Goal: Information Seeking & Learning: Learn about a topic

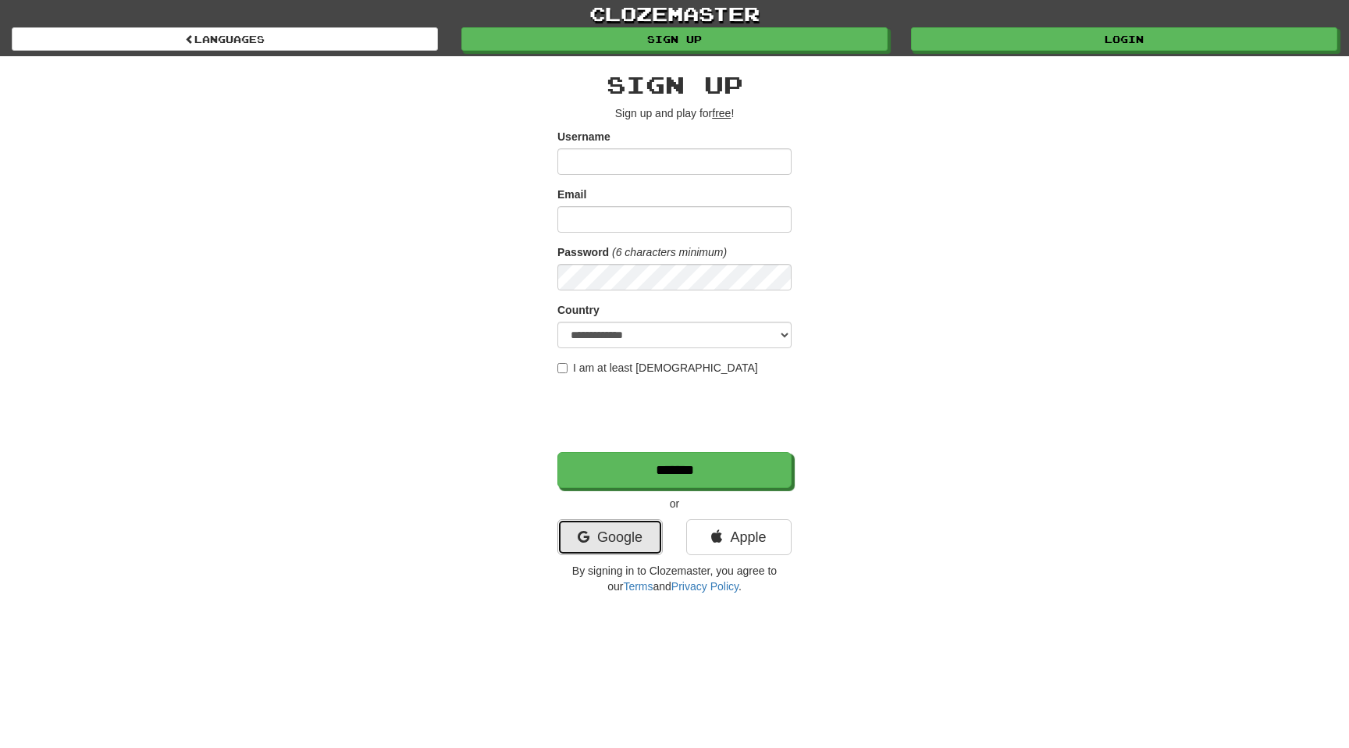
click at [623, 540] on link "Google" at bounding box center [609, 537] width 105 height 36
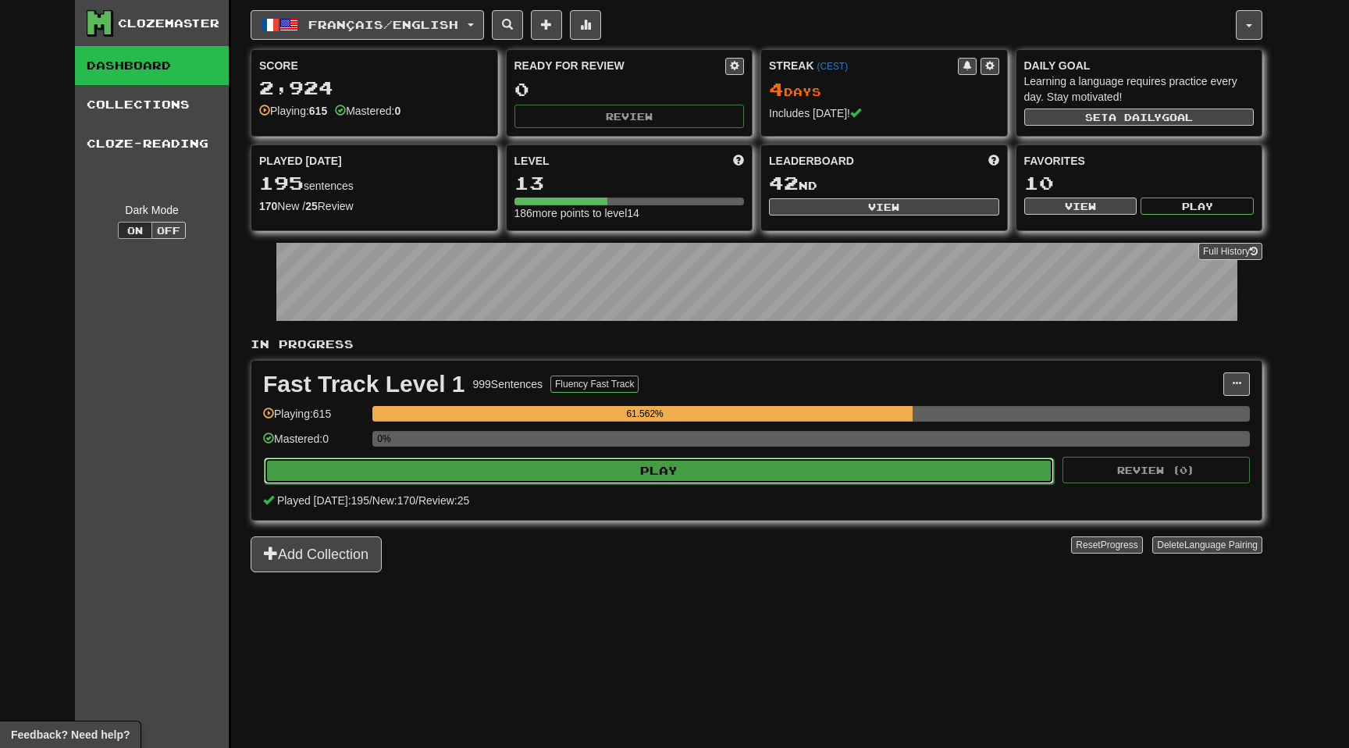
click at [465, 459] on button "Play" at bounding box center [659, 470] width 790 height 27
select select "**"
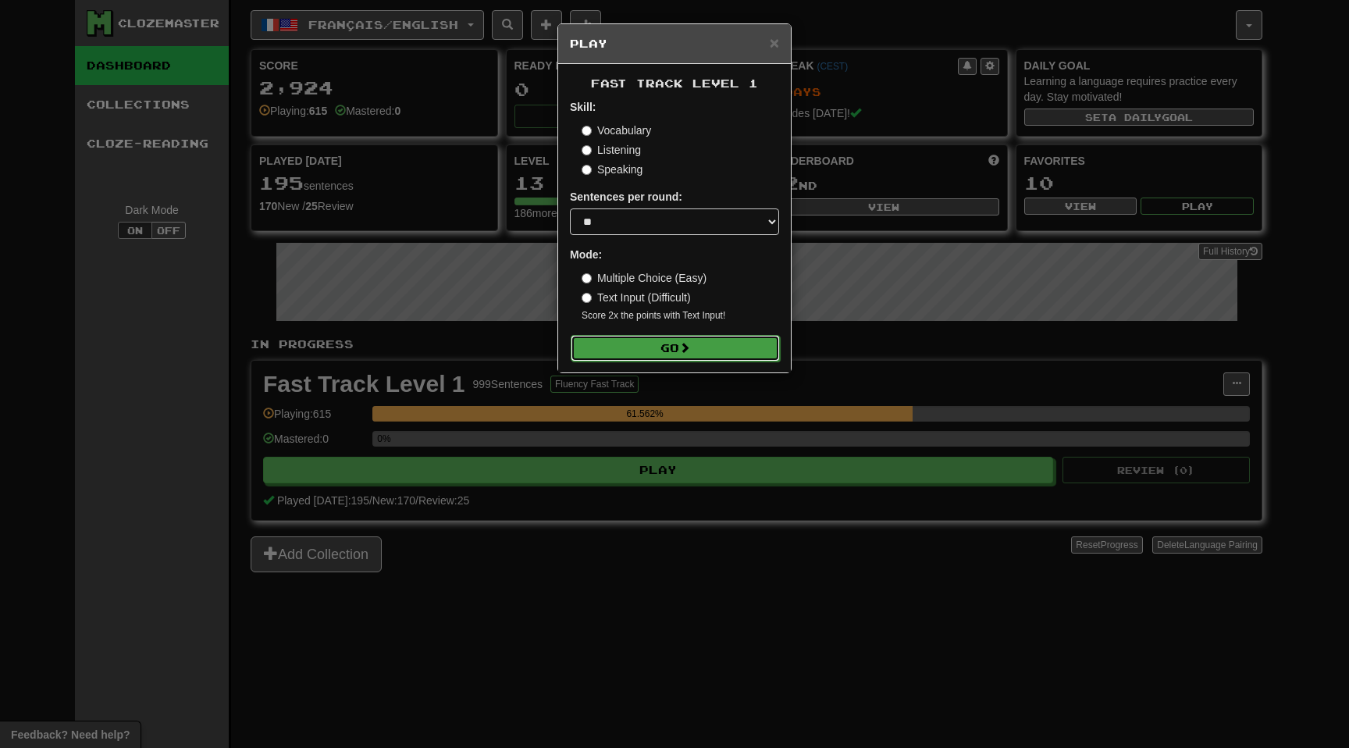
click at [645, 347] on button "Go" at bounding box center [675, 348] width 209 height 27
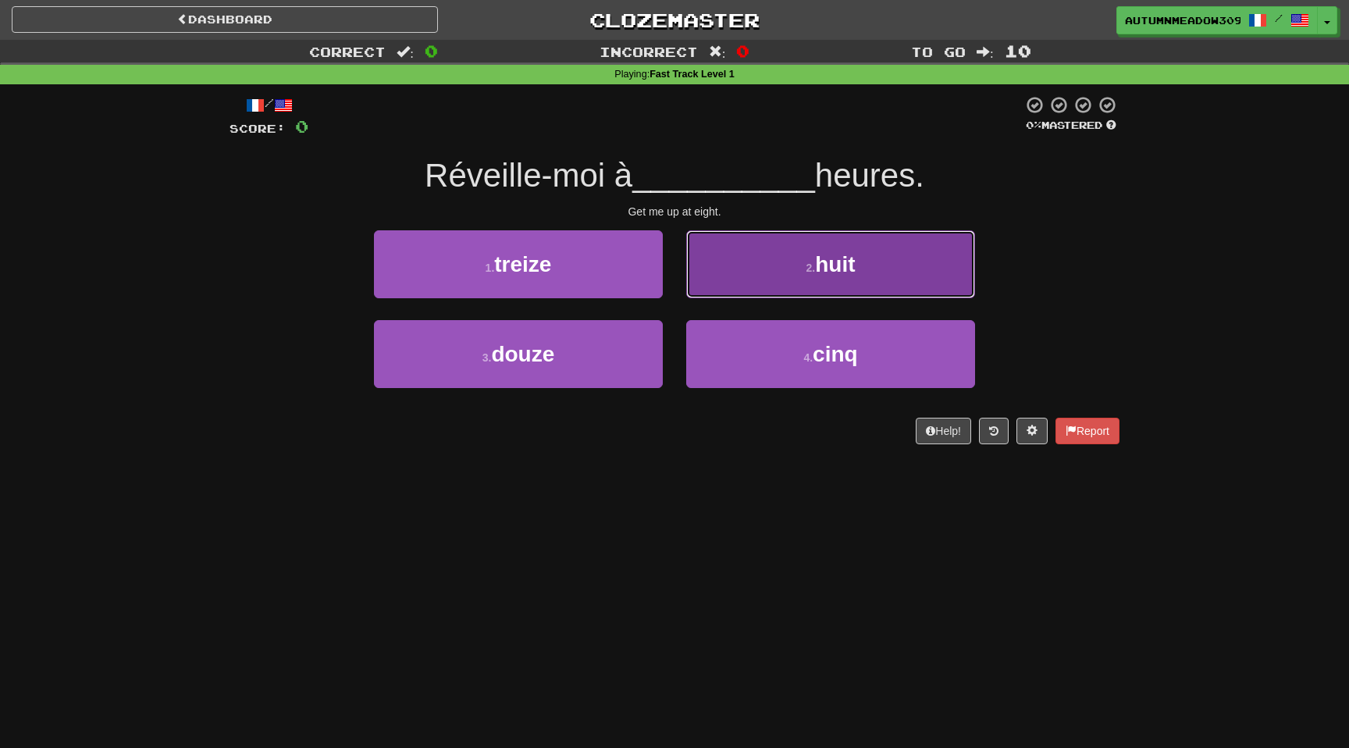
click at [767, 281] on button "2 . huit" at bounding box center [830, 264] width 289 height 68
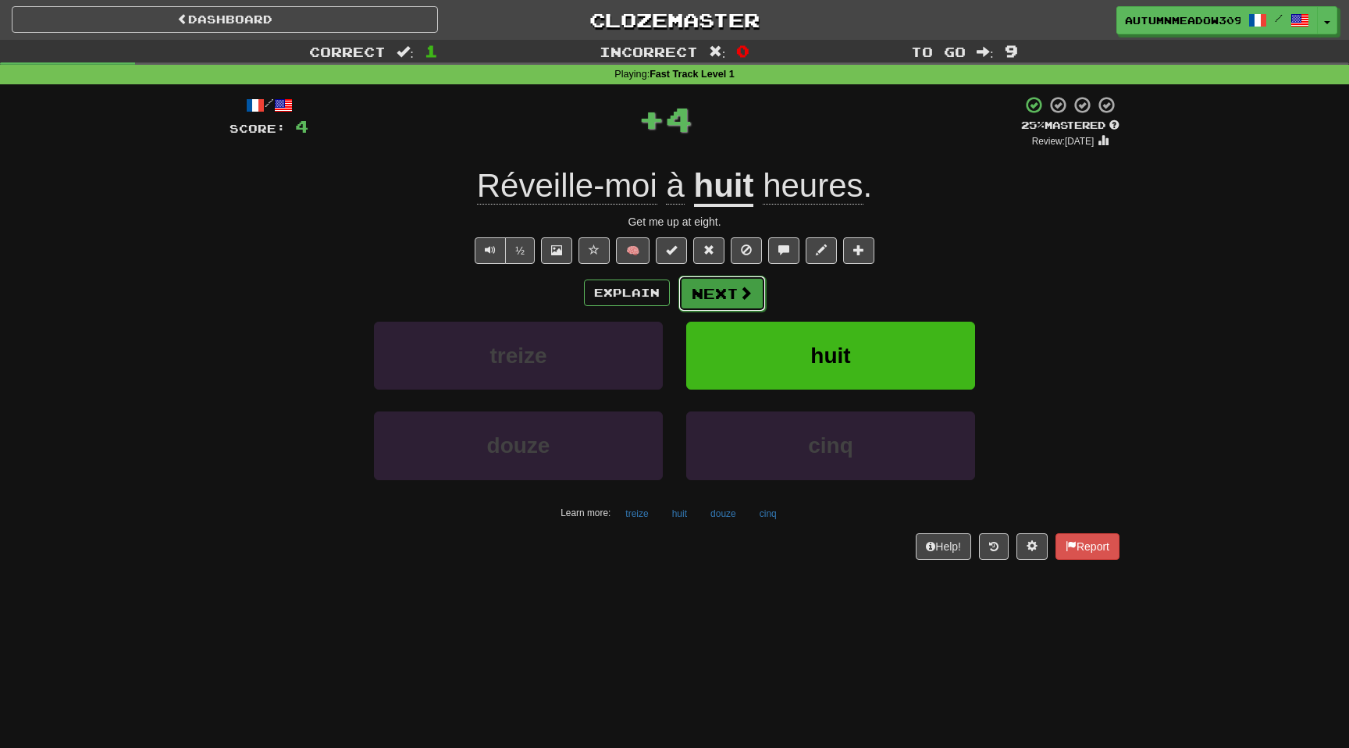
click at [717, 290] on button "Next" at bounding box center [721, 294] width 87 height 36
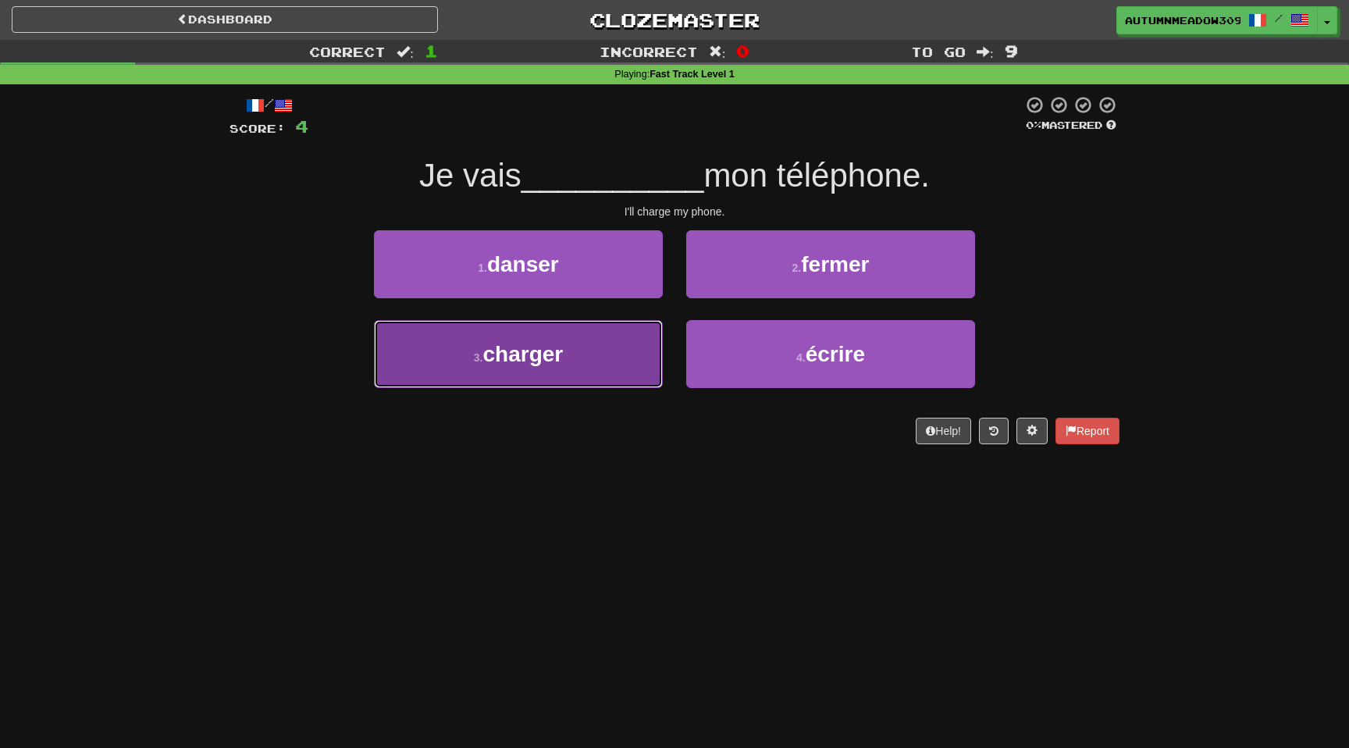
click at [549, 350] on span "charger" at bounding box center [522, 354] width 80 height 24
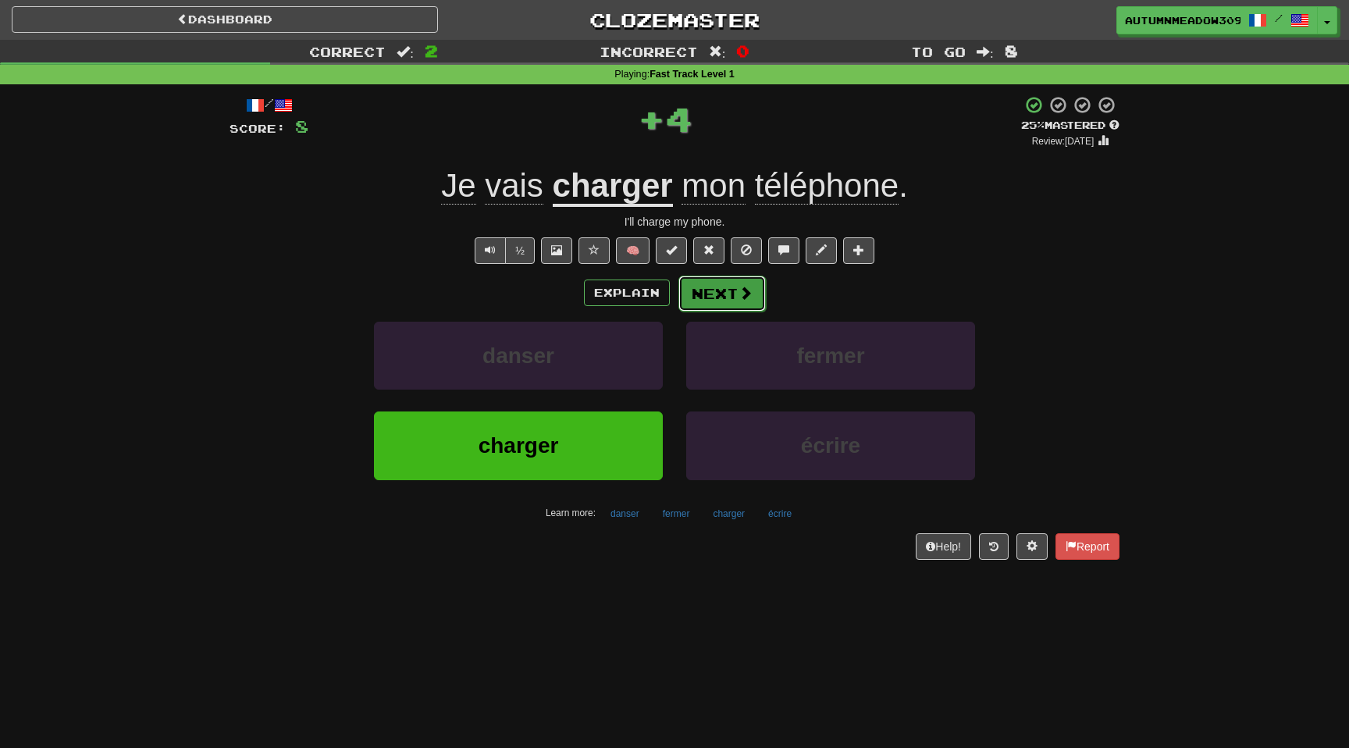
click at [710, 303] on button "Next" at bounding box center [721, 294] width 87 height 36
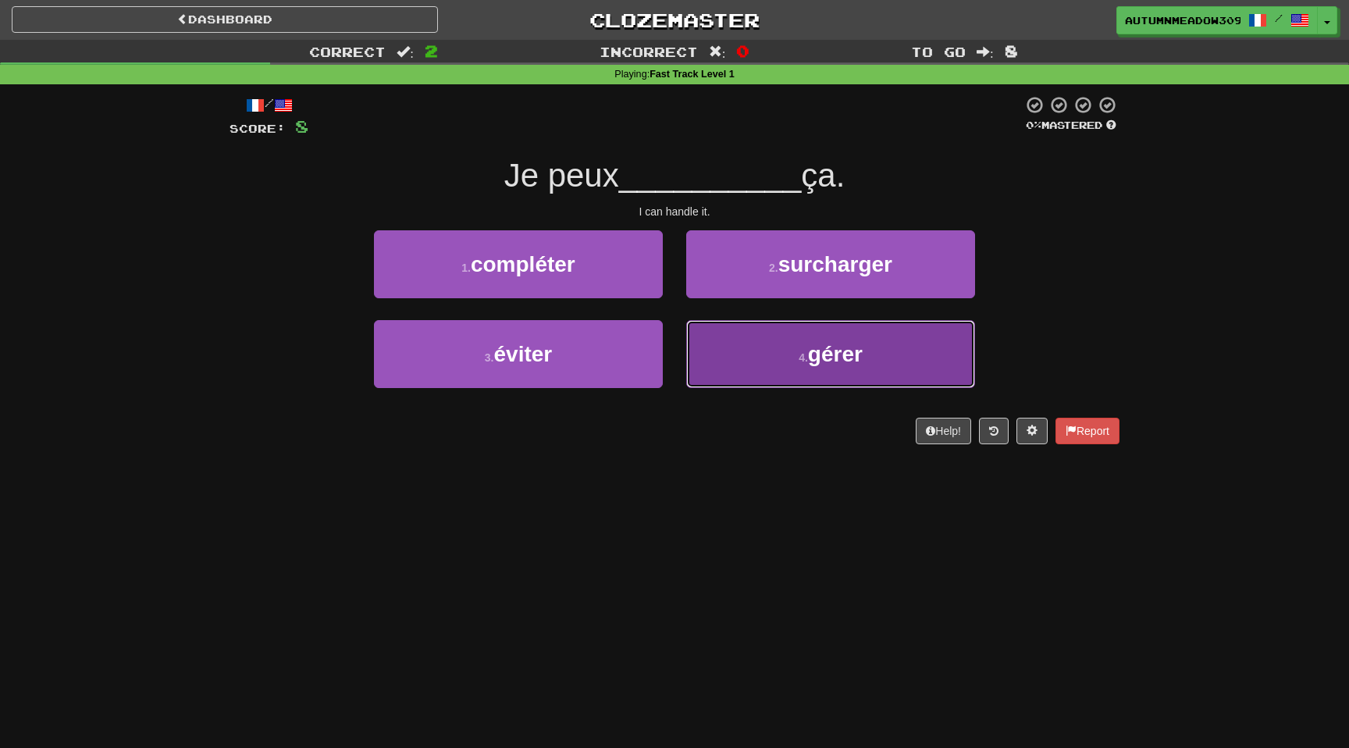
click at [838, 342] on span "gérer" at bounding box center [835, 354] width 55 height 24
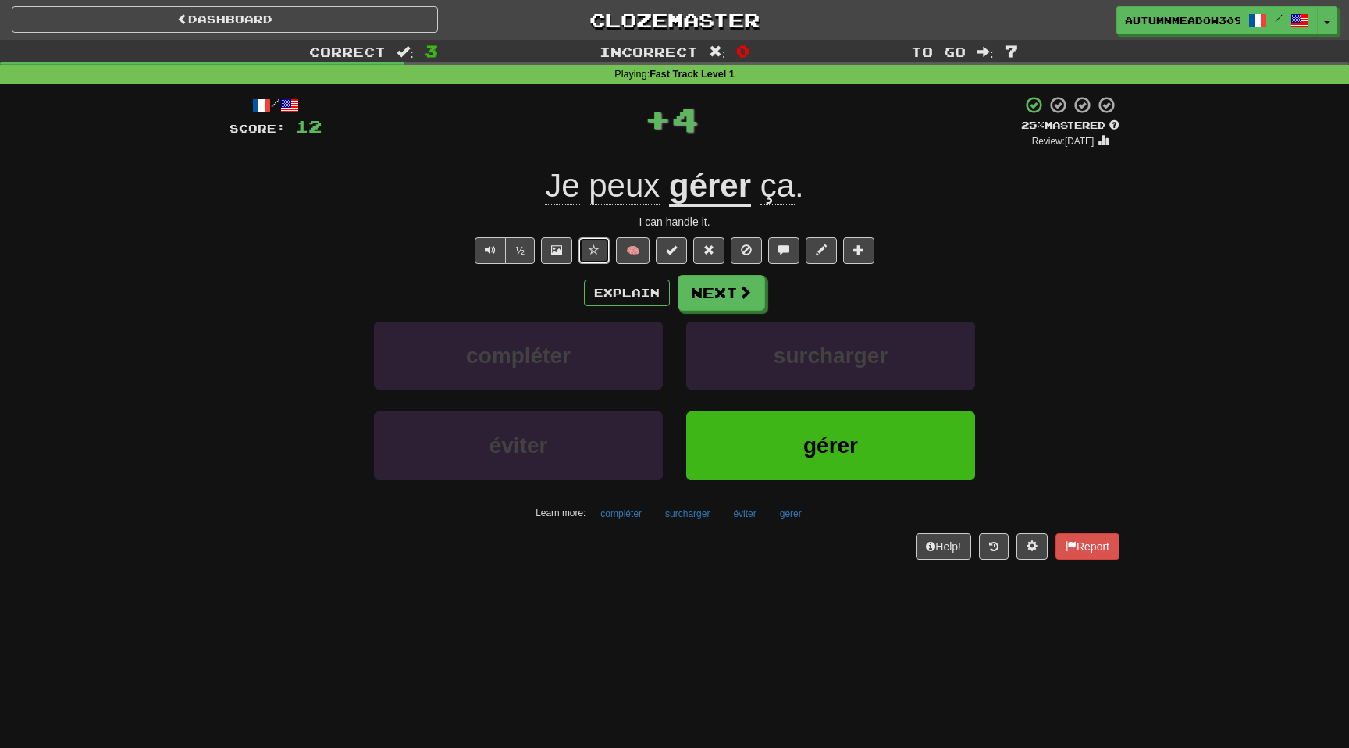
click at [600, 255] on span at bounding box center [594, 249] width 11 height 11
click at [717, 301] on button "Next" at bounding box center [721, 294] width 87 height 36
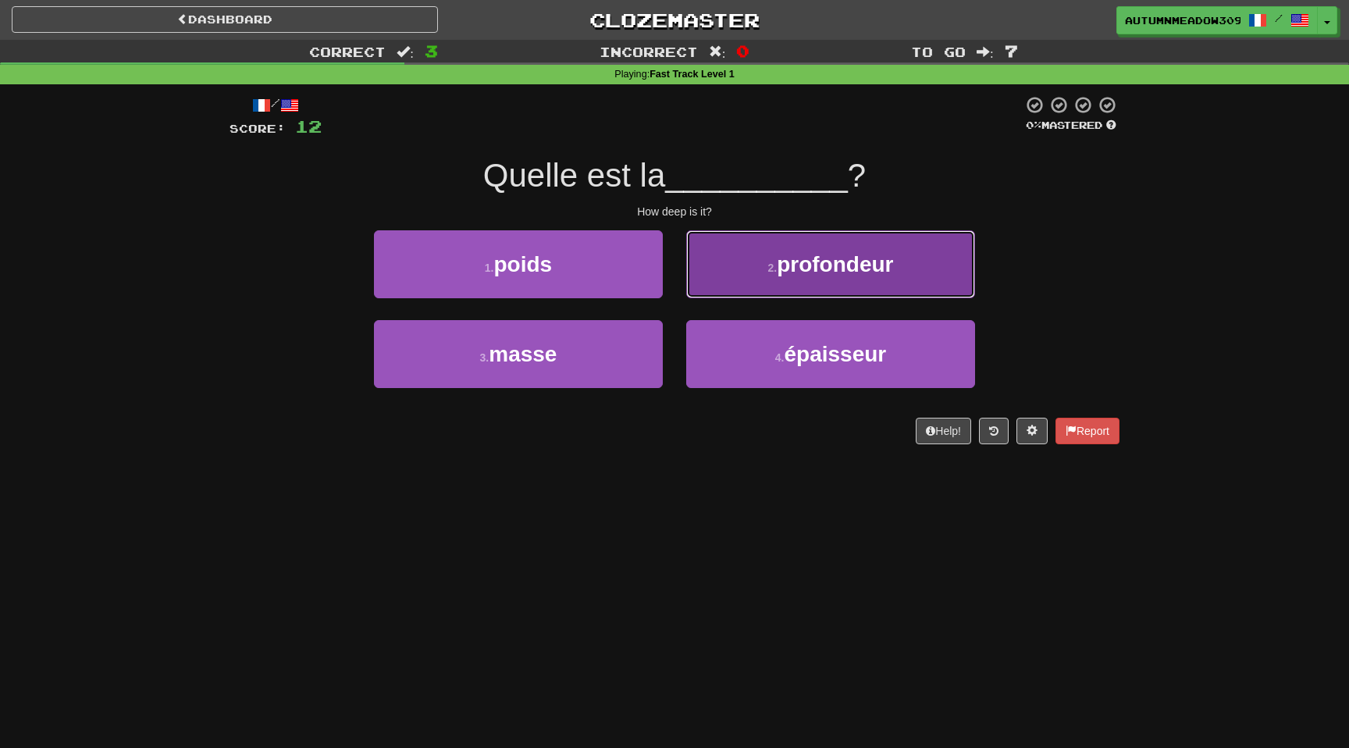
click at [831, 276] on button "2 . profondeur" at bounding box center [830, 264] width 289 height 68
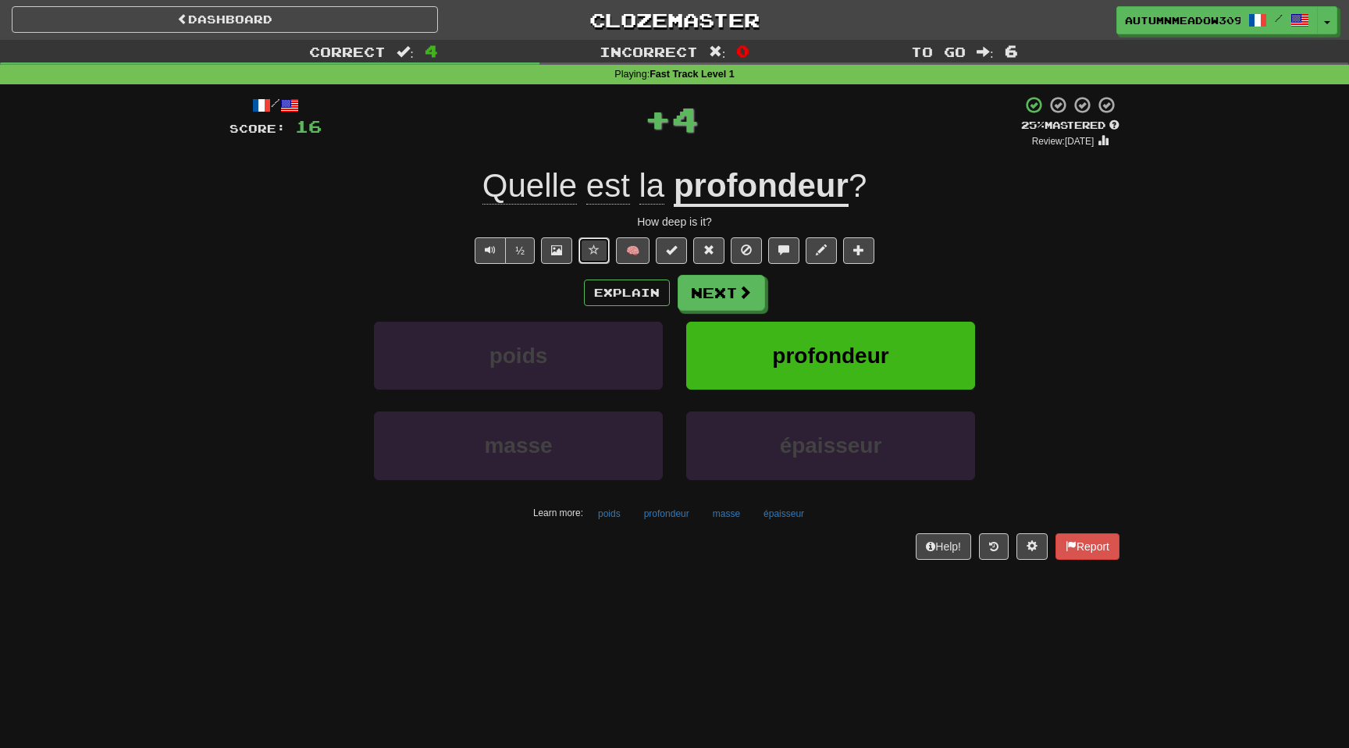
click at [587, 249] on button at bounding box center [593, 250] width 31 height 27
click at [738, 298] on span at bounding box center [745, 293] width 14 height 14
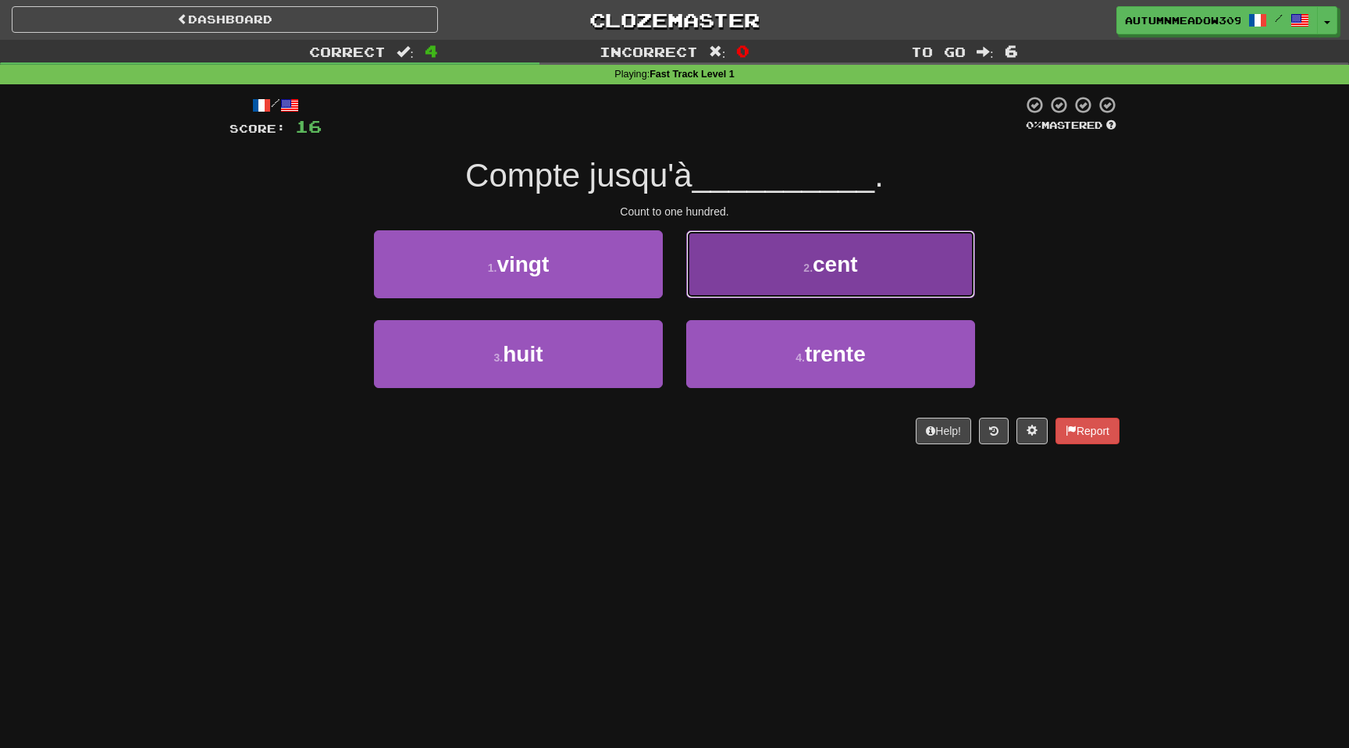
click at [812, 280] on button "2 . cent" at bounding box center [830, 264] width 289 height 68
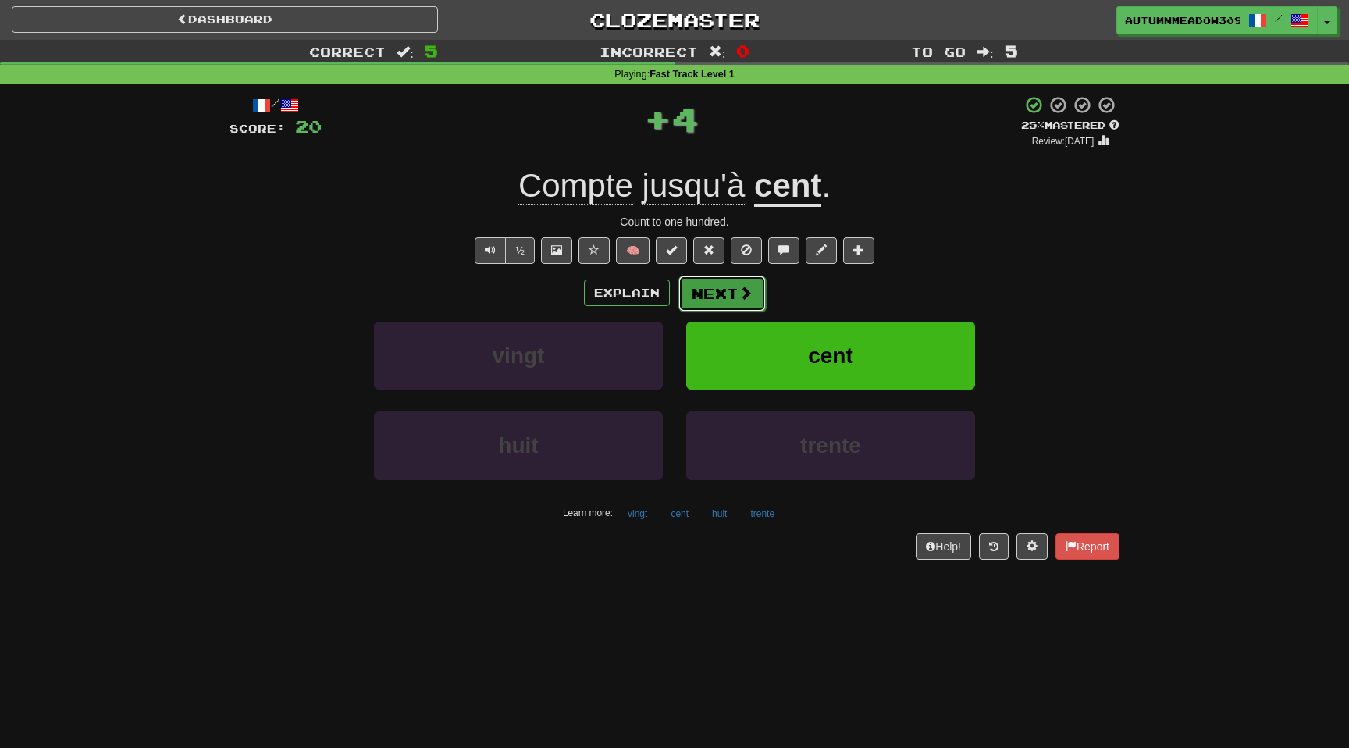
click at [707, 291] on button "Next" at bounding box center [721, 294] width 87 height 36
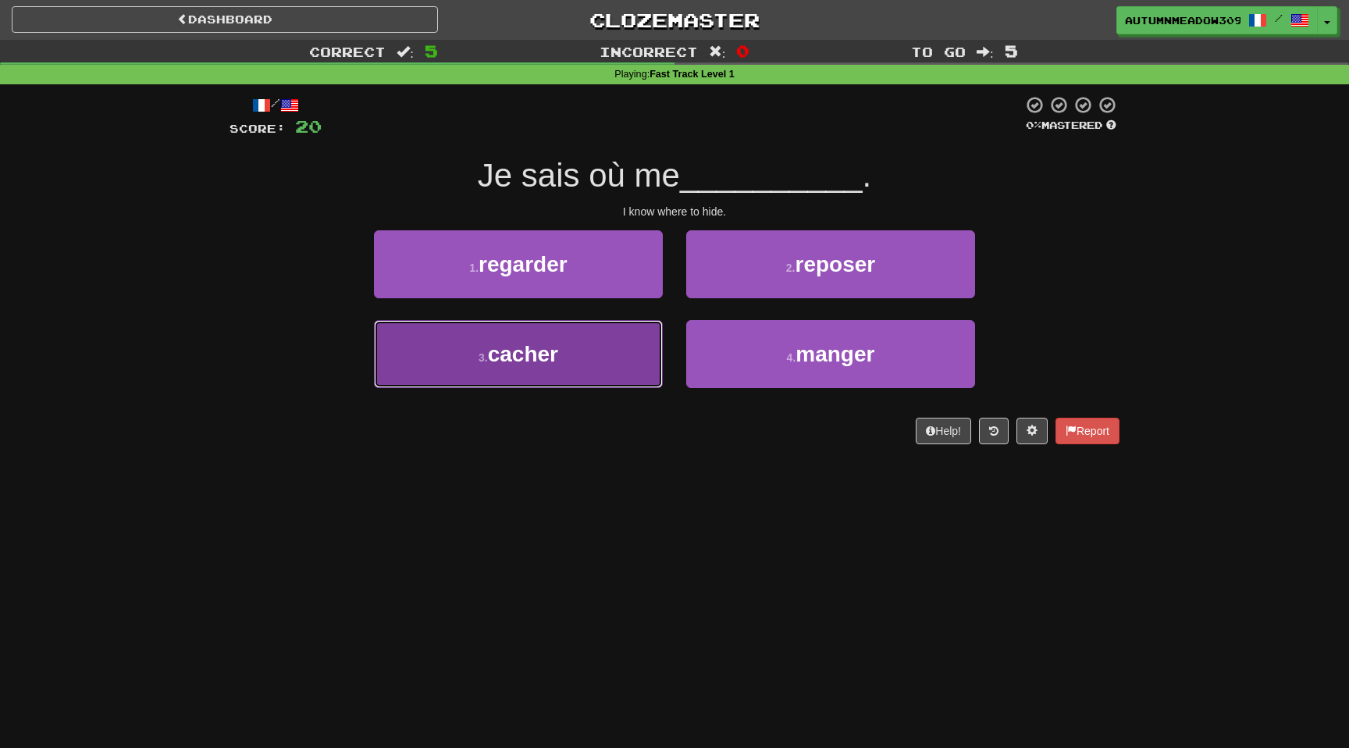
click at [575, 338] on button "3 . cacher" at bounding box center [518, 354] width 289 height 68
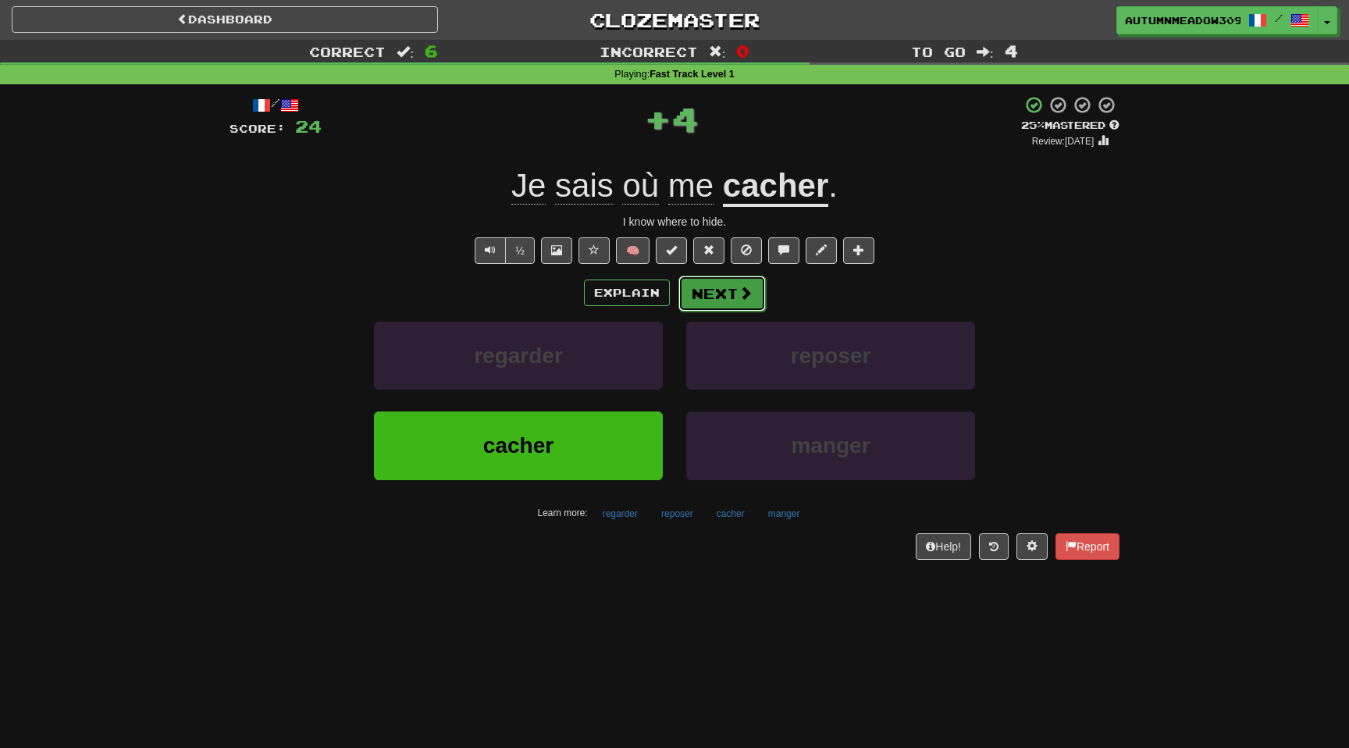
click at [753, 293] on button "Next" at bounding box center [721, 294] width 87 height 36
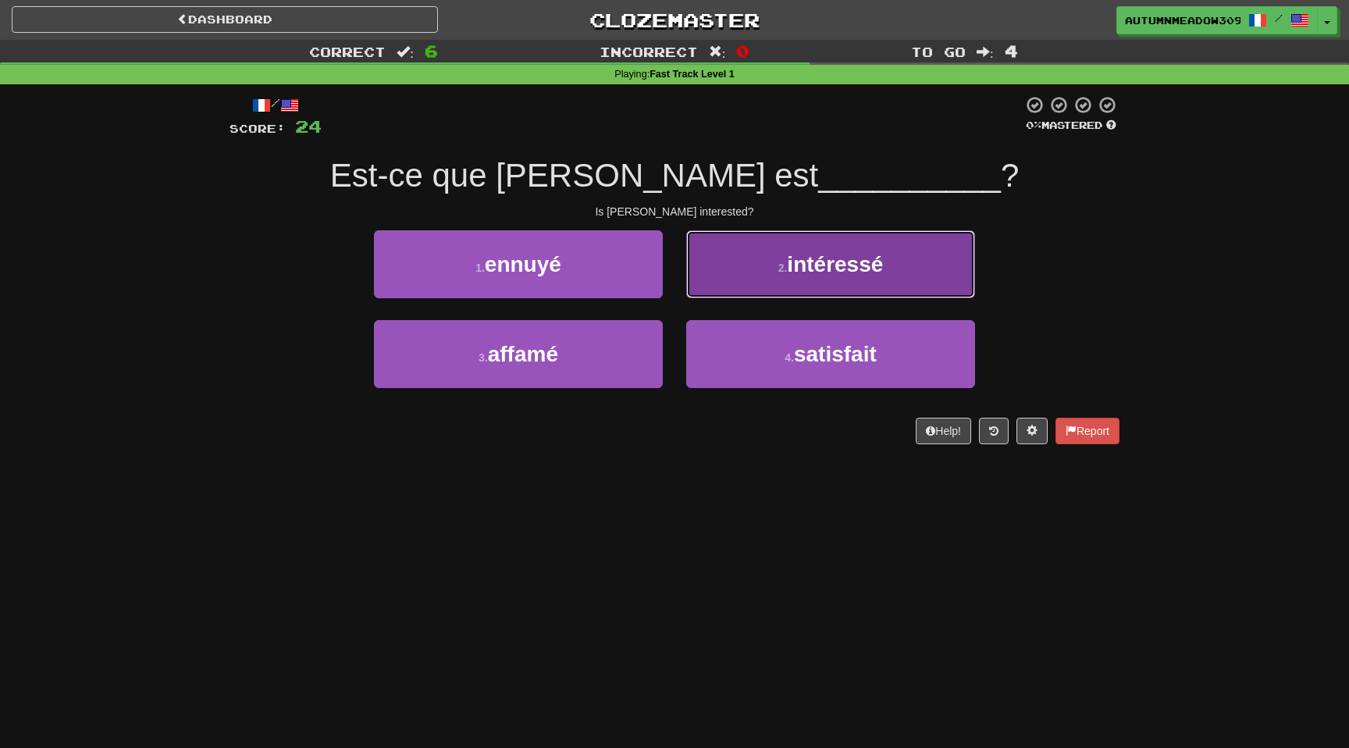
click at [802, 255] on span "intéressé" at bounding box center [835, 264] width 96 height 24
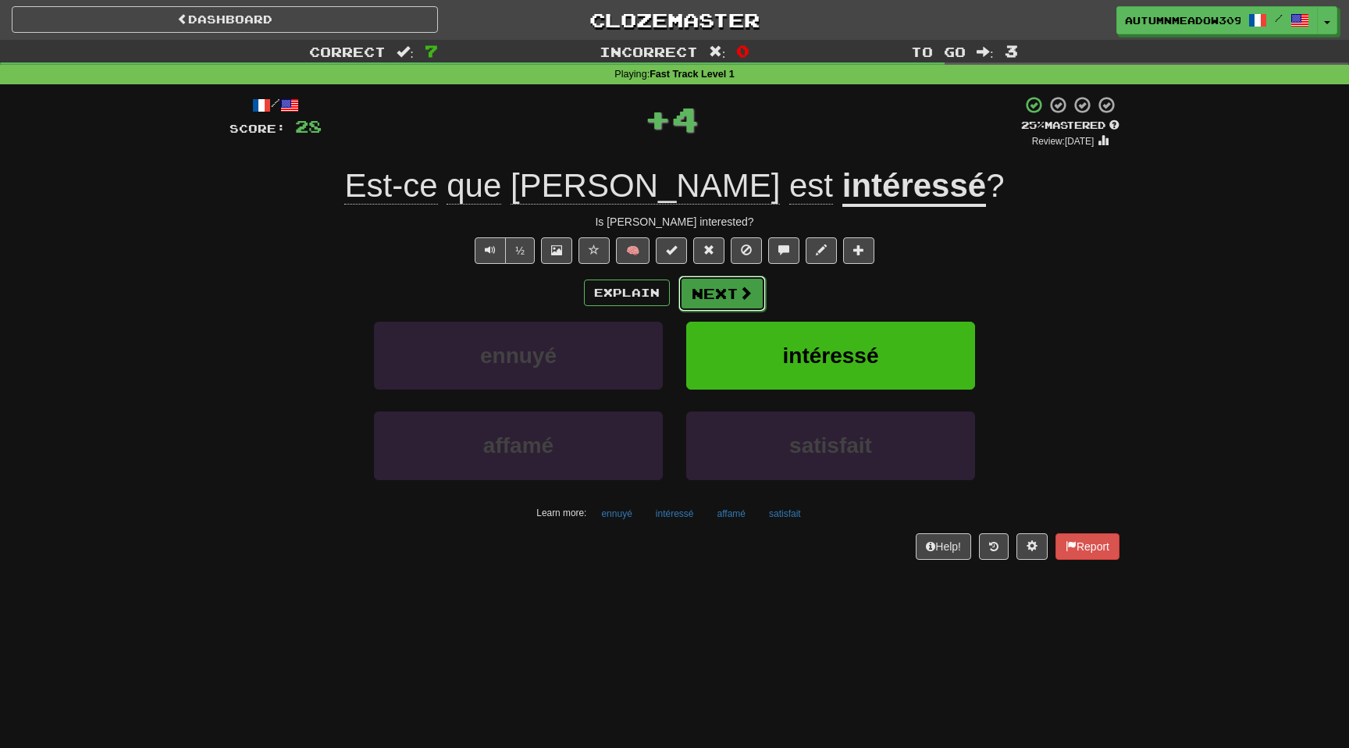
click at [730, 291] on button "Next" at bounding box center [721, 294] width 87 height 36
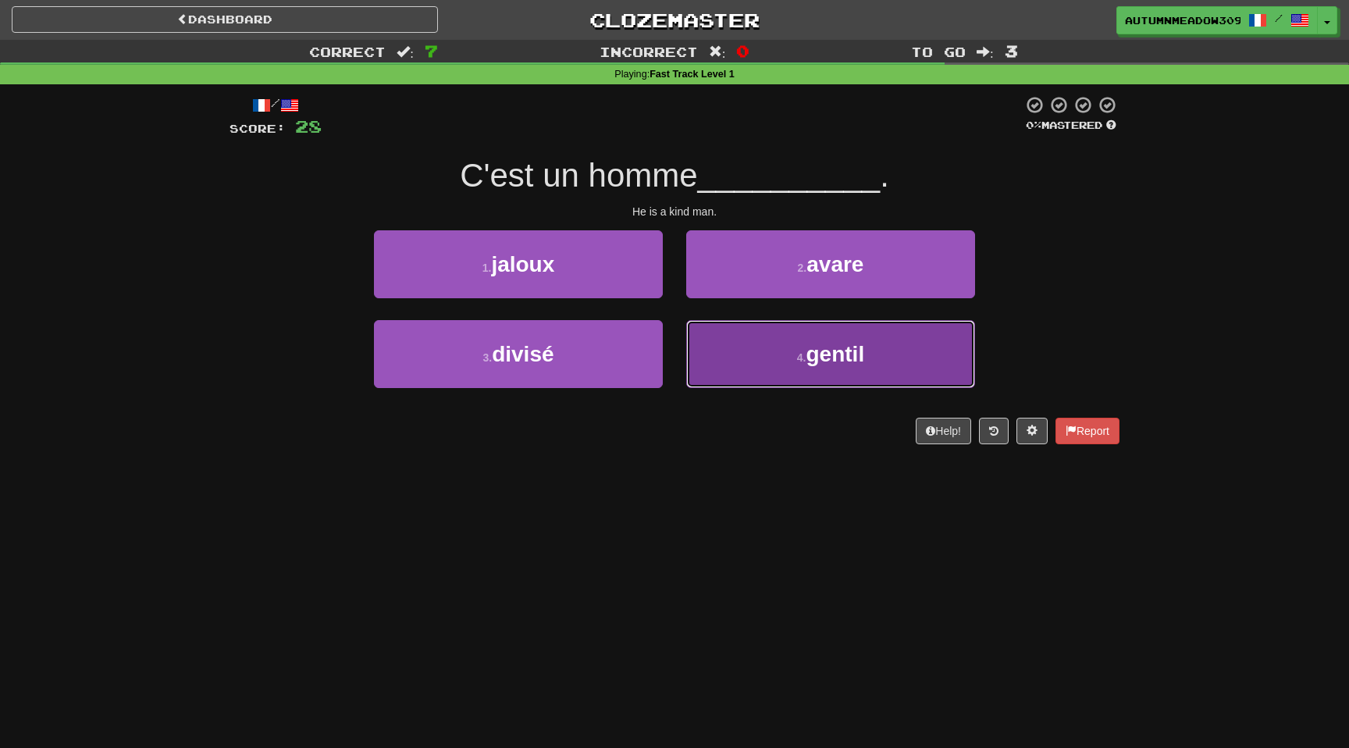
click at [805, 363] on small "4 ." at bounding box center [801, 357] width 9 height 12
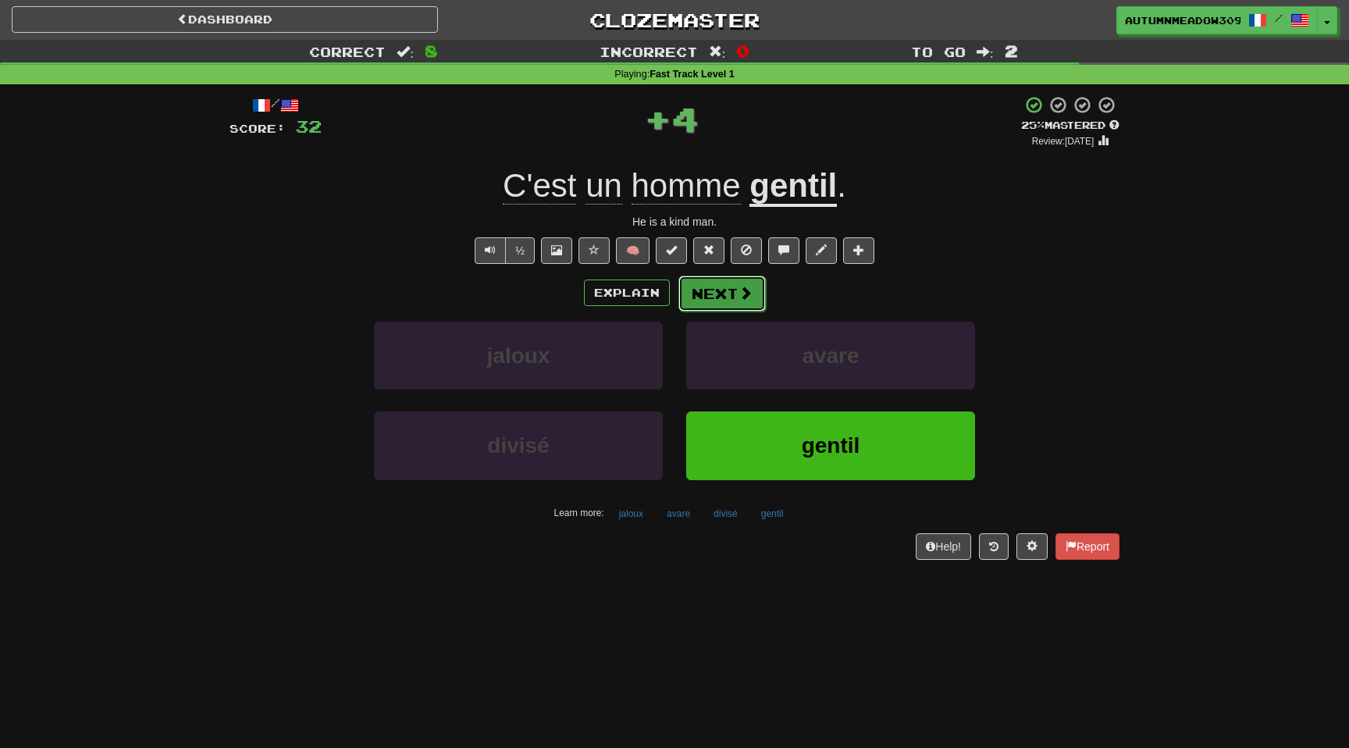
click at [746, 309] on button "Next" at bounding box center [721, 294] width 87 height 36
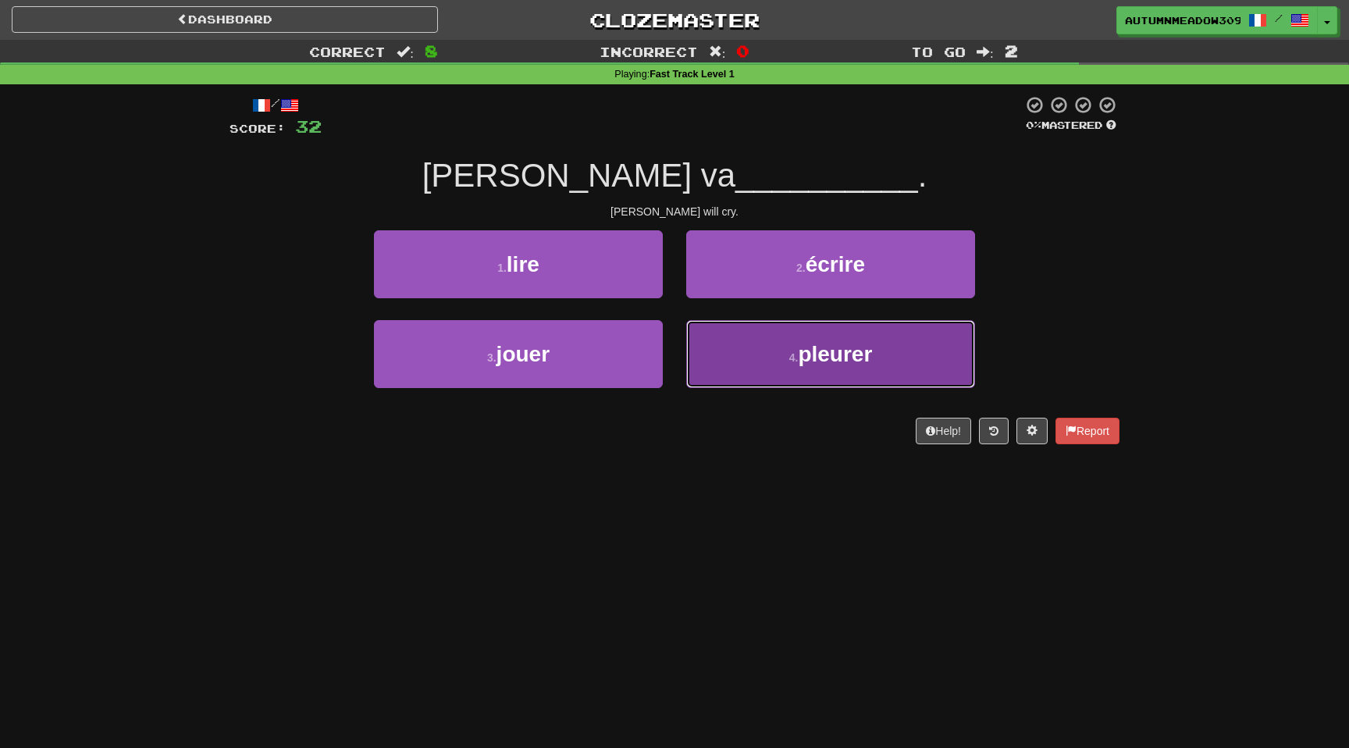
click at [824, 374] on button "4 . pleurer" at bounding box center [830, 354] width 289 height 68
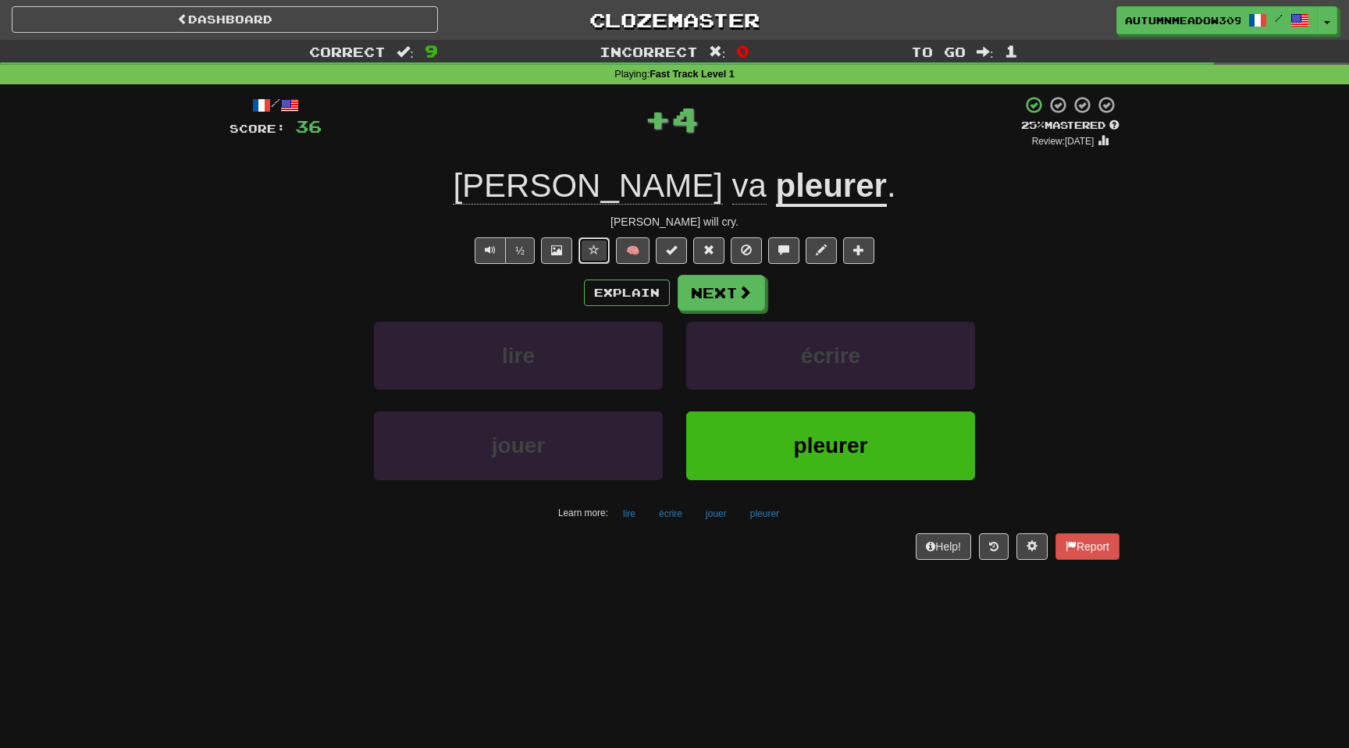
click at [589, 248] on span at bounding box center [594, 249] width 11 height 11
click at [696, 289] on button "Next" at bounding box center [721, 294] width 87 height 36
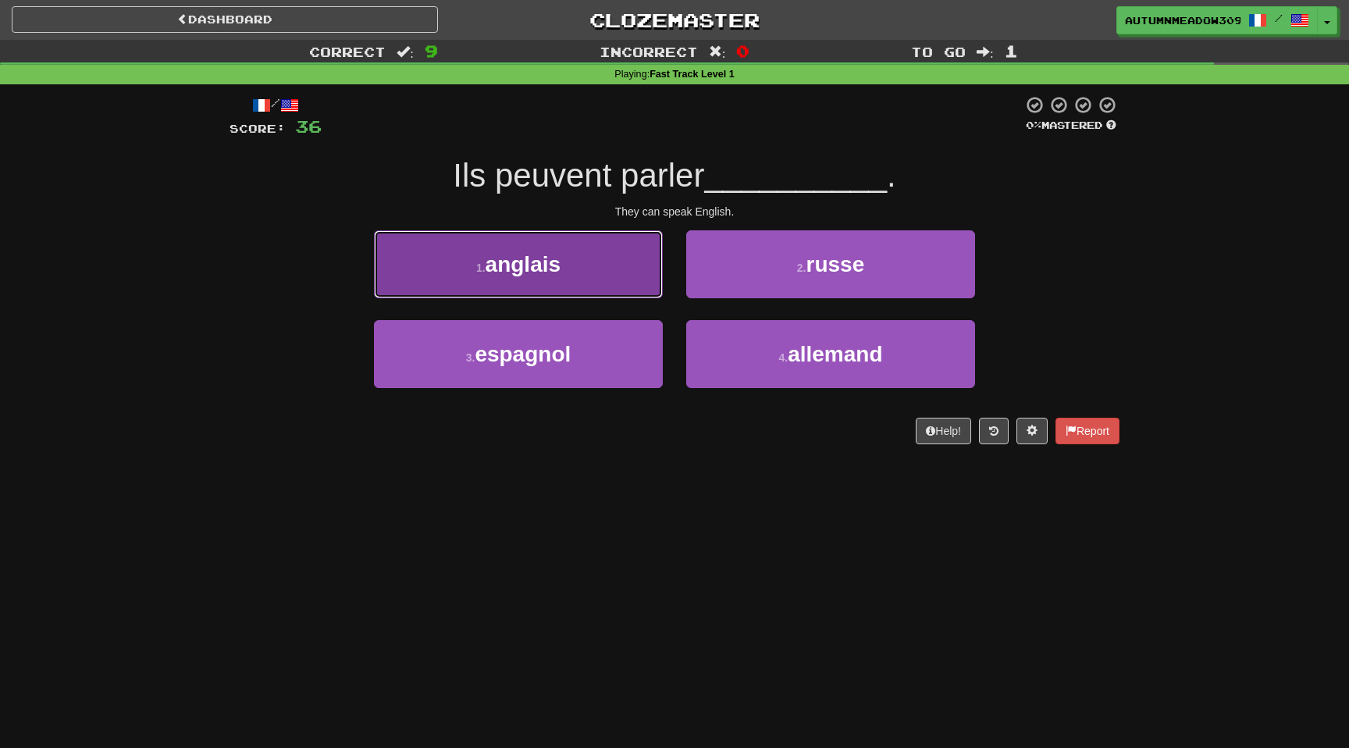
click at [592, 246] on button "1 . anglais" at bounding box center [518, 264] width 289 height 68
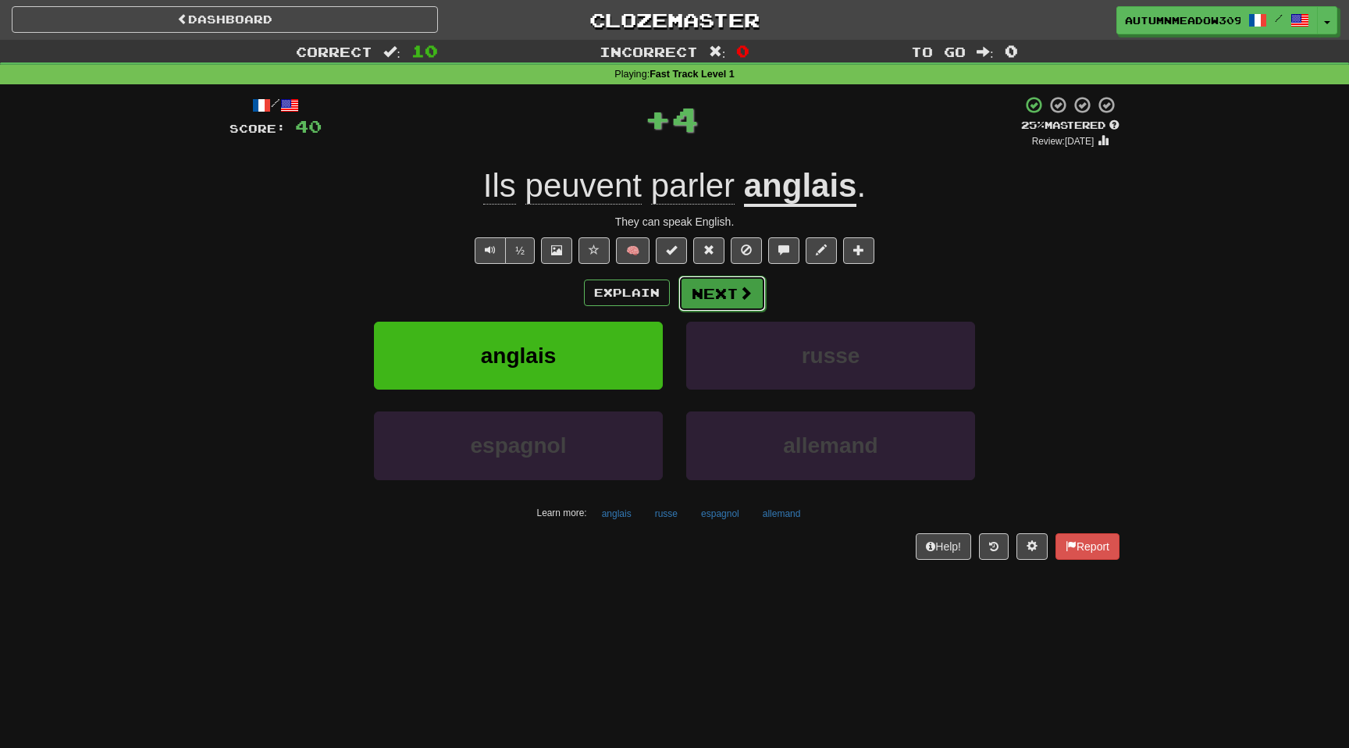
click at [733, 293] on button "Next" at bounding box center [721, 294] width 87 height 36
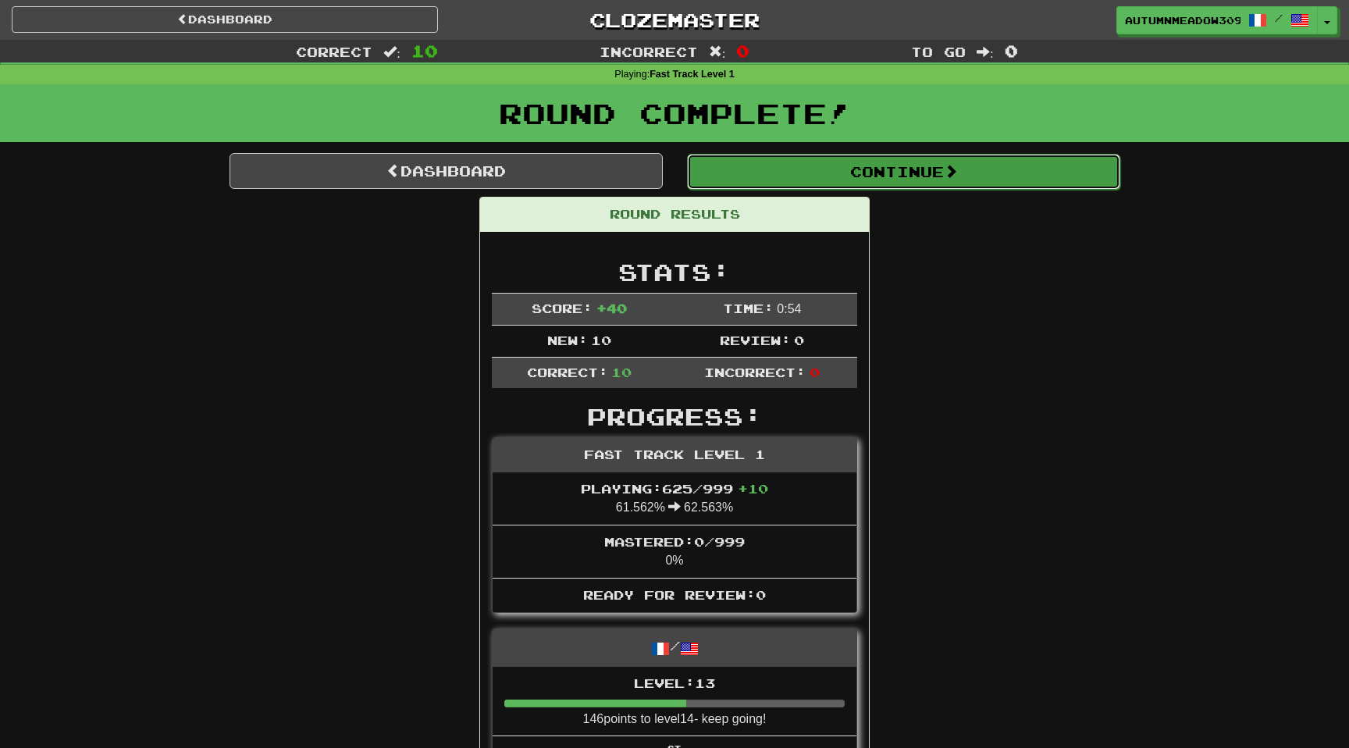
click at [991, 169] on button "Continue" at bounding box center [903, 172] width 433 height 36
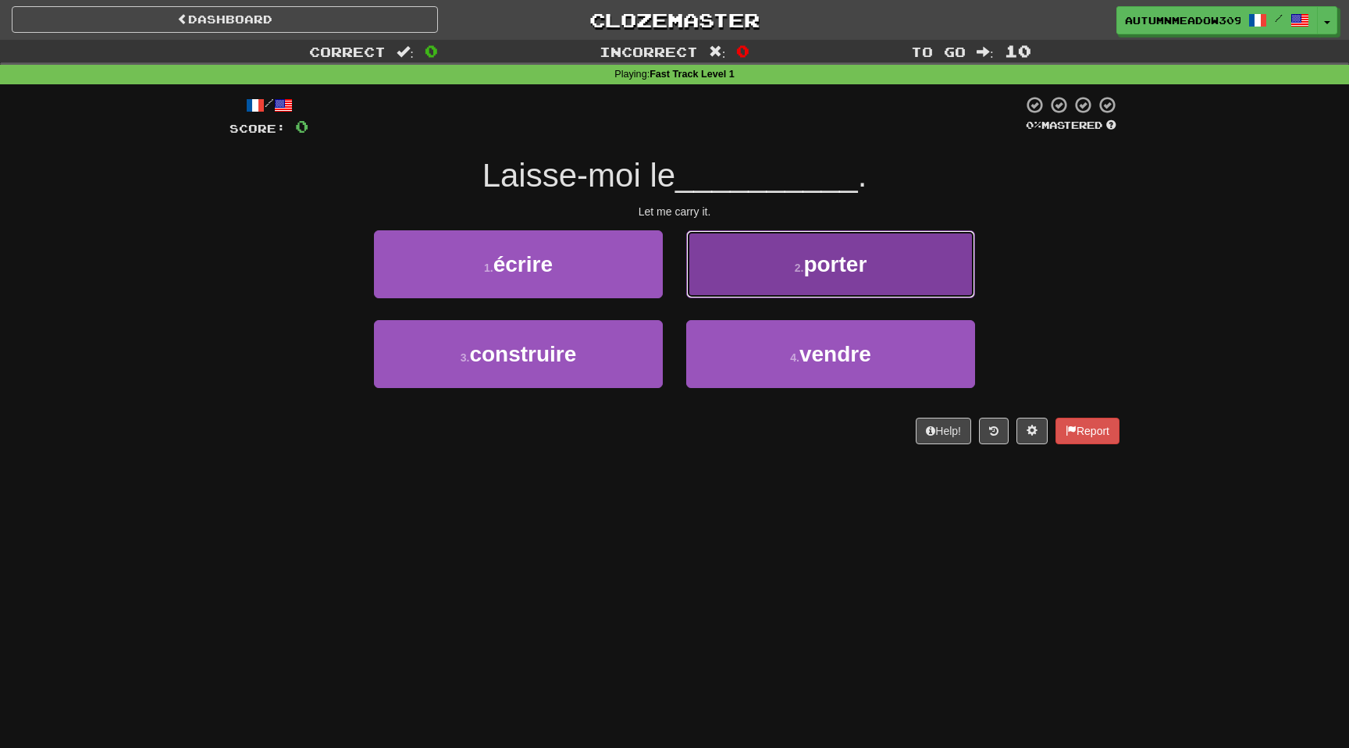
click at [748, 267] on button "2 . porter" at bounding box center [830, 264] width 289 height 68
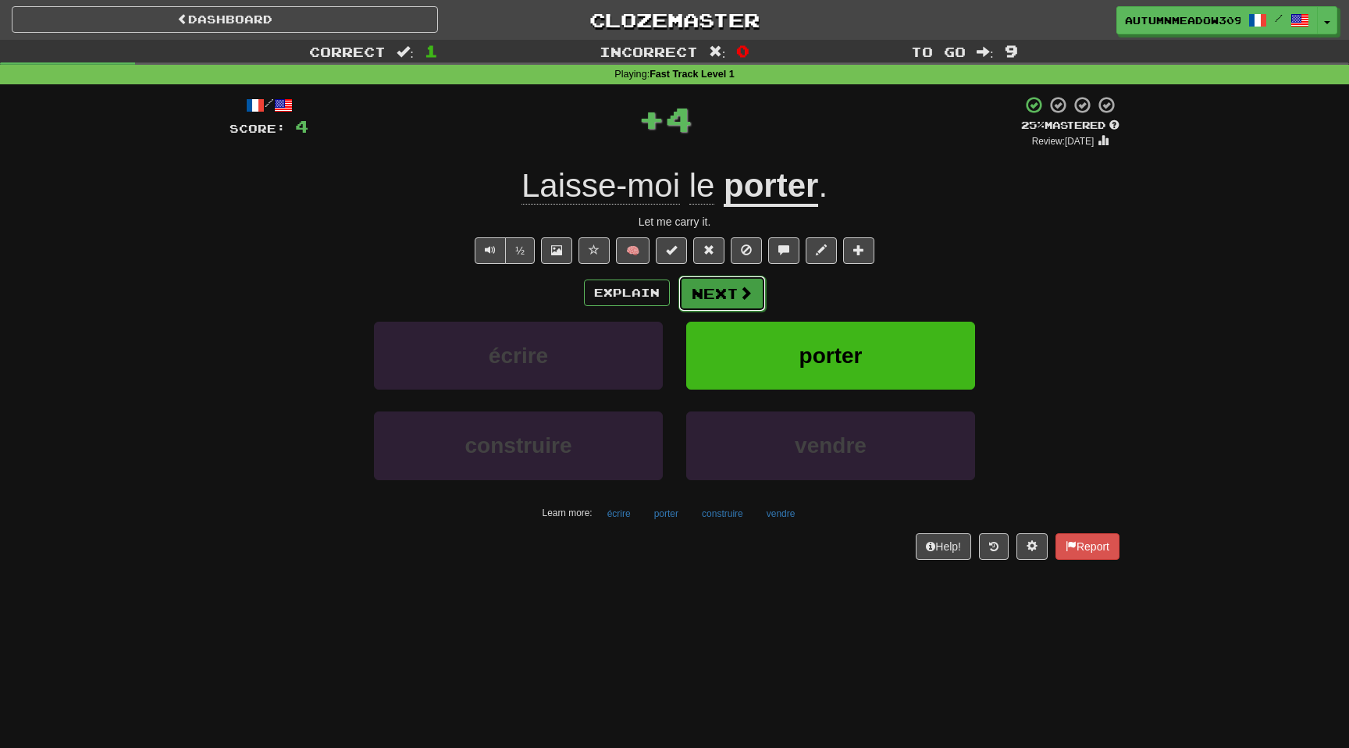
click at [717, 294] on button "Next" at bounding box center [721, 294] width 87 height 36
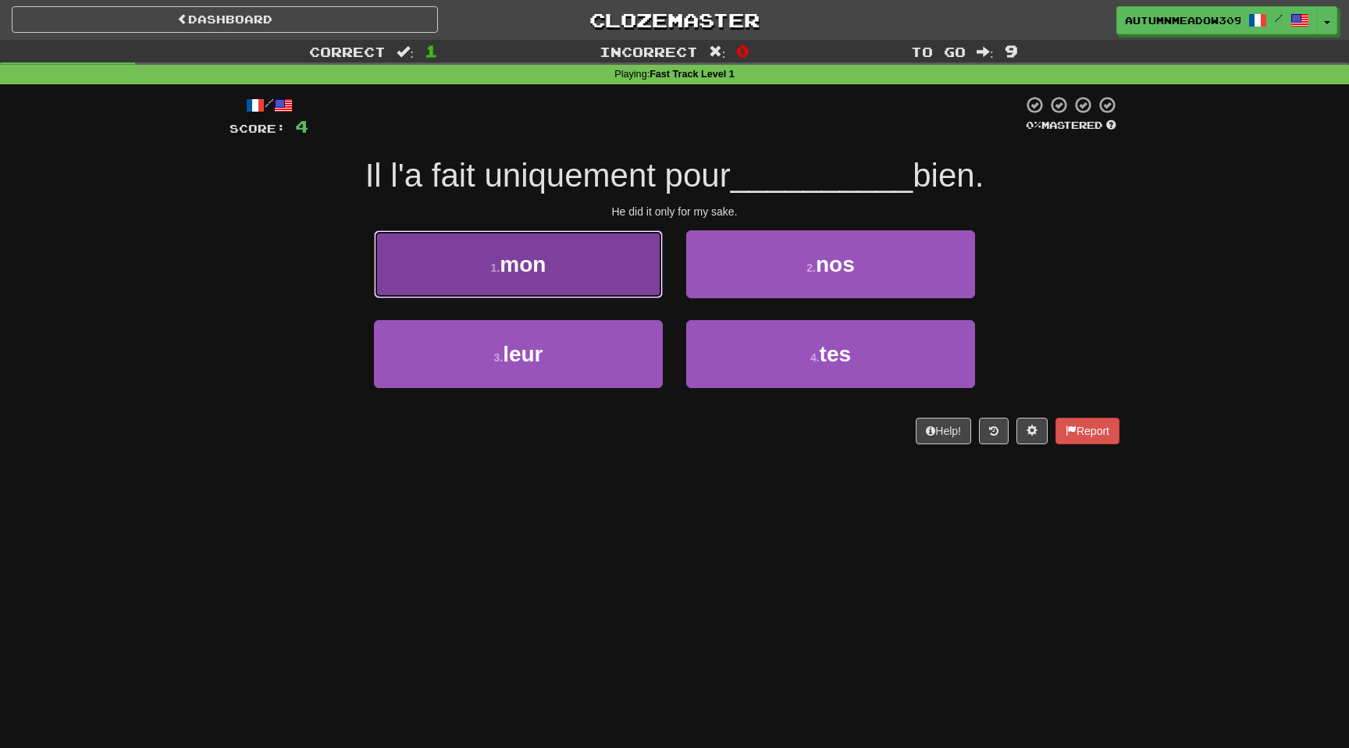
click at [609, 277] on button "1 . mon" at bounding box center [518, 264] width 289 height 68
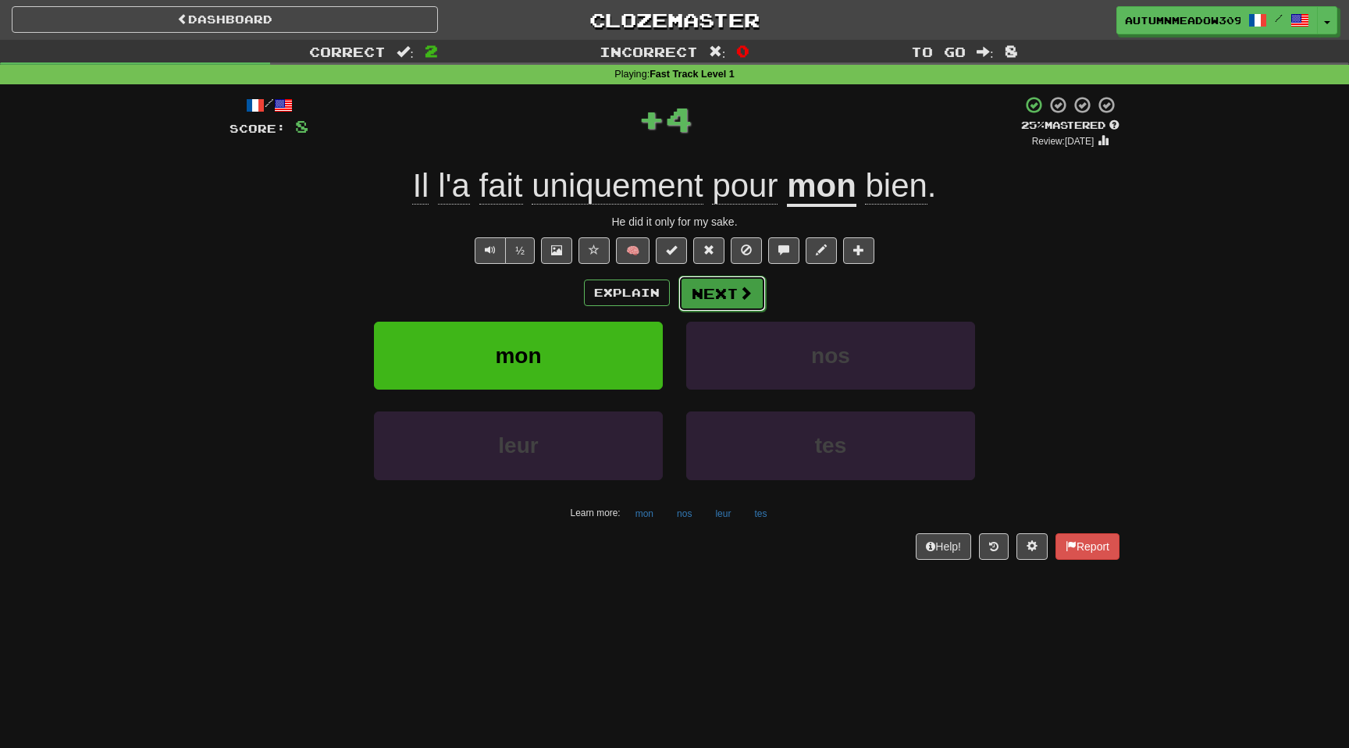
click at [706, 301] on button "Next" at bounding box center [721, 294] width 87 height 36
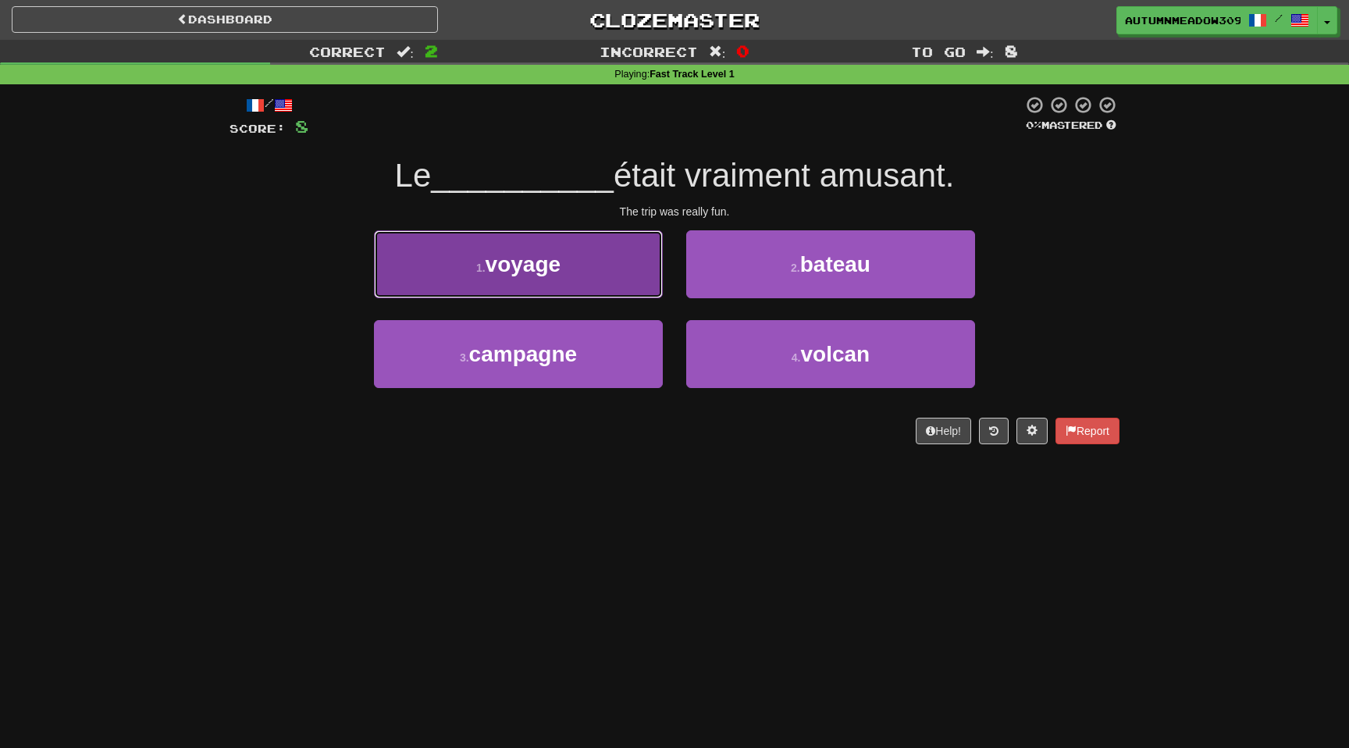
click at [551, 277] on button "1 . voyage" at bounding box center [518, 264] width 289 height 68
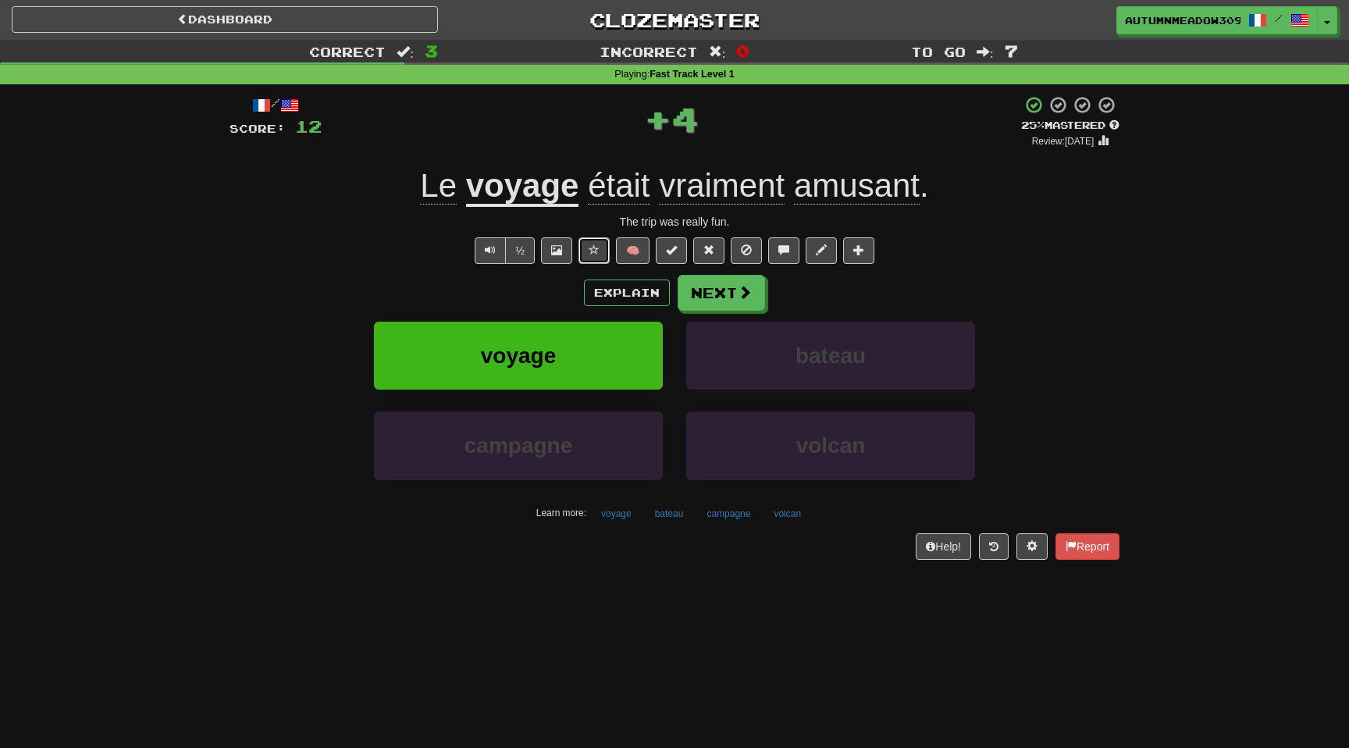
click at [588, 248] on button at bounding box center [593, 250] width 31 height 27
click at [936, 212] on div "/ Score: 12 + 4 25 % Mastered Review: 2025-09-17 Le voyage était vraiment amusa…" at bounding box center [675, 327] width 890 height 464
click at [736, 300] on button "Next" at bounding box center [721, 294] width 87 height 36
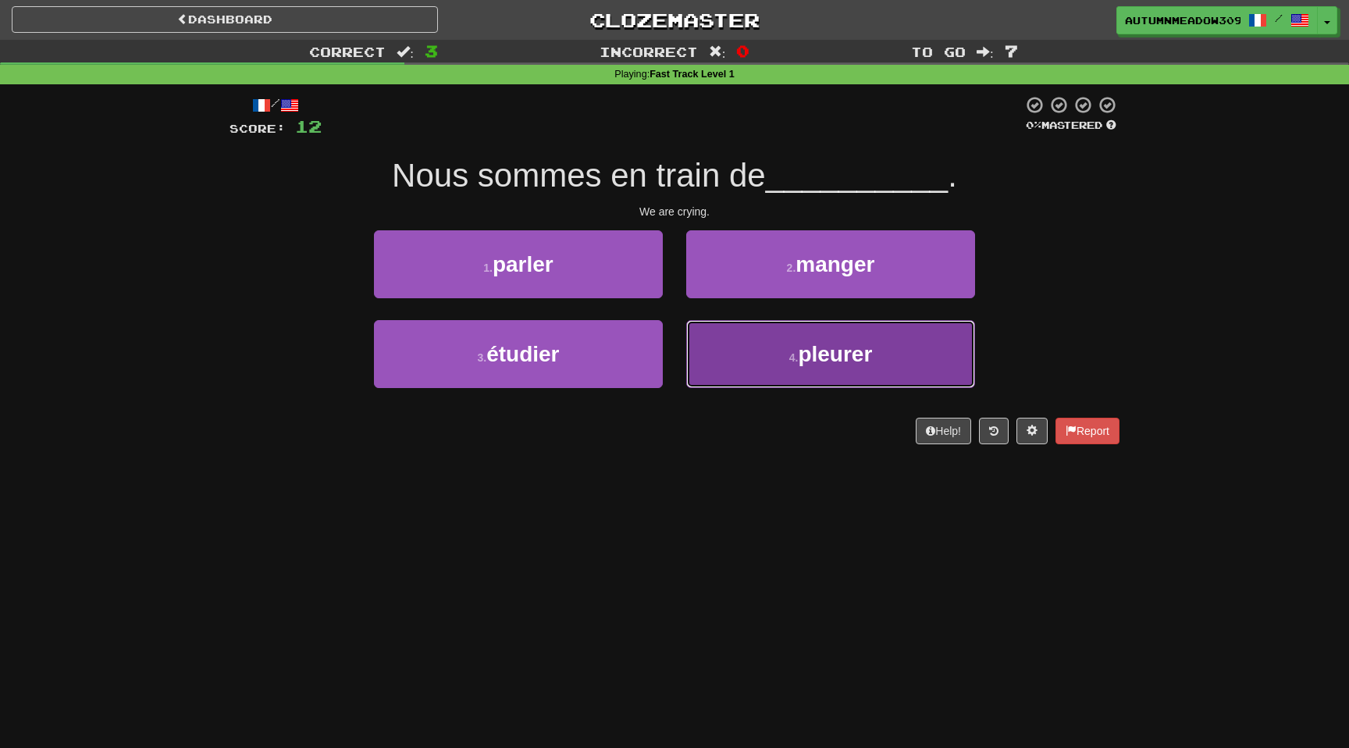
click at [814, 365] on span "pleurer" at bounding box center [835, 354] width 74 height 24
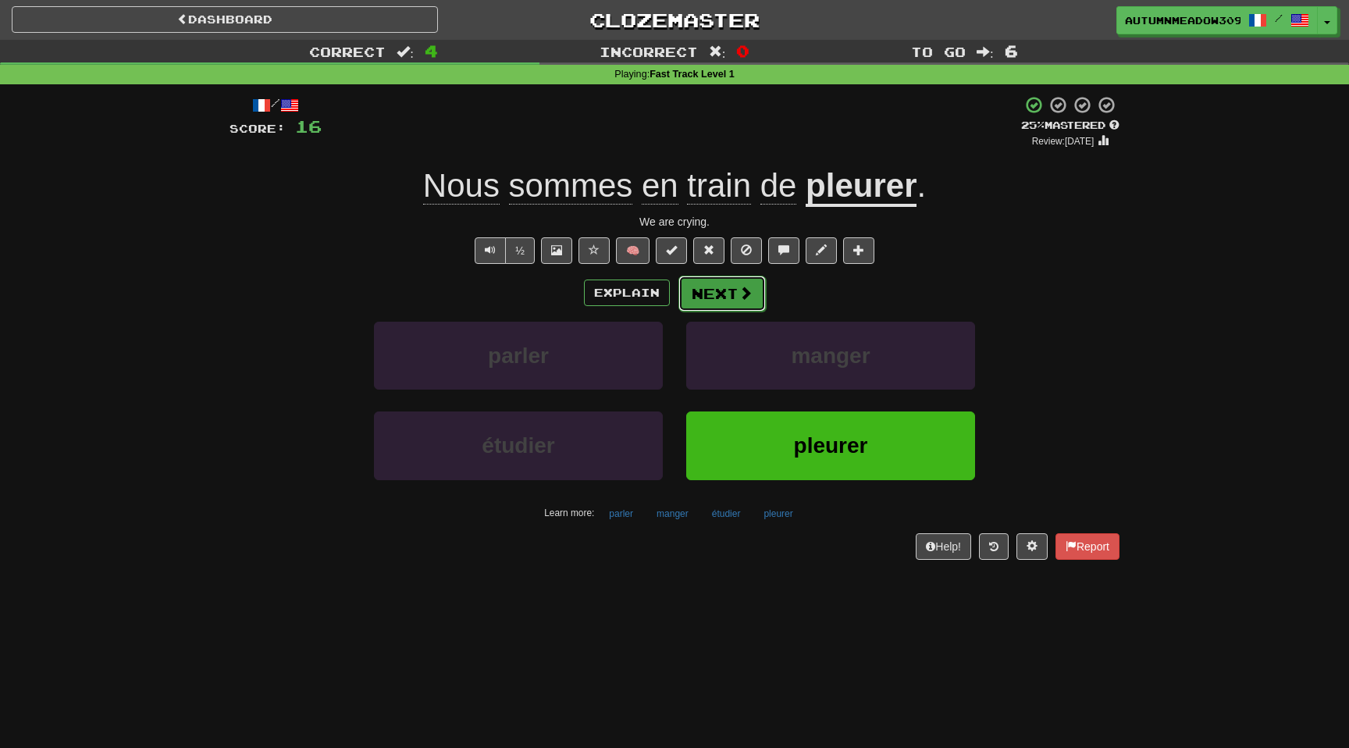
click at [731, 307] on button "Next" at bounding box center [721, 294] width 87 height 36
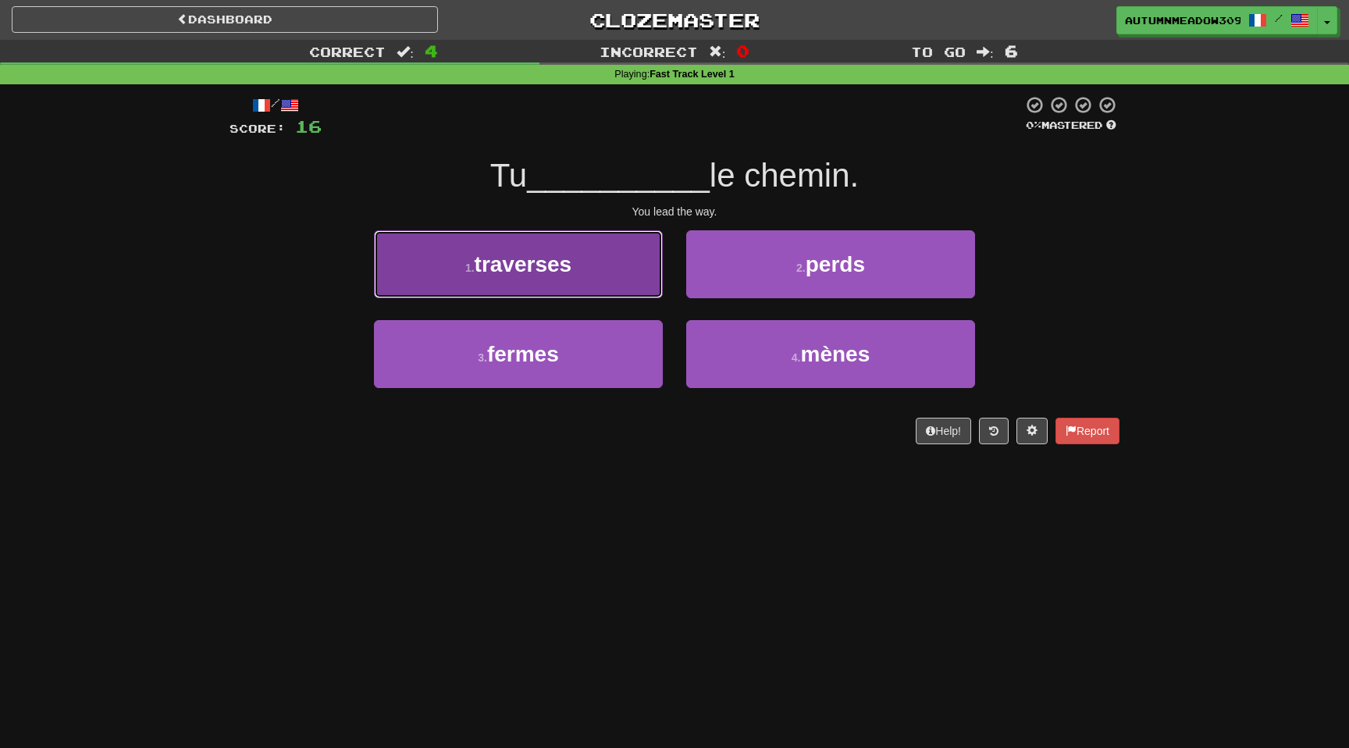
click at [607, 269] on button "1 . traverses" at bounding box center [518, 264] width 289 height 68
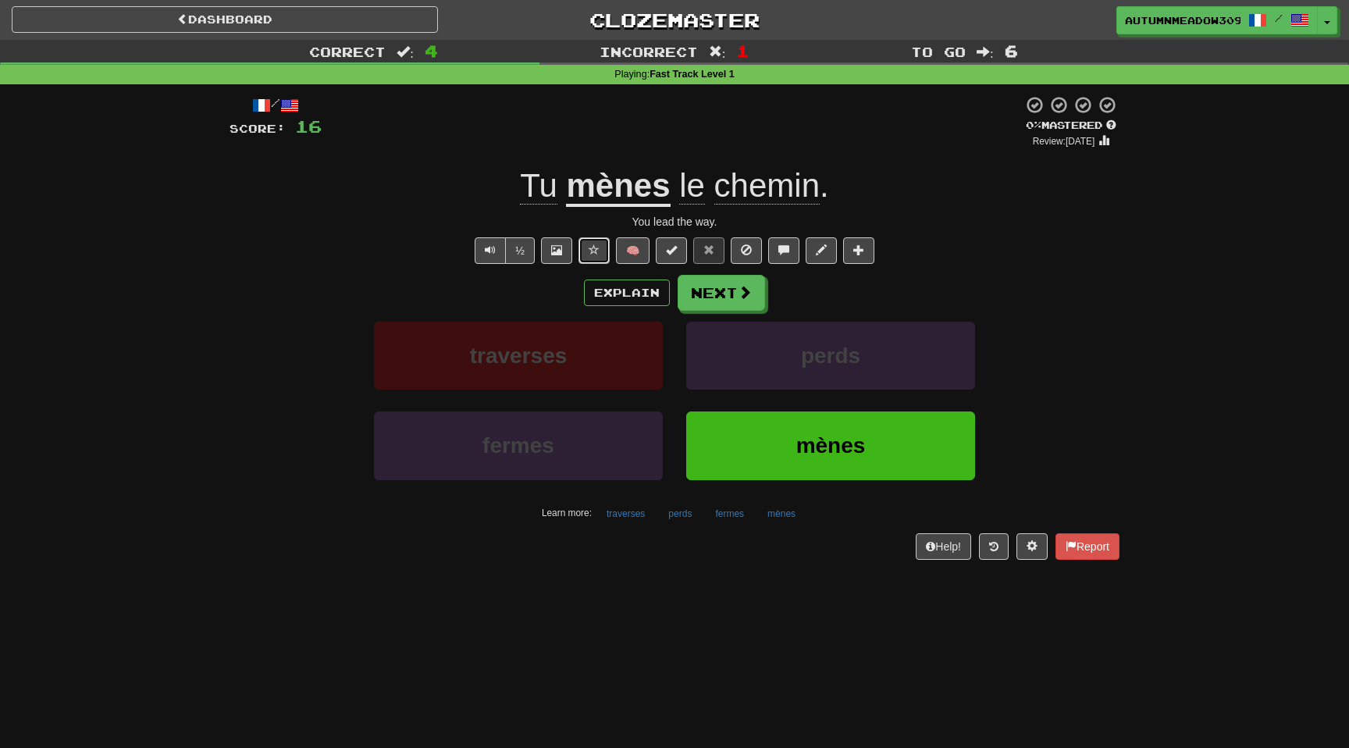
click at [595, 248] on span at bounding box center [594, 249] width 11 height 11
click at [611, 198] on u "mènes" at bounding box center [618, 187] width 104 height 40
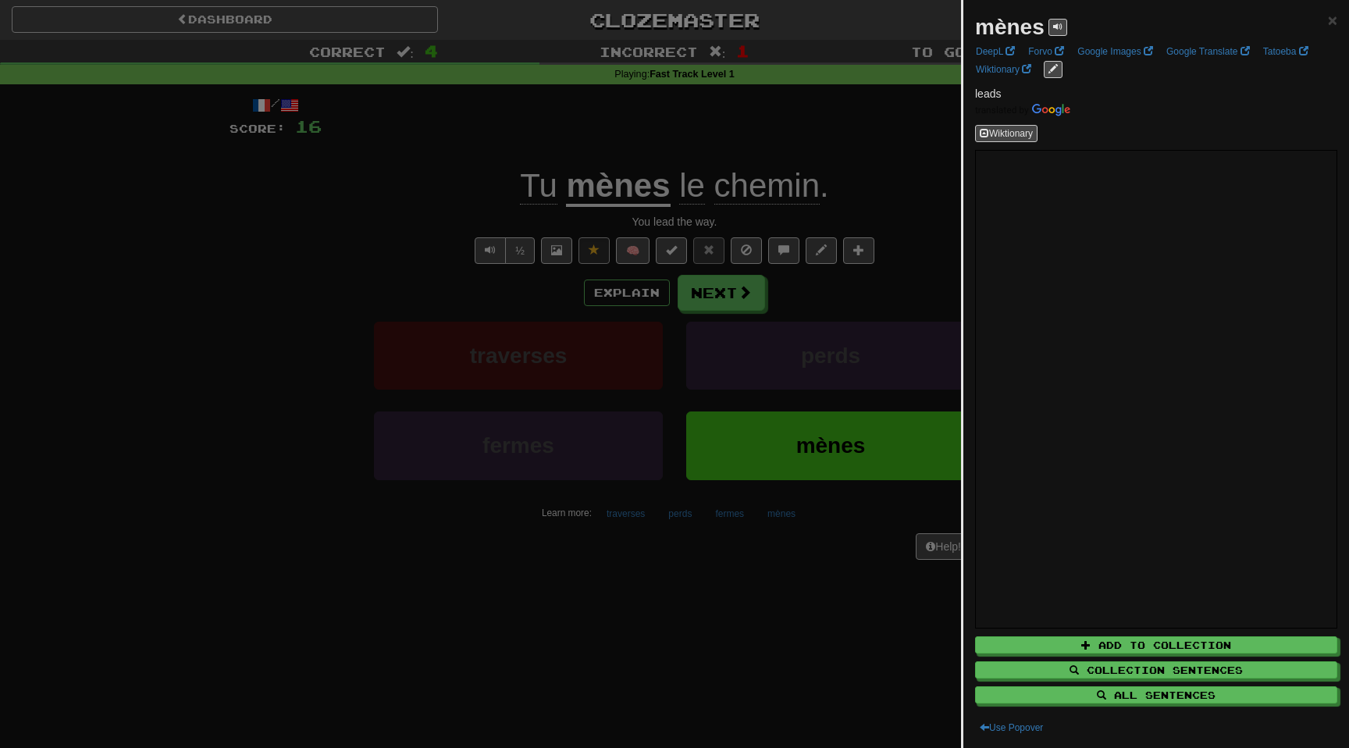
click at [752, 189] on div at bounding box center [674, 374] width 1349 height 748
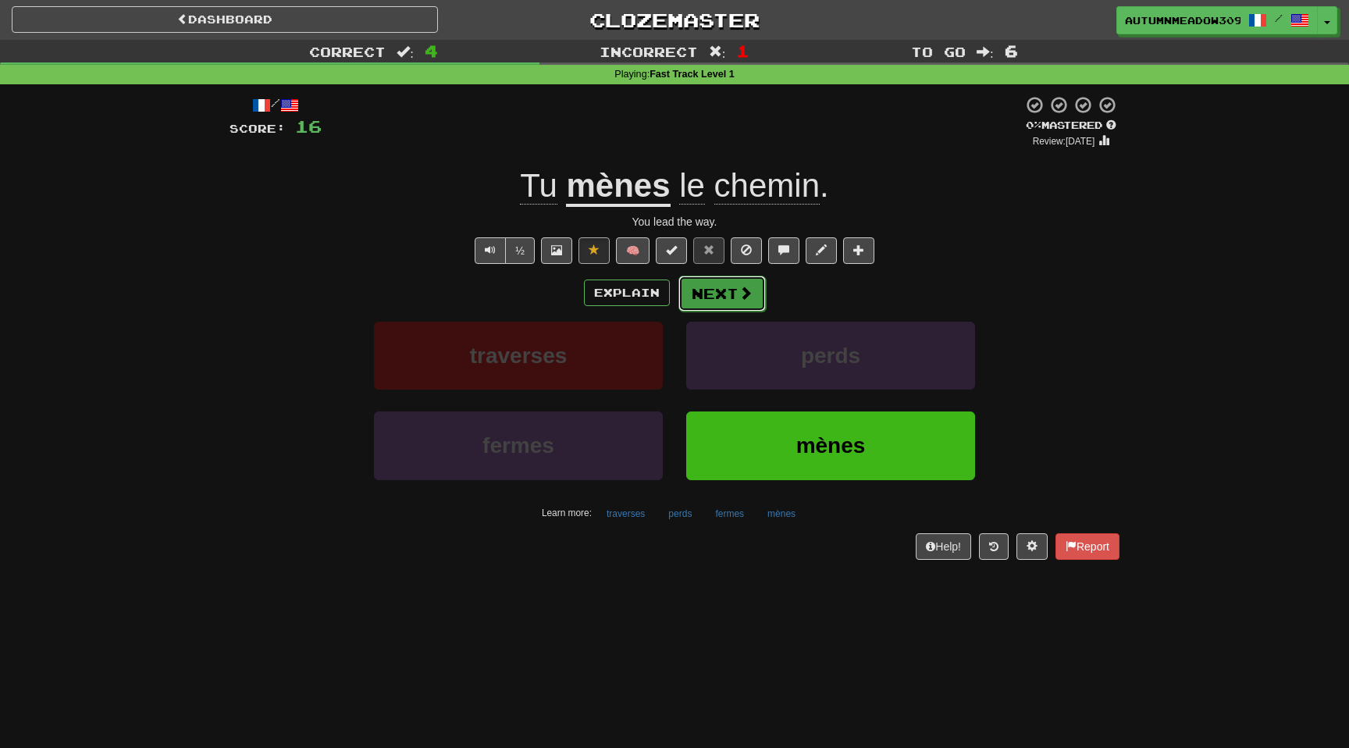
click at [728, 283] on button "Next" at bounding box center [721, 294] width 87 height 36
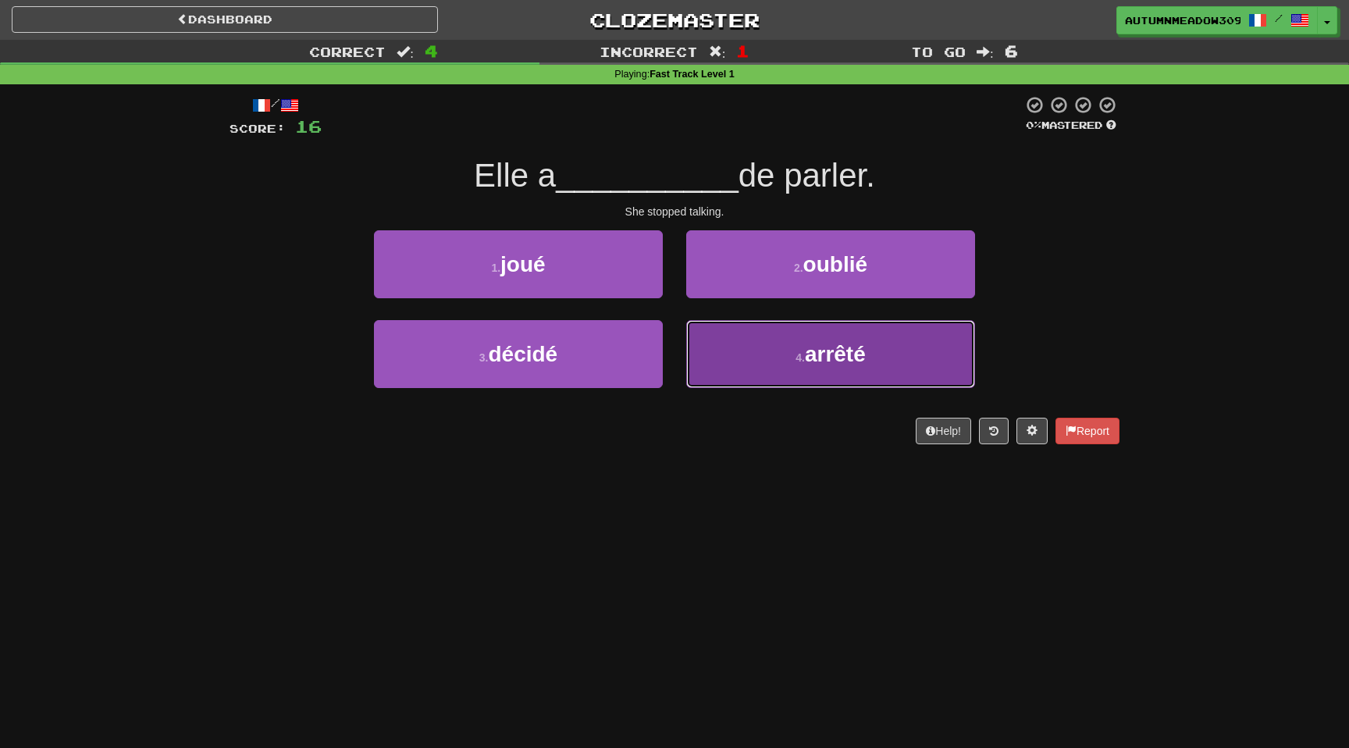
click at [833, 356] on span "arrêté" at bounding box center [835, 354] width 61 height 24
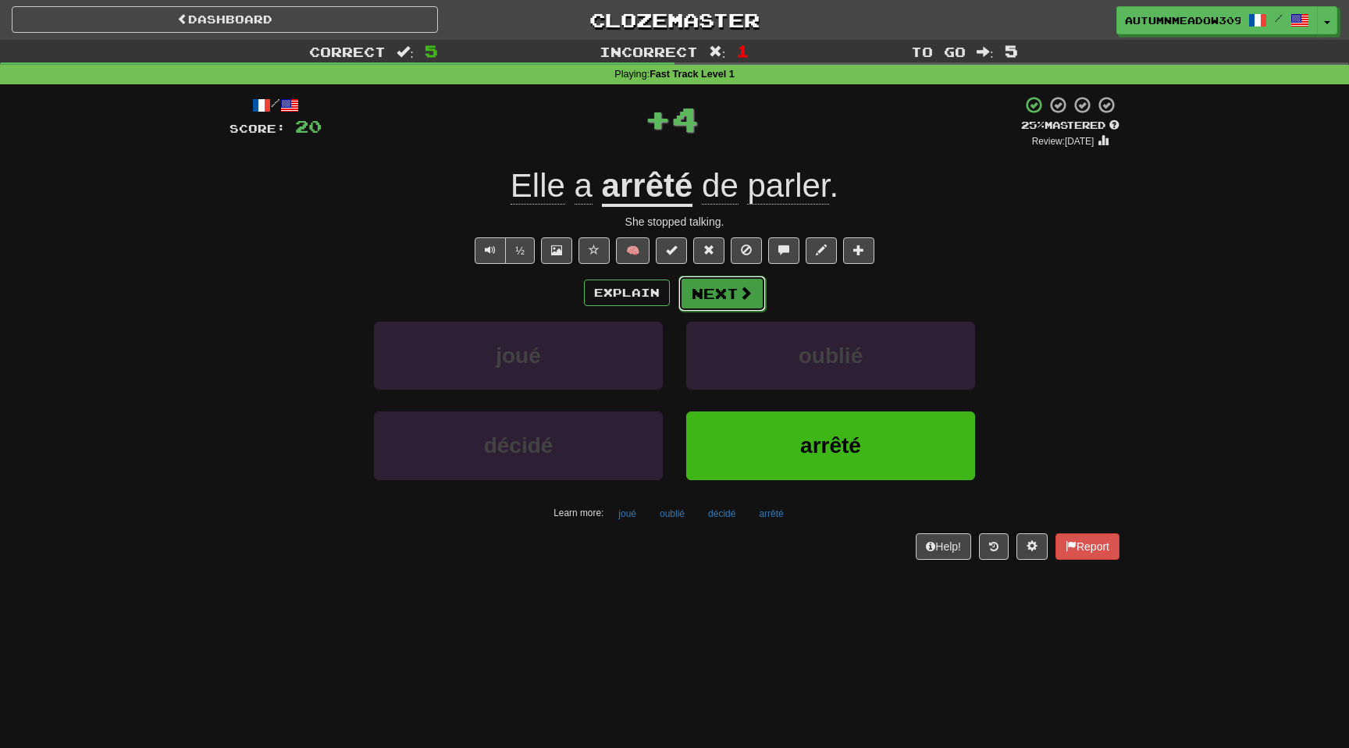
click at [705, 304] on button "Next" at bounding box center [721, 294] width 87 height 36
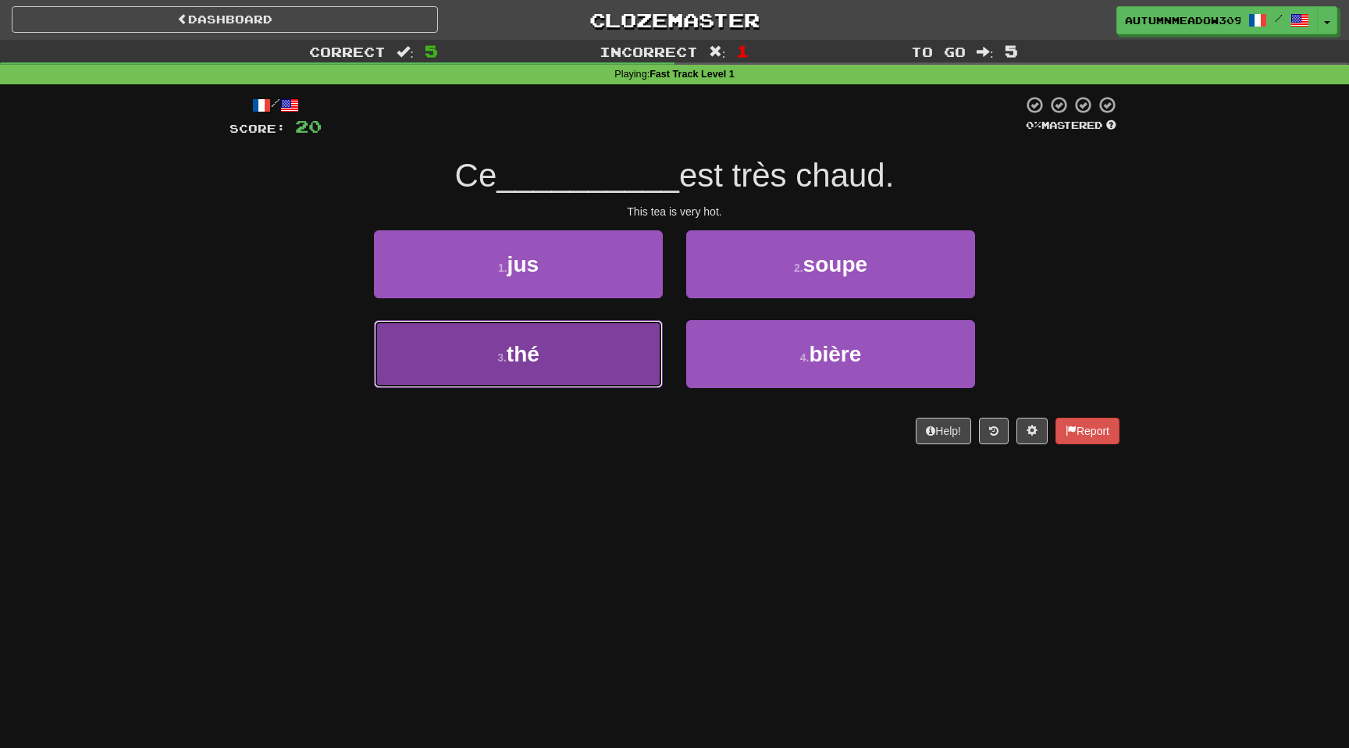
click at [589, 358] on button "3 . thé" at bounding box center [518, 354] width 289 height 68
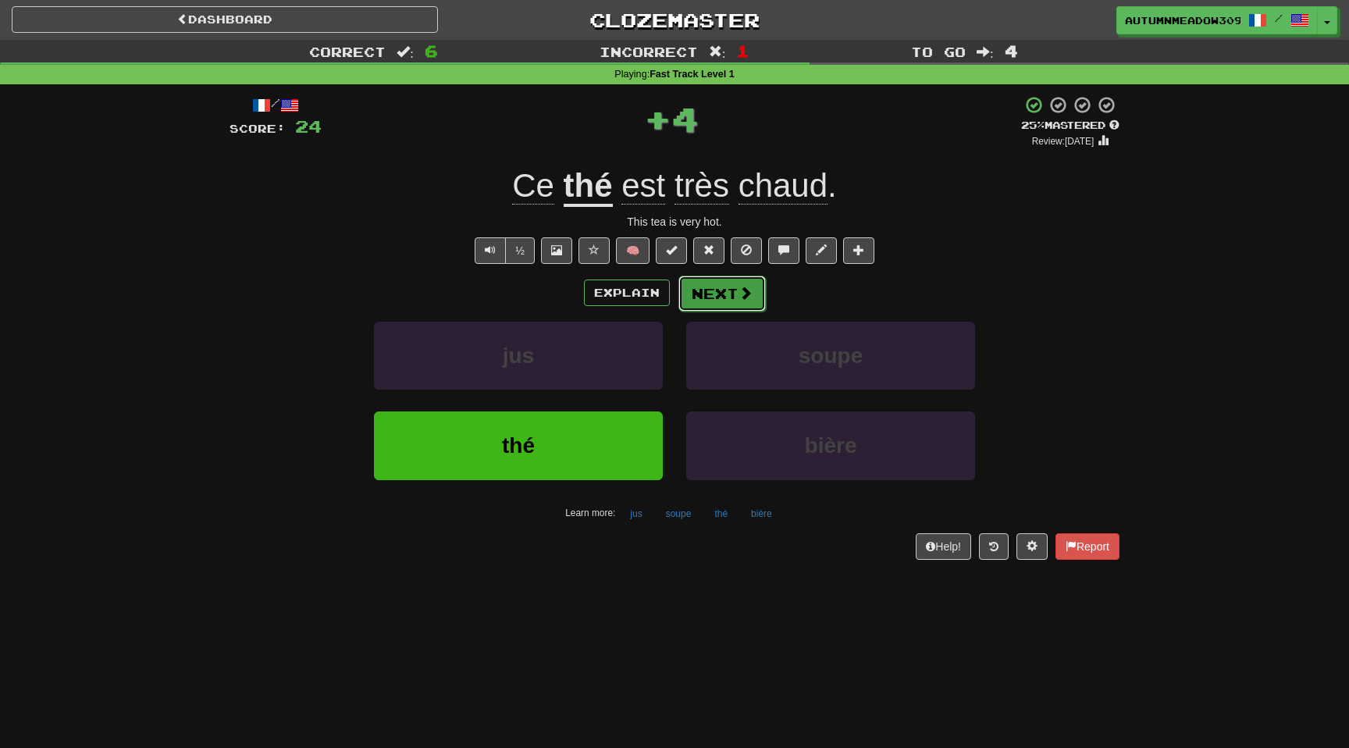
click at [714, 300] on button "Next" at bounding box center [721, 294] width 87 height 36
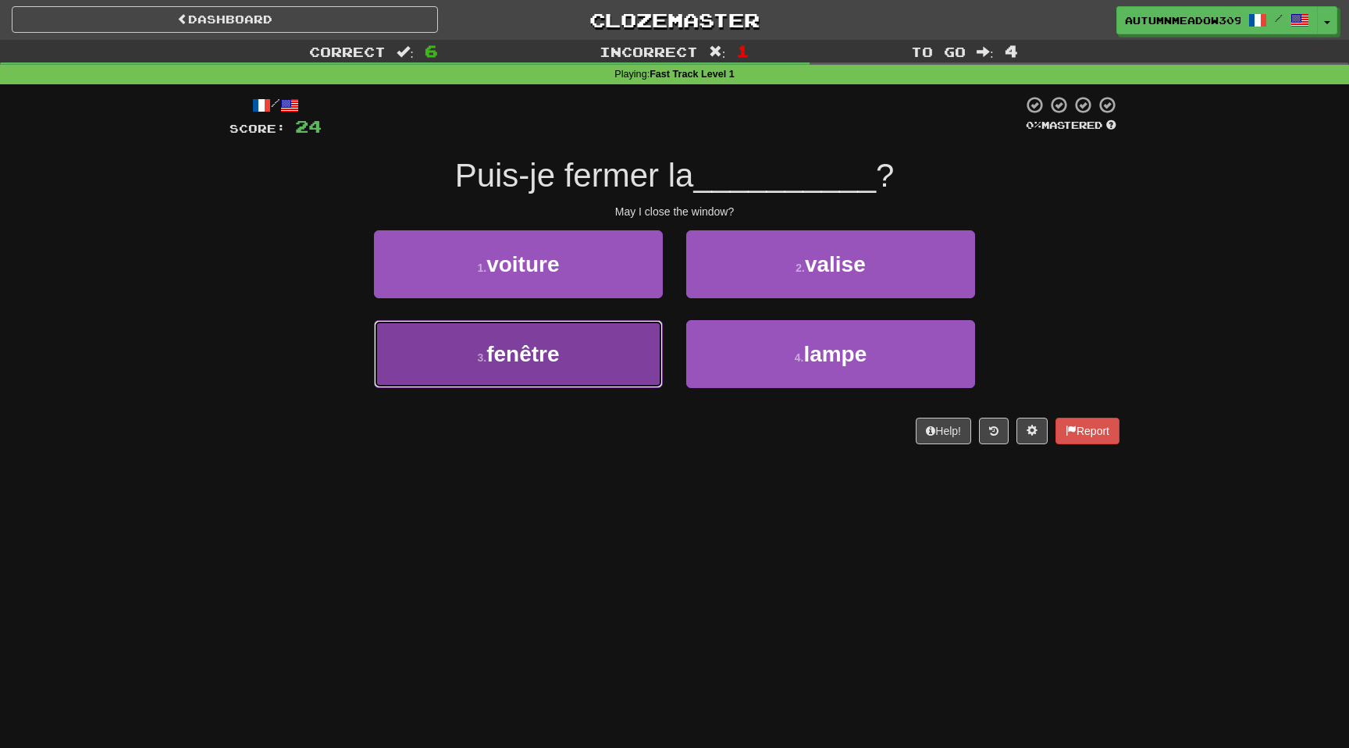
click at [611, 336] on button "3 . fenêtre" at bounding box center [518, 354] width 289 height 68
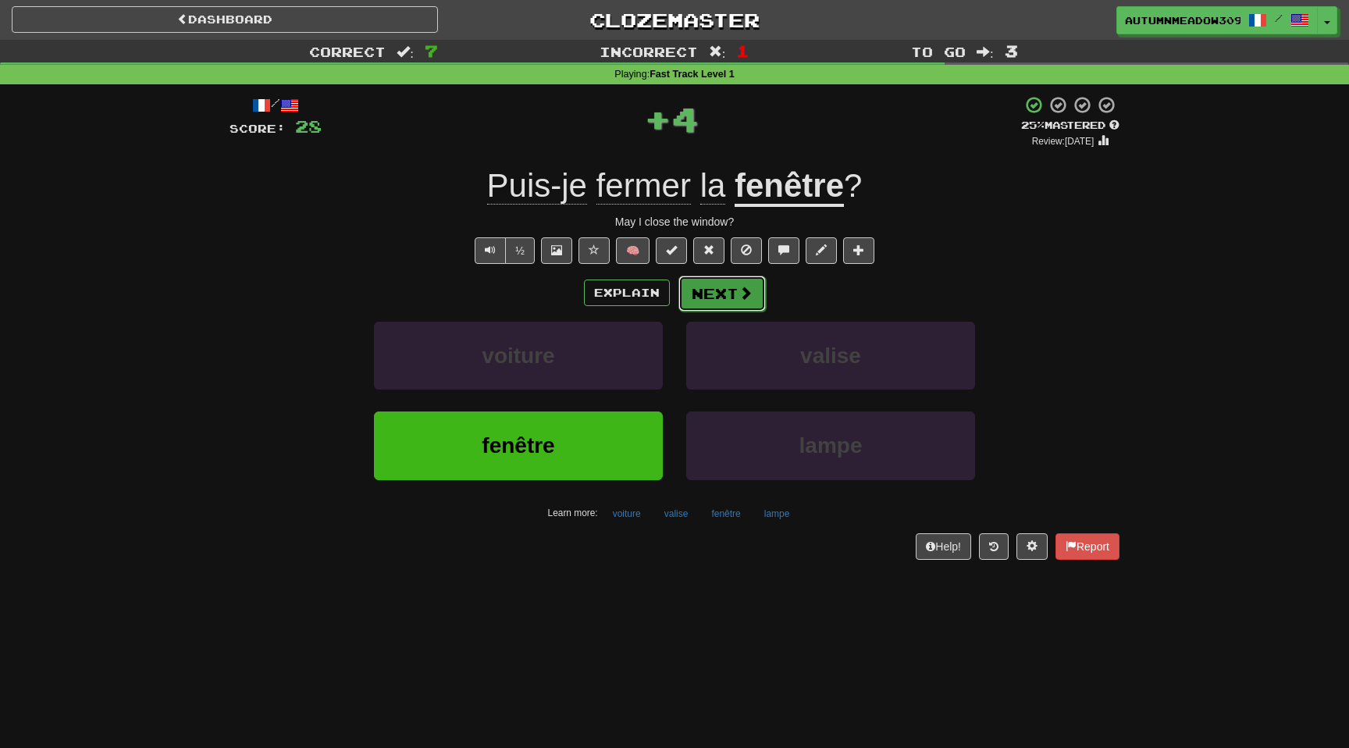
click at [724, 308] on button "Next" at bounding box center [721, 294] width 87 height 36
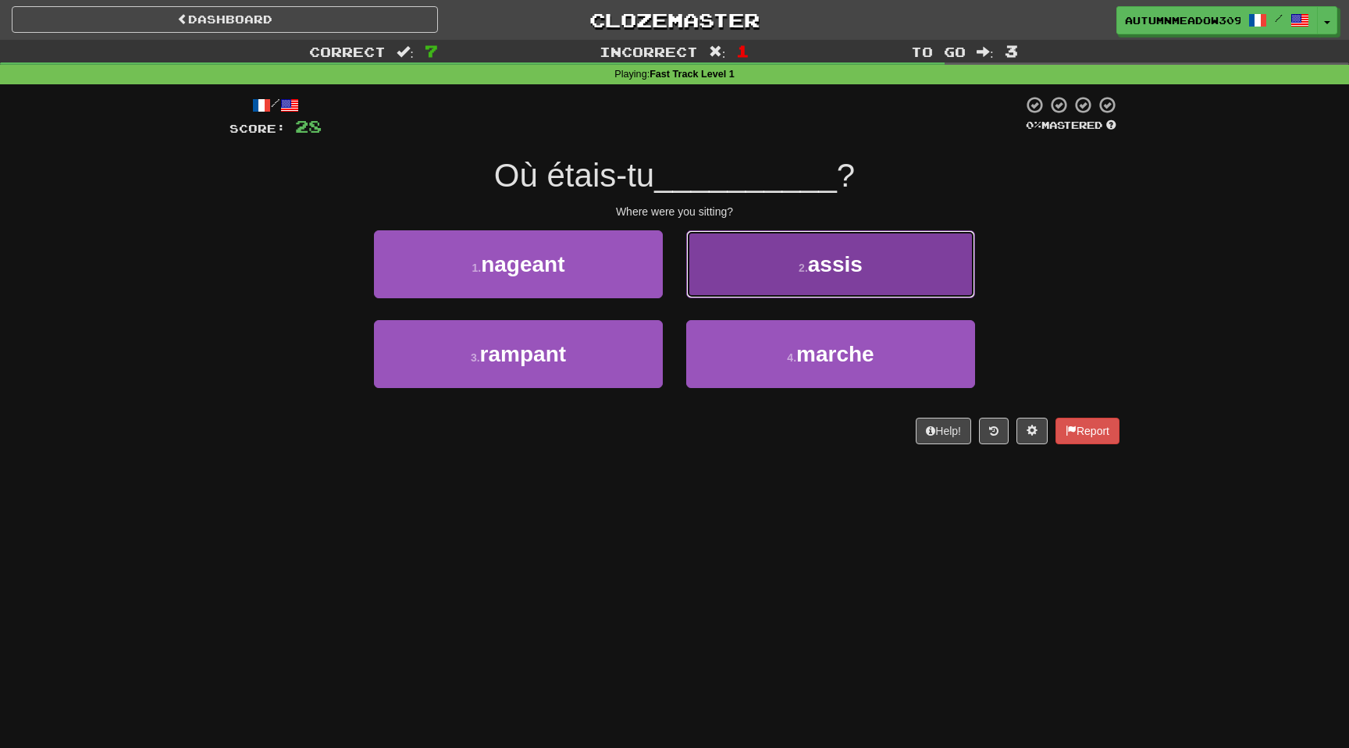
click at [840, 286] on button "2 . assis" at bounding box center [830, 264] width 289 height 68
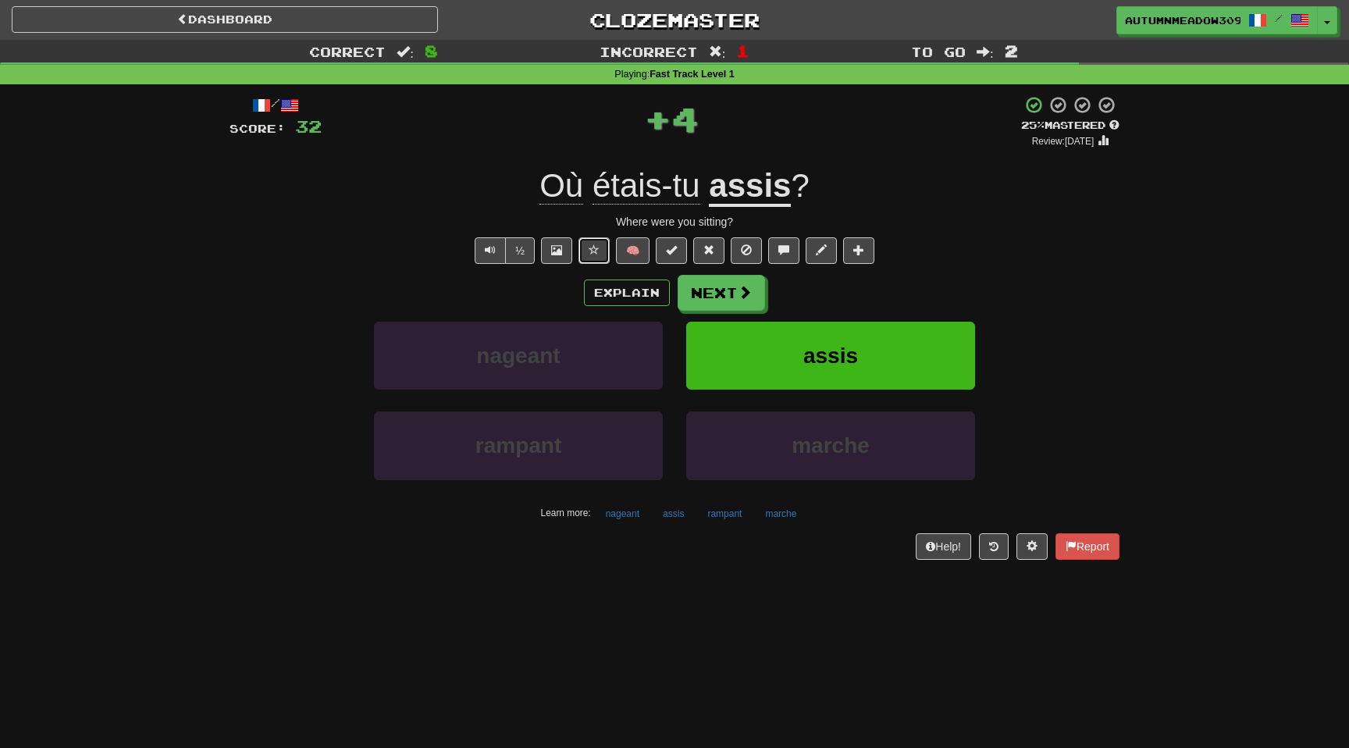
click at [600, 251] on span at bounding box center [594, 249] width 11 height 11
click at [742, 292] on span at bounding box center [745, 293] width 14 height 14
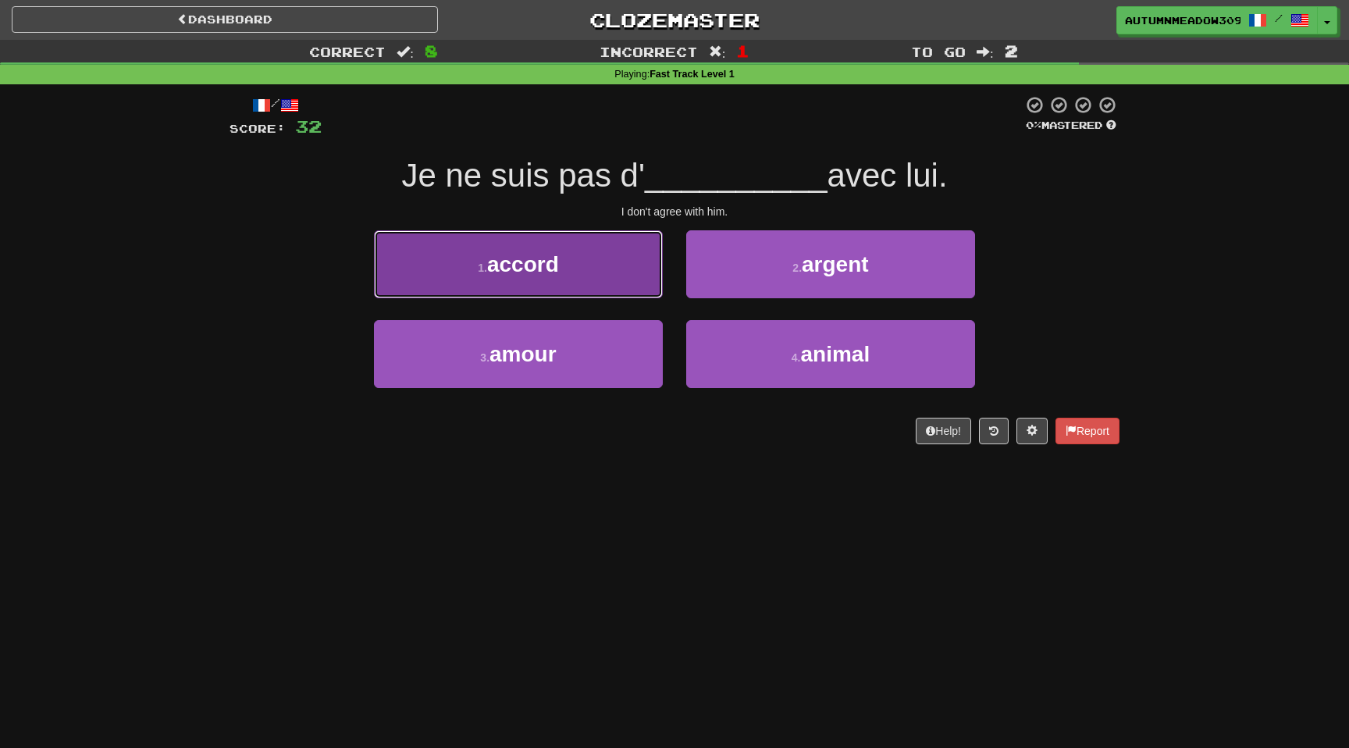
click at [561, 265] on button "1 . accord" at bounding box center [518, 264] width 289 height 68
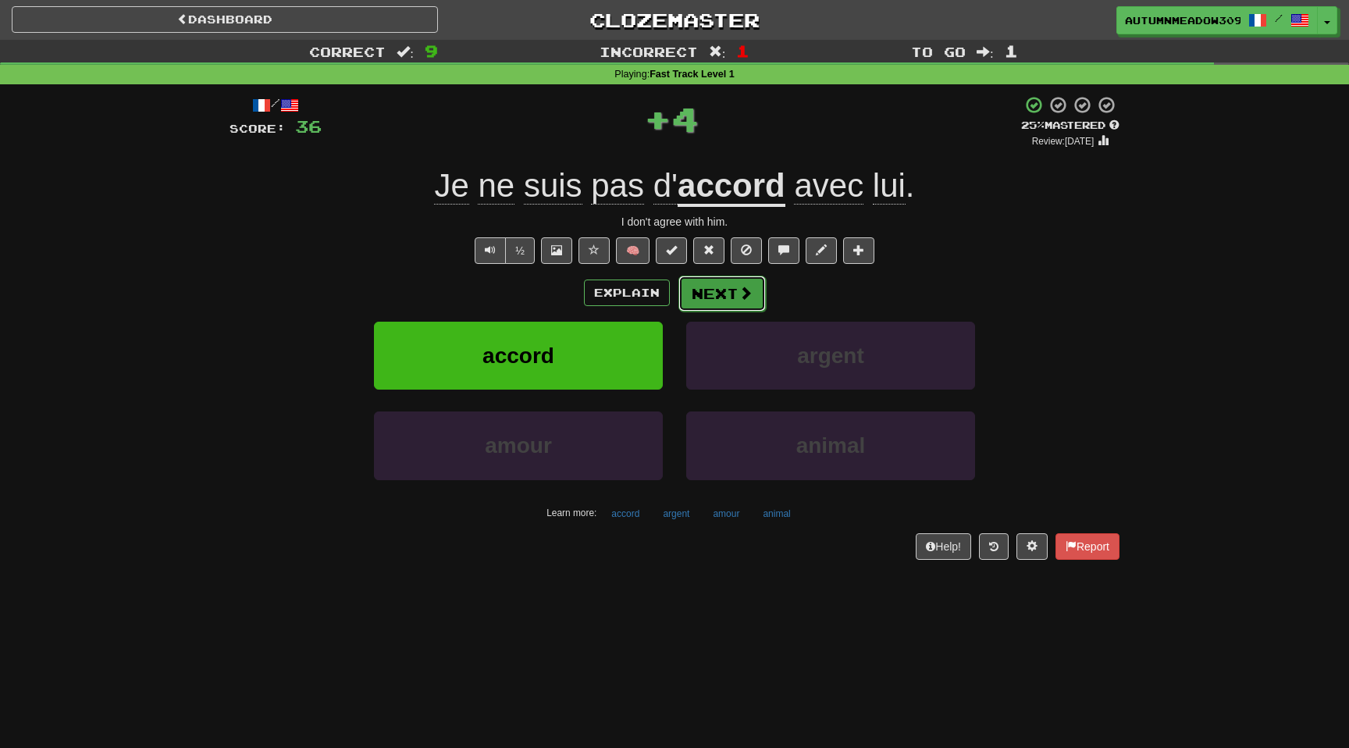
click at [735, 288] on button "Next" at bounding box center [721, 294] width 87 height 36
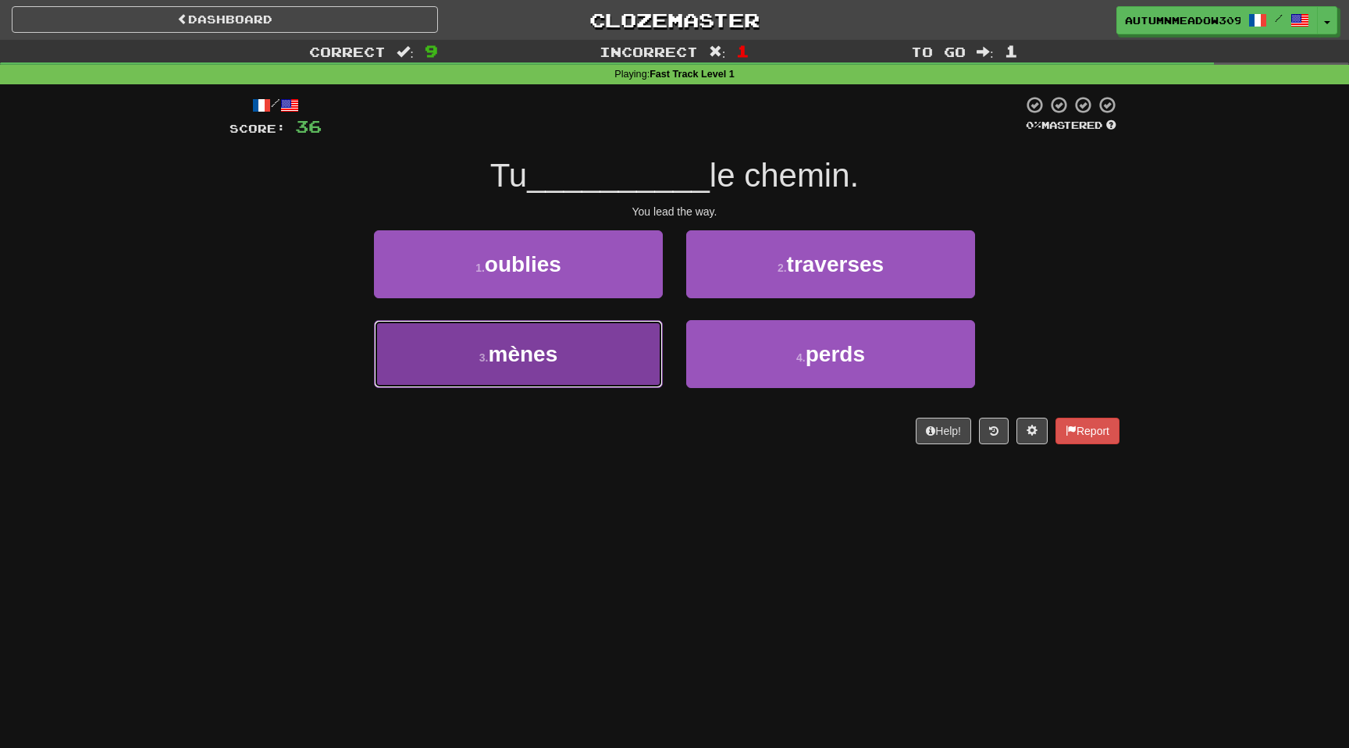
click at [578, 349] on button "3 . mènes" at bounding box center [518, 354] width 289 height 68
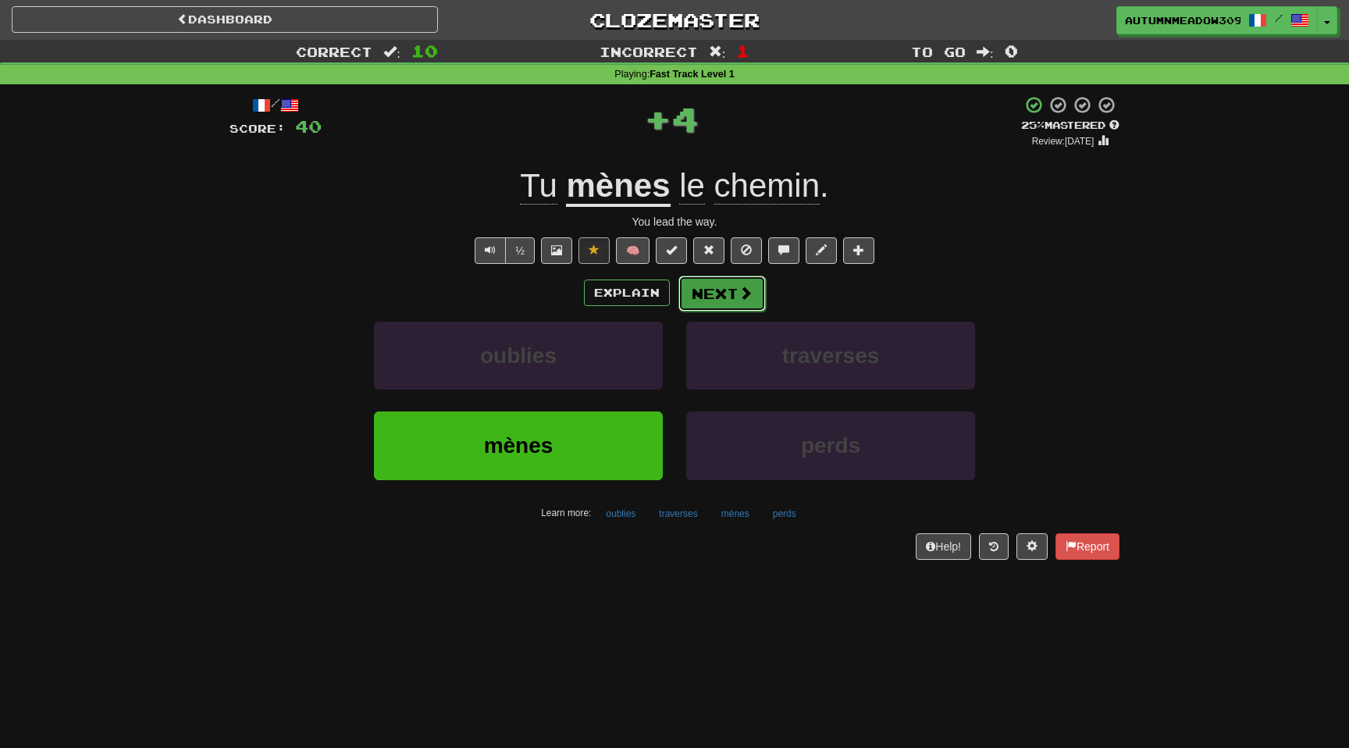
click at [740, 300] on span at bounding box center [745, 293] width 14 height 14
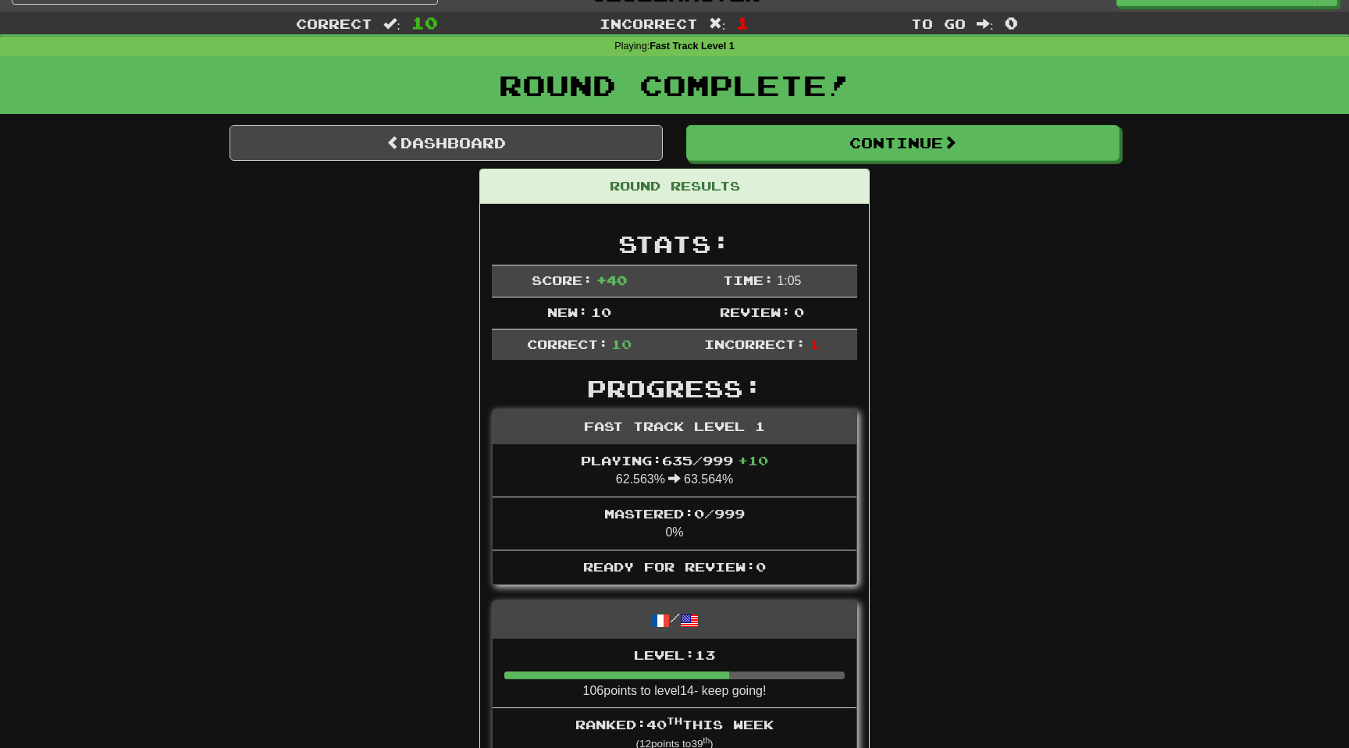
scroll to position [39, 0]
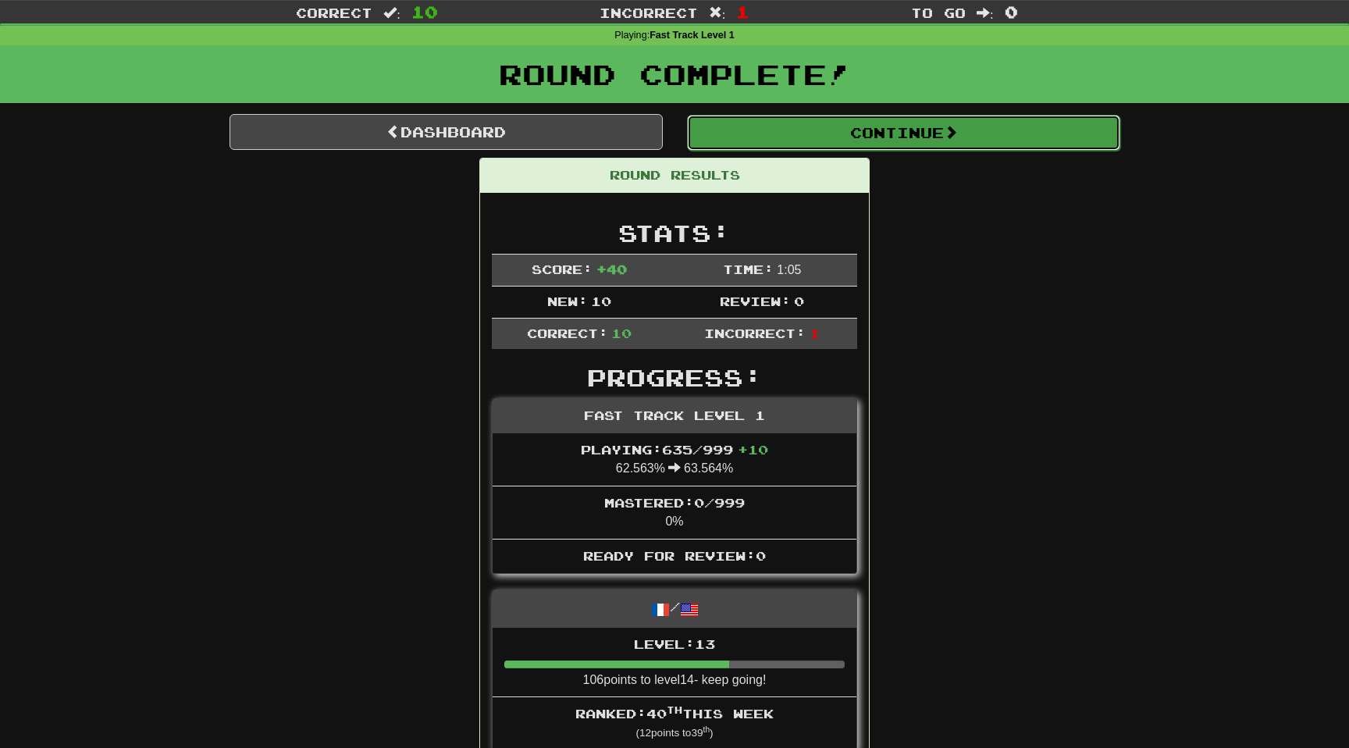
click at [927, 125] on button "Continue" at bounding box center [903, 133] width 433 height 36
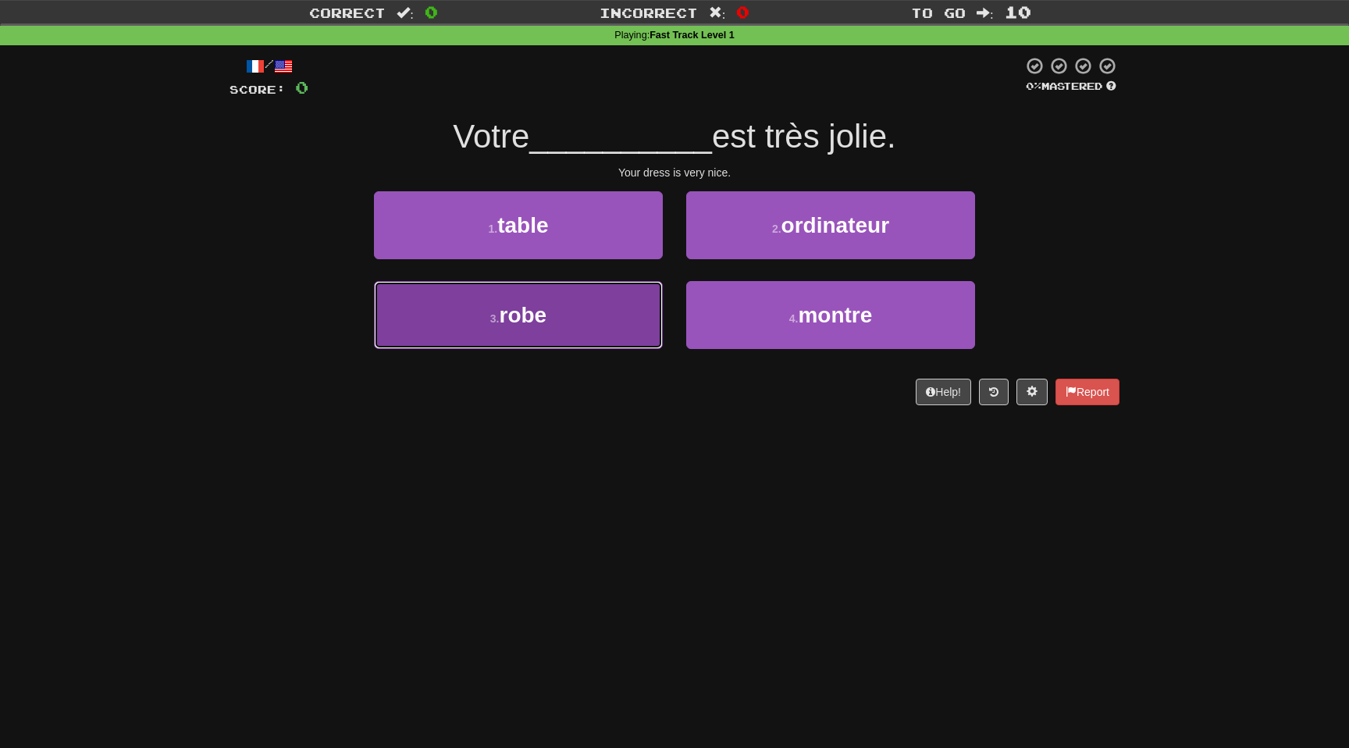
click at [568, 300] on button "3 . robe" at bounding box center [518, 315] width 289 height 68
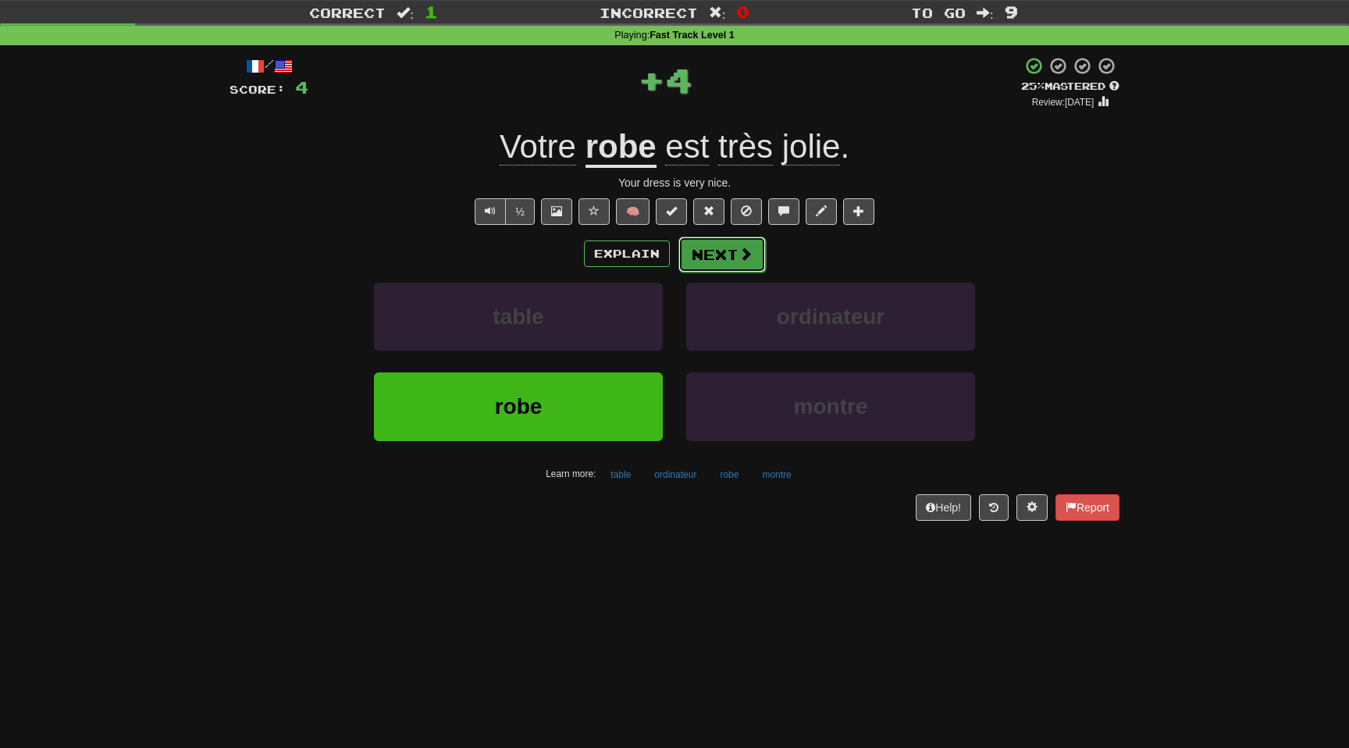
click at [738, 247] on span at bounding box center [745, 254] width 14 height 14
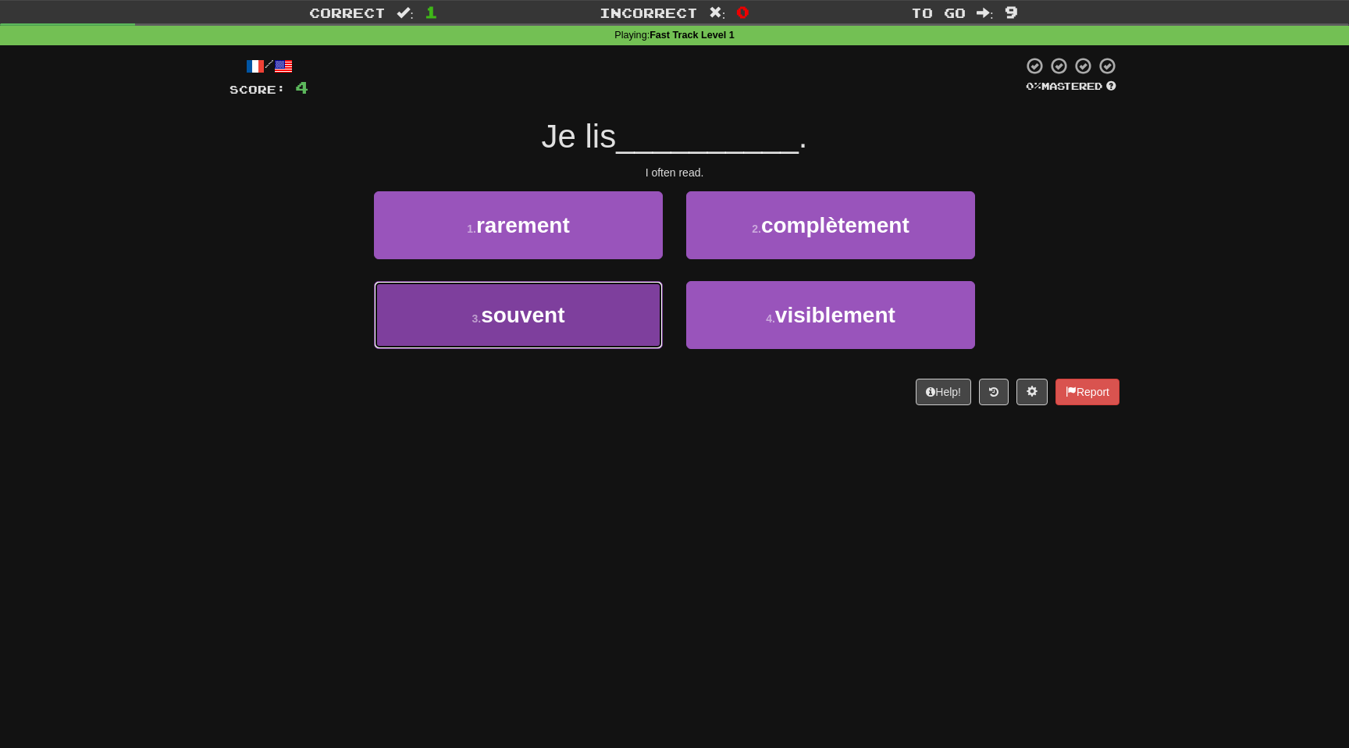
click at [565, 329] on button "3 . souvent" at bounding box center [518, 315] width 289 height 68
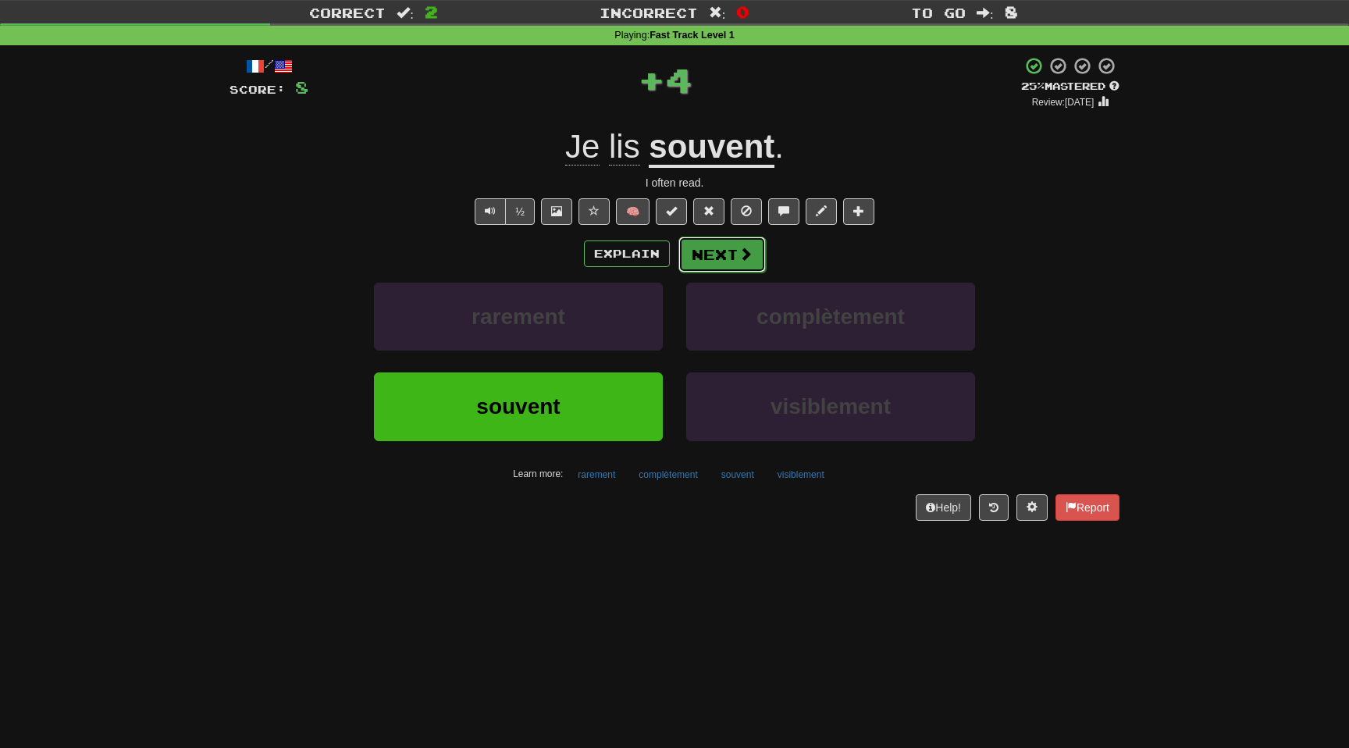
click at [724, 260] on button "Next" at bounding box center [721, 255] width 87 height 36
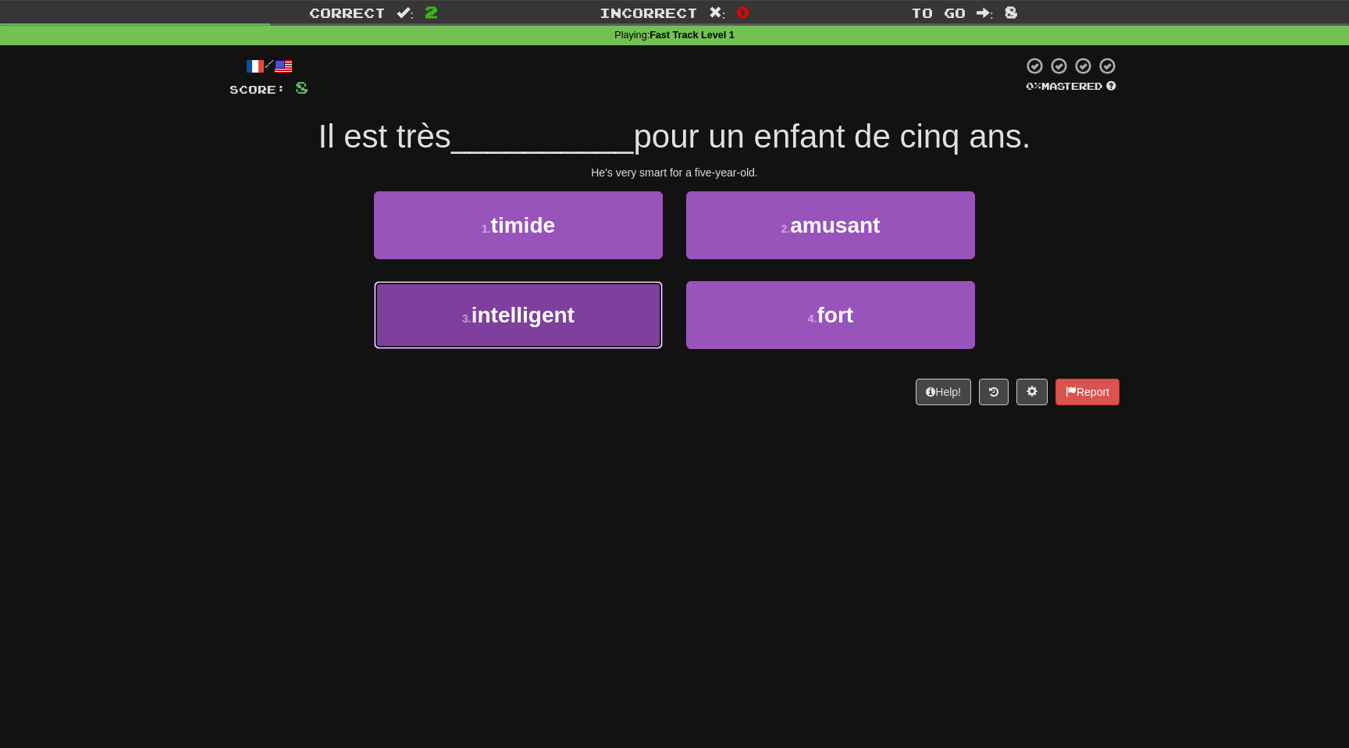
click at [593, 304] on button "3 . intelligent" at bounding box center [518, 315] width 289 height 68
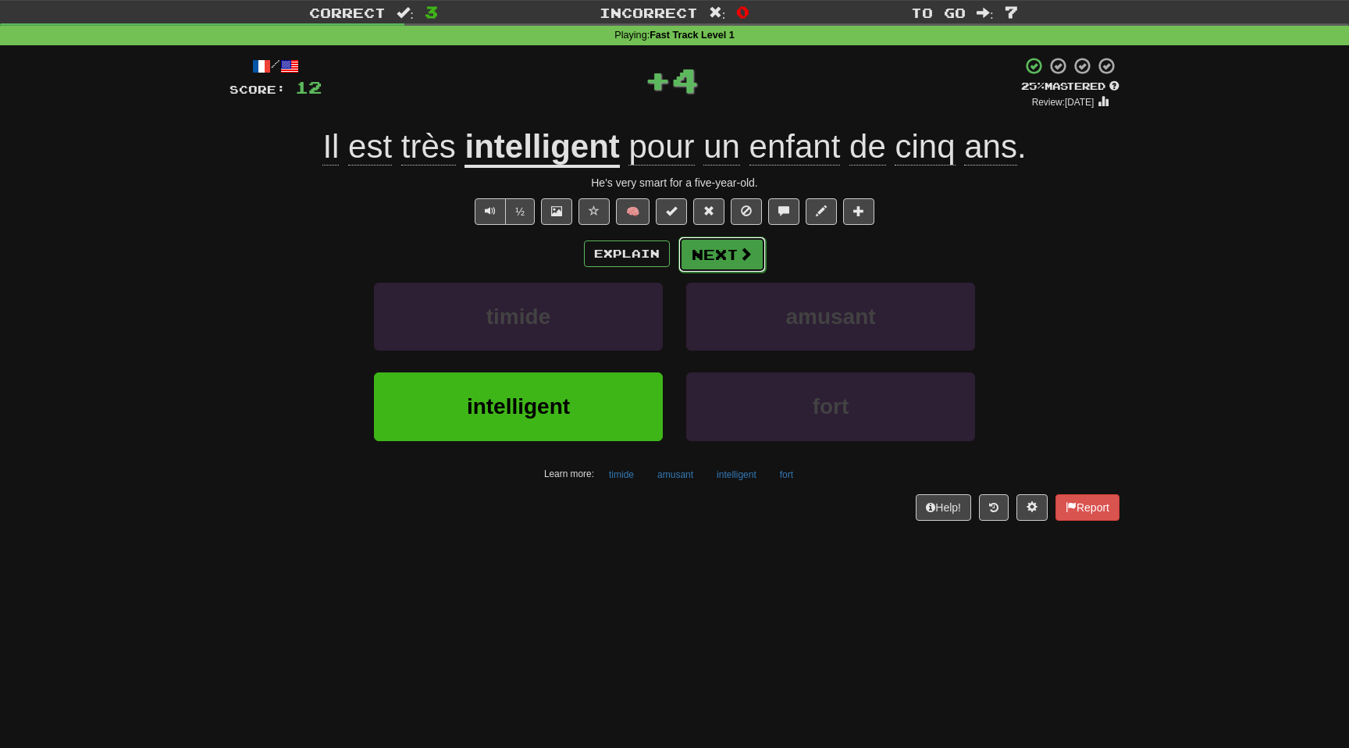
click at [739, 268] on button "Next" at bounding box center [721, 255] width 87 height 36
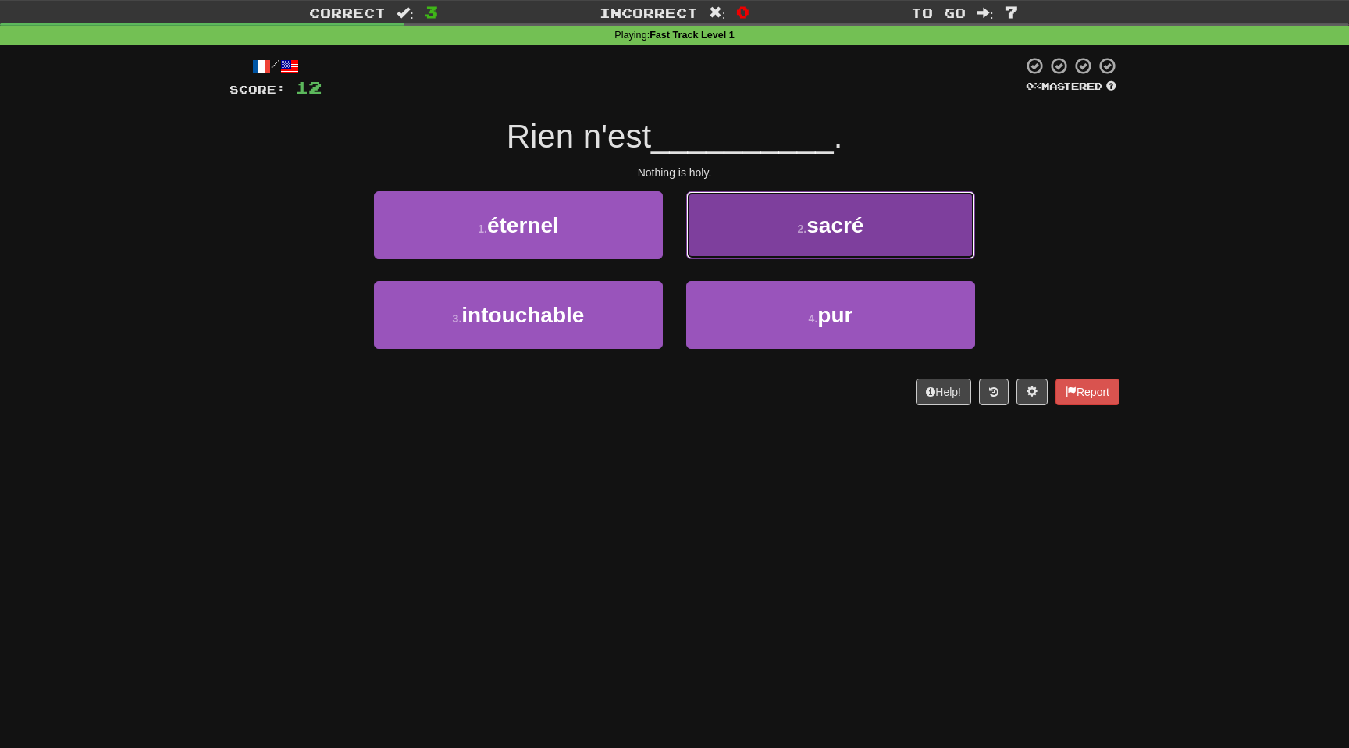
click at [800, 239] on button "2 . sacré" at bounding box center [830, 225] width 289 height 68
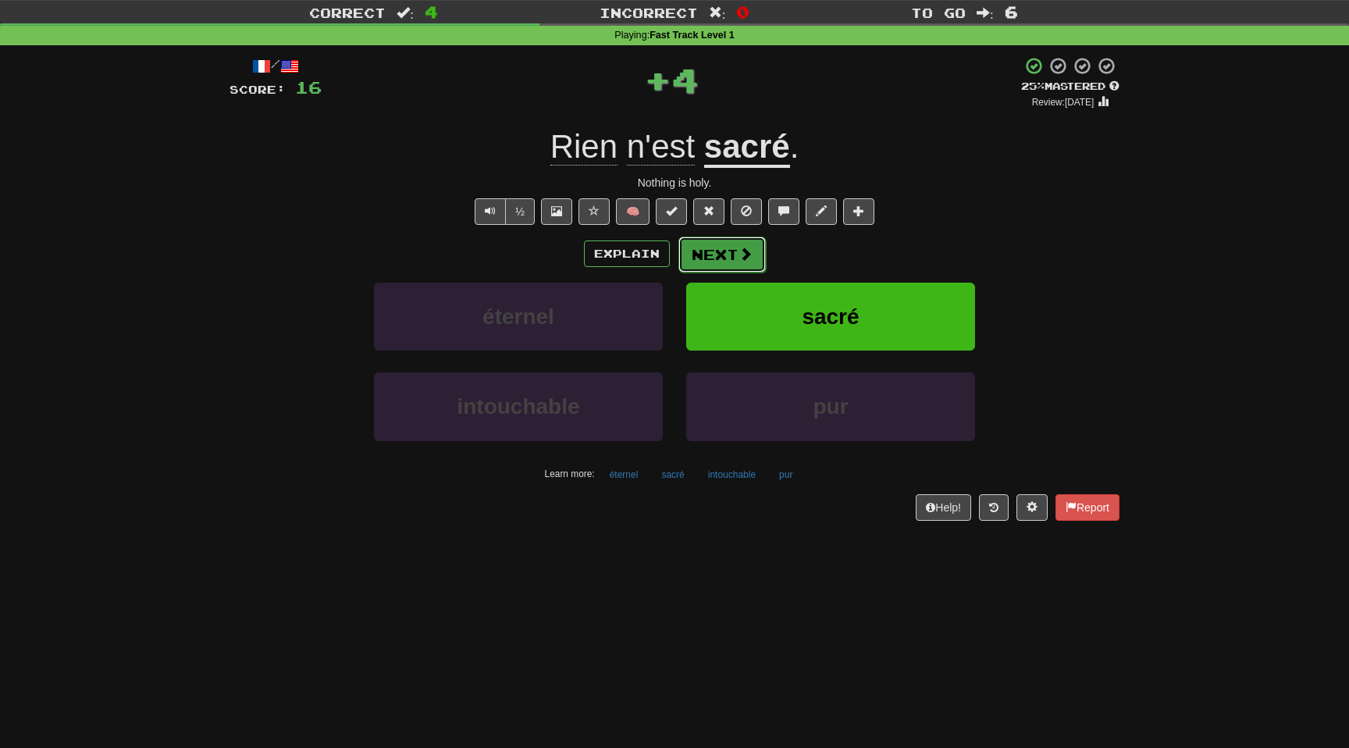
click at [724, 258] on button "Next" at bounding box center [721, 255] width 87 height 36
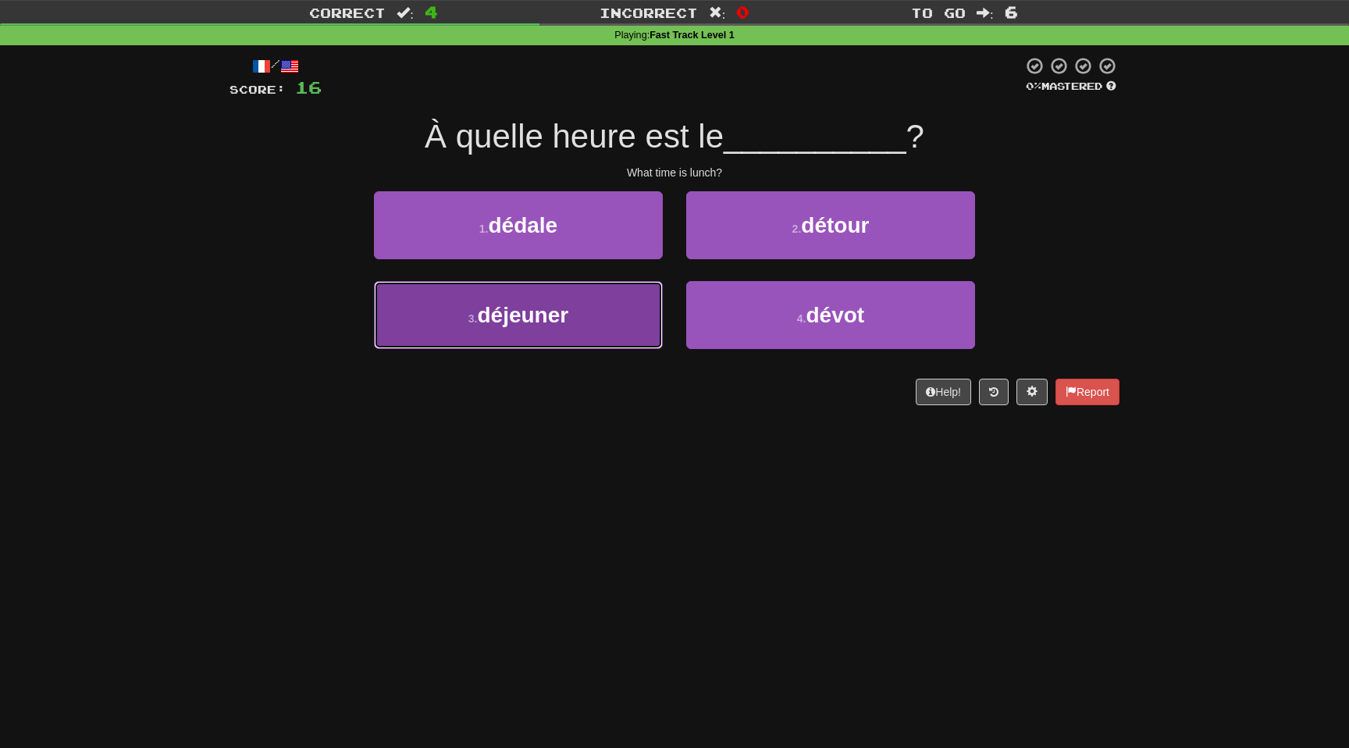
click at [610, 320] on button "3 . déjeuner" at bounding box center [518, 315] width 289 height 68
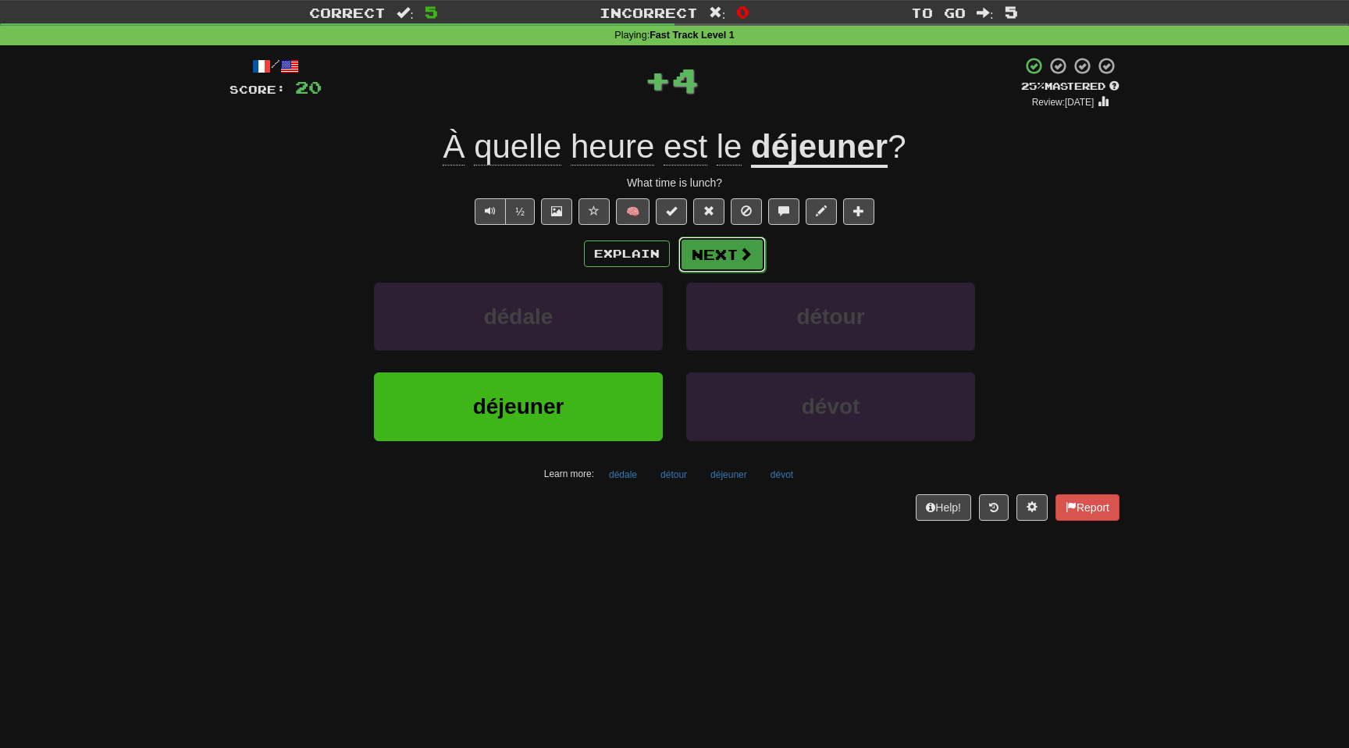
click at [731, 267] on button "Next" at bounding box center [721, 255] width 87 height 36
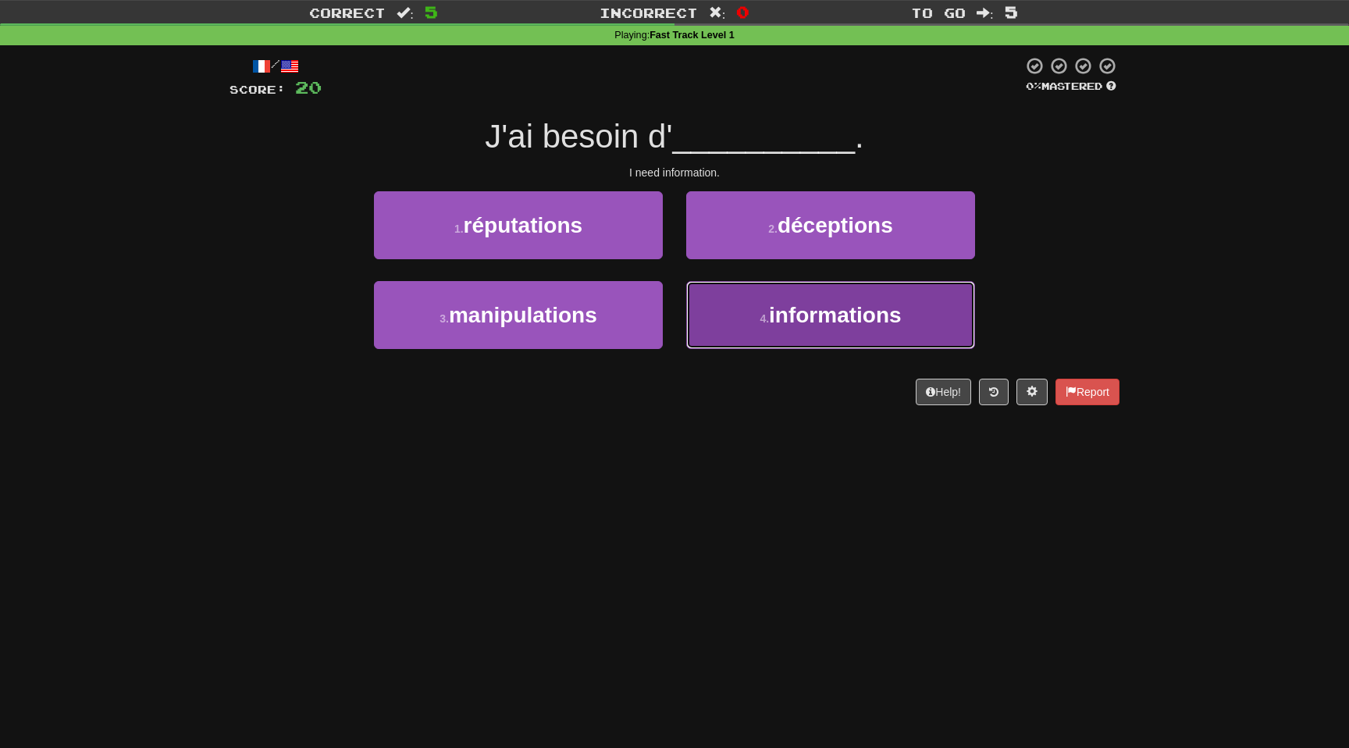
click at [833, 312] on span "informations" at bounding box center [835, 315] width 133 height 24
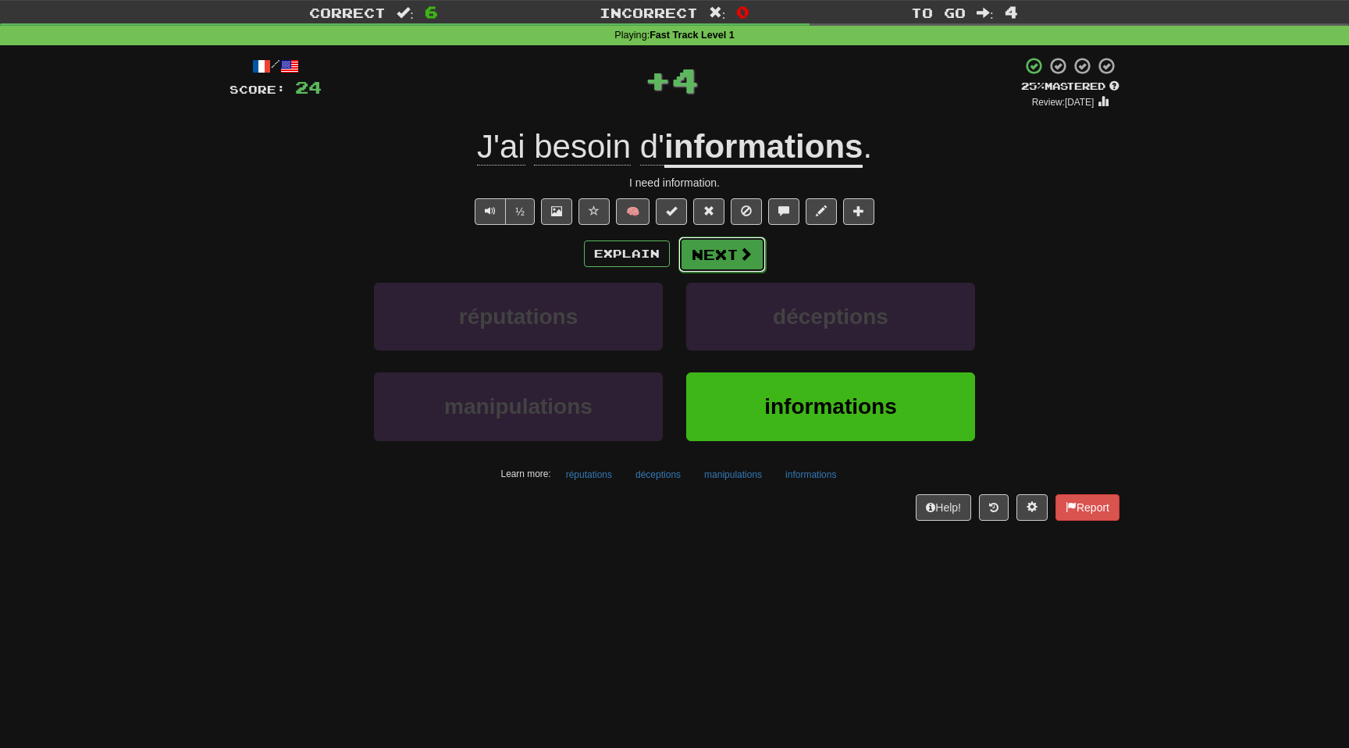
click at [719, 249] on button "Next" at bounding box center [721, 255] width 87 height 36
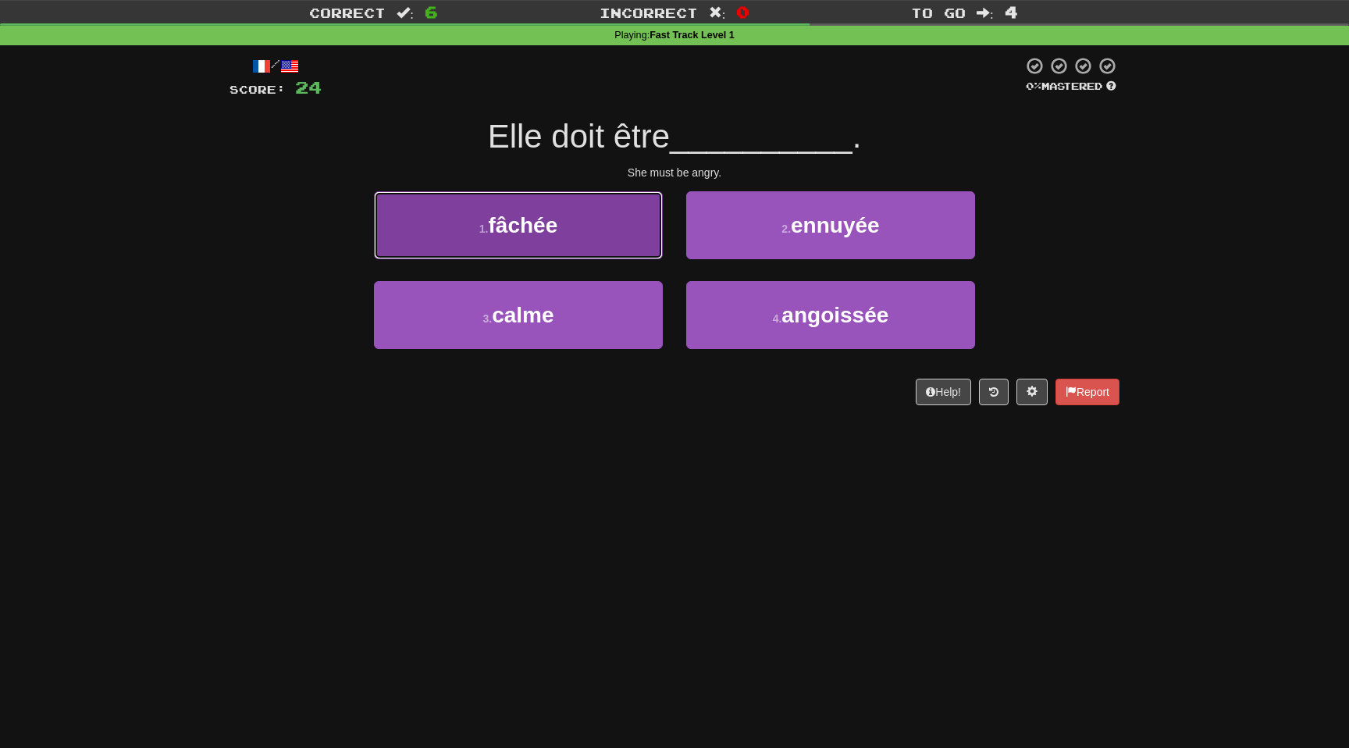
click at [565, 233] on button "1 . fâchée" at bounding box center [518, 225] width 289 height 68
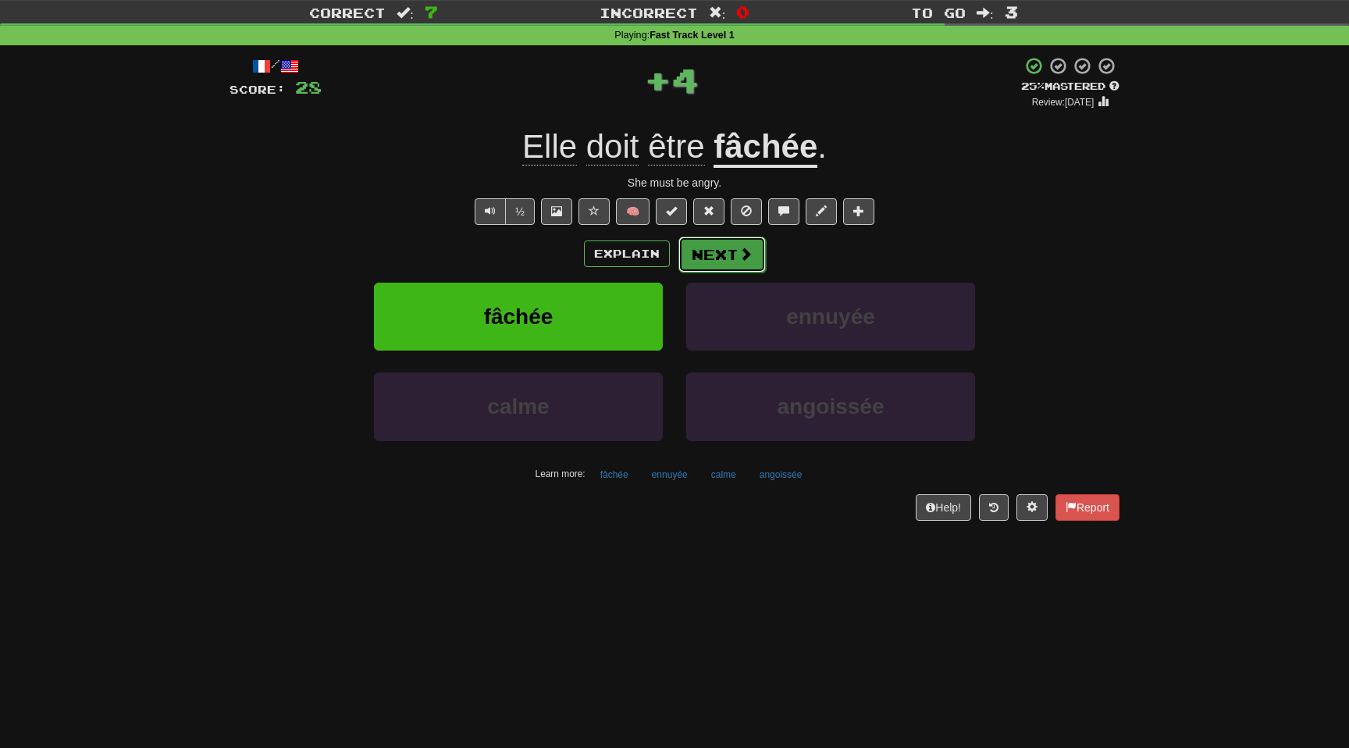
click at [746, 258] on span at bounding box center [745, 254] width 14 height 14
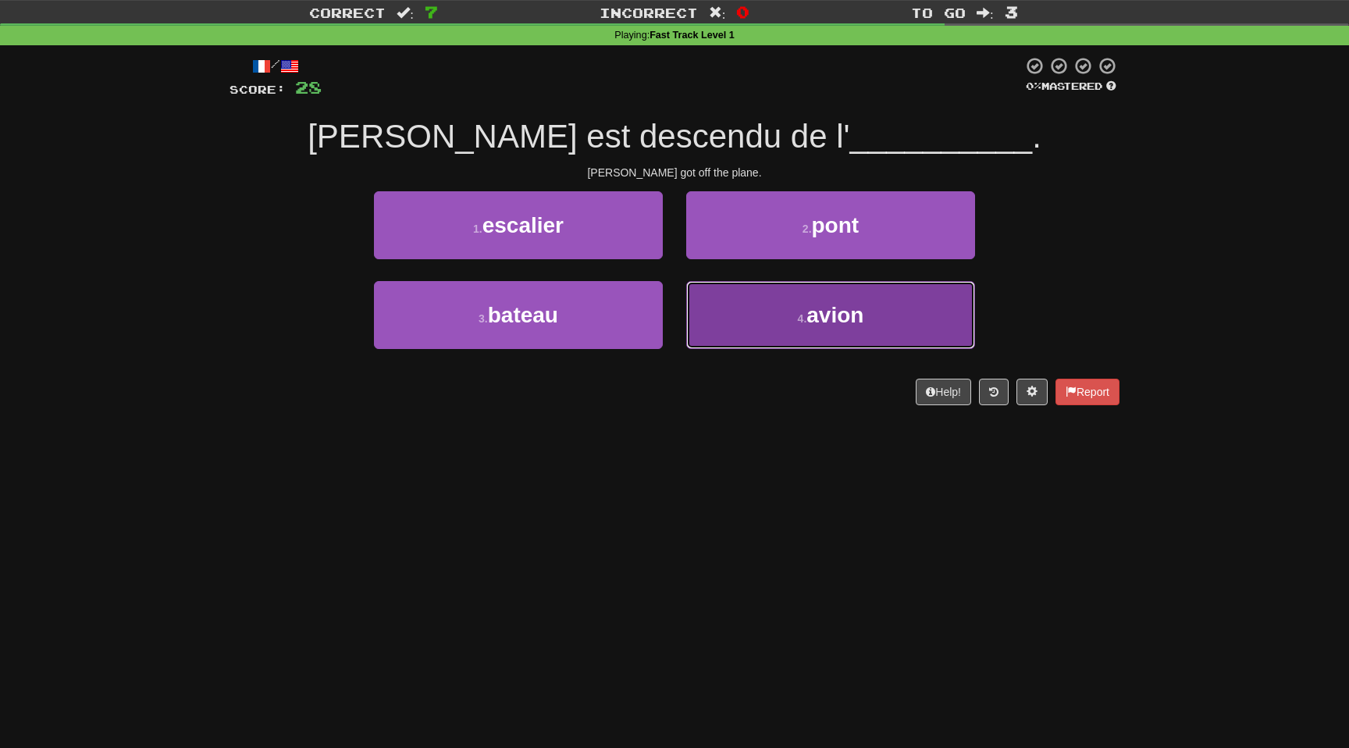
click at [773, 328] on button "4 . avion" at bounding box center [830, 315] width 289 height 68
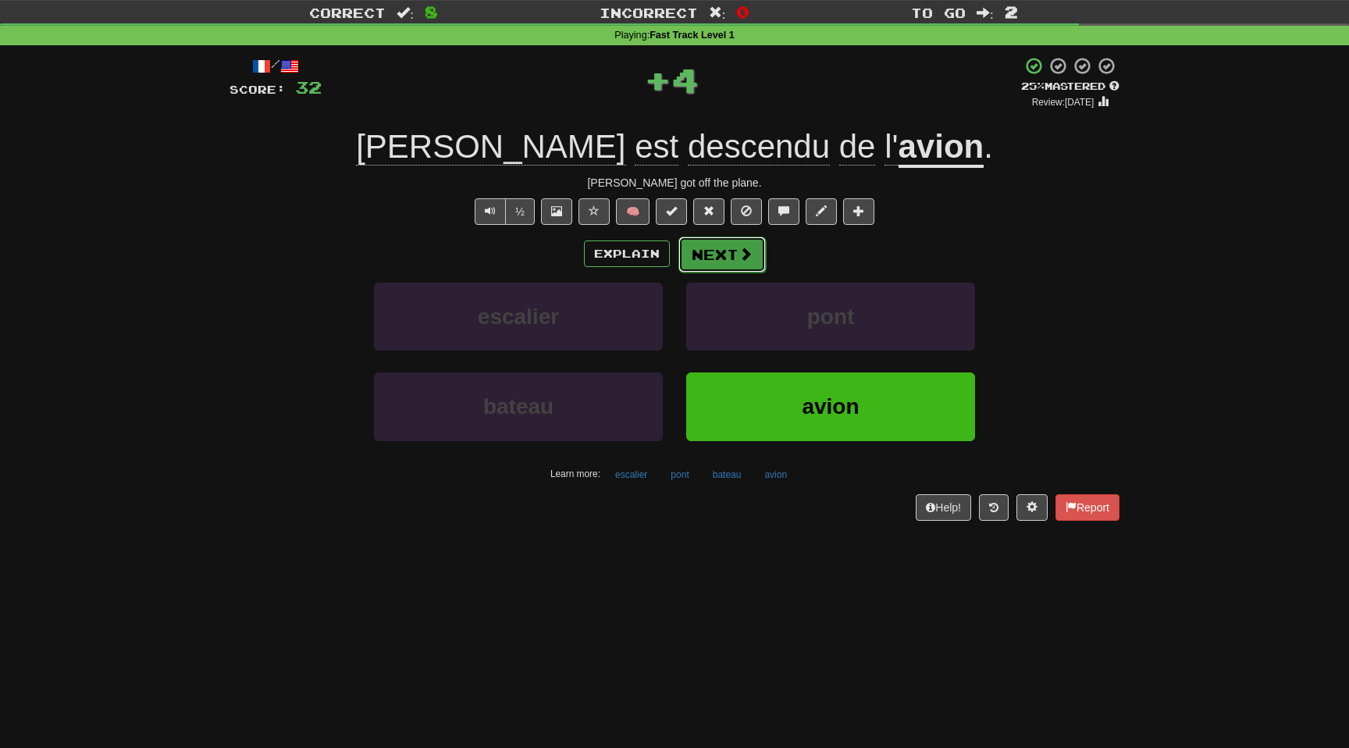
click at [738, 256] on span at bounding box center [745, 254] width 14 height 14
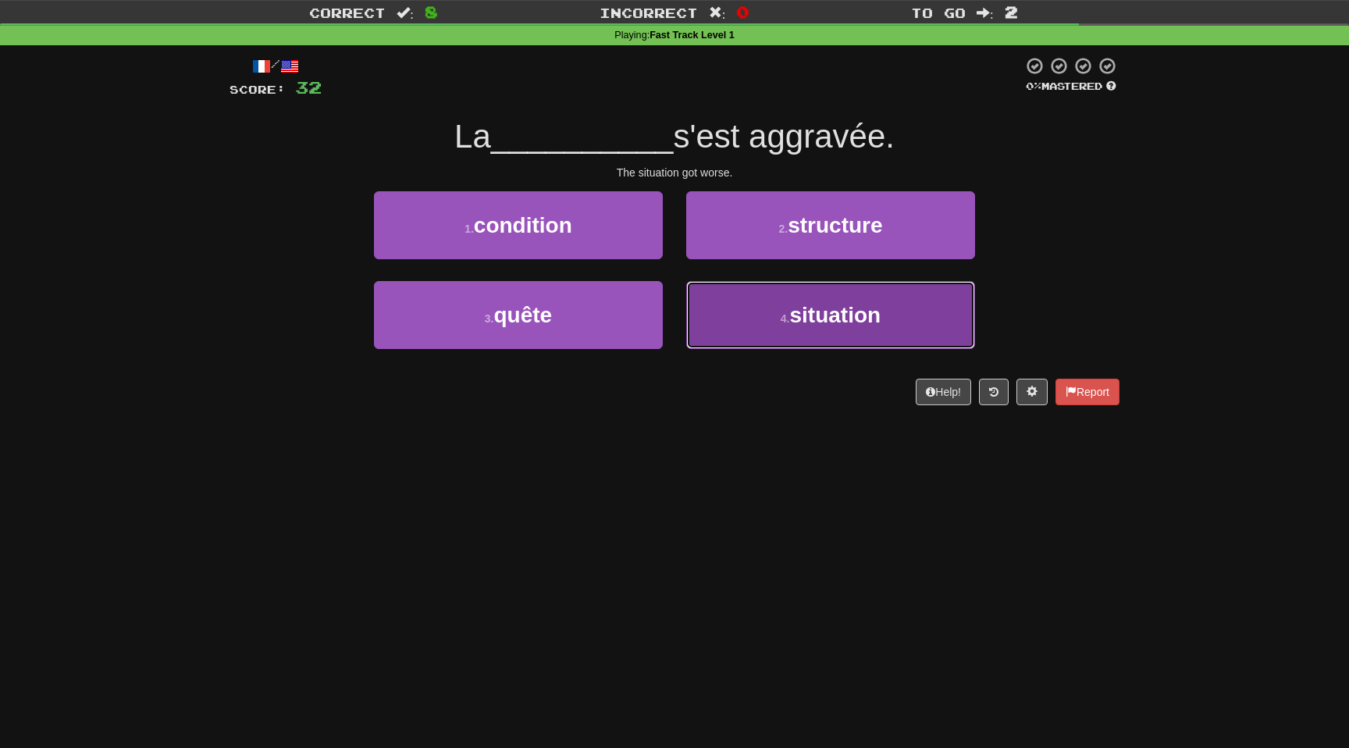
click at [833, 304] on span "situation" at bounding box center [835, 315] width 91 height 24
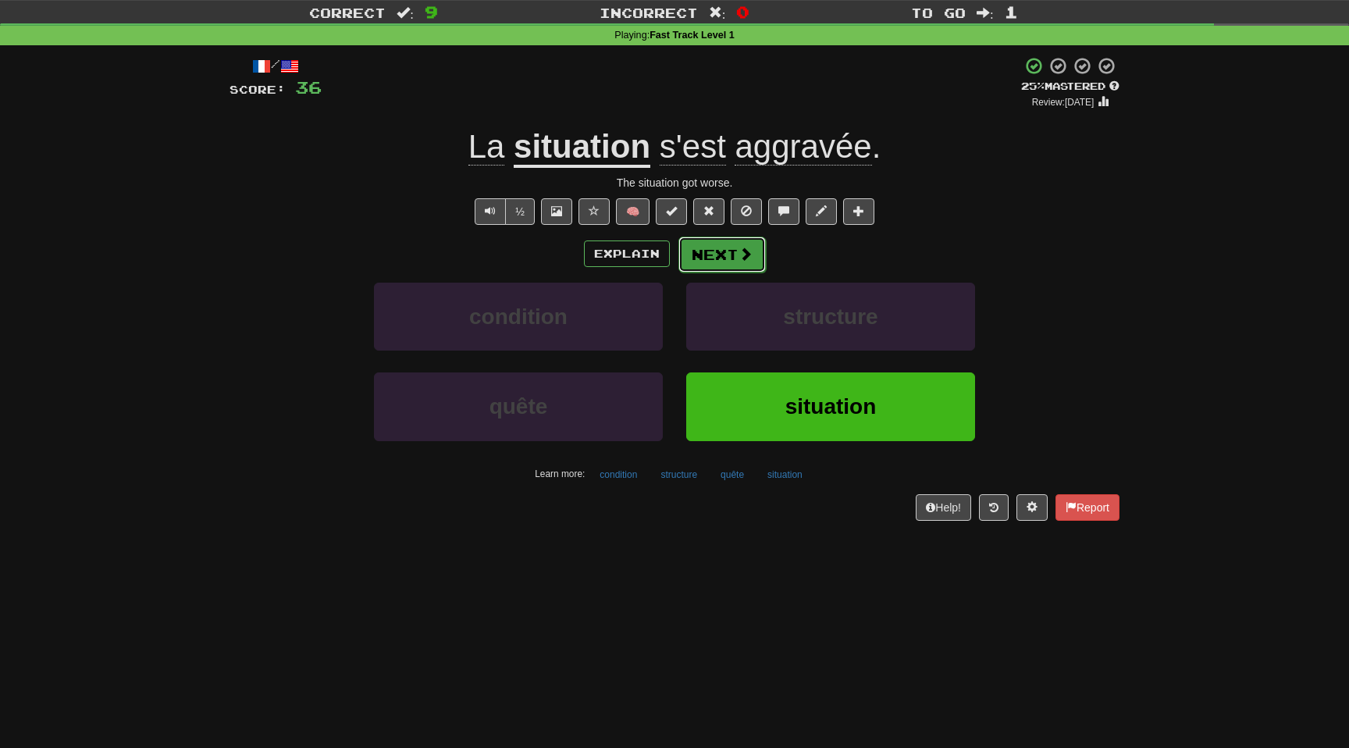
click at [722, 258] on button "Next" at bounding box center [721, 255] width 87 height 36
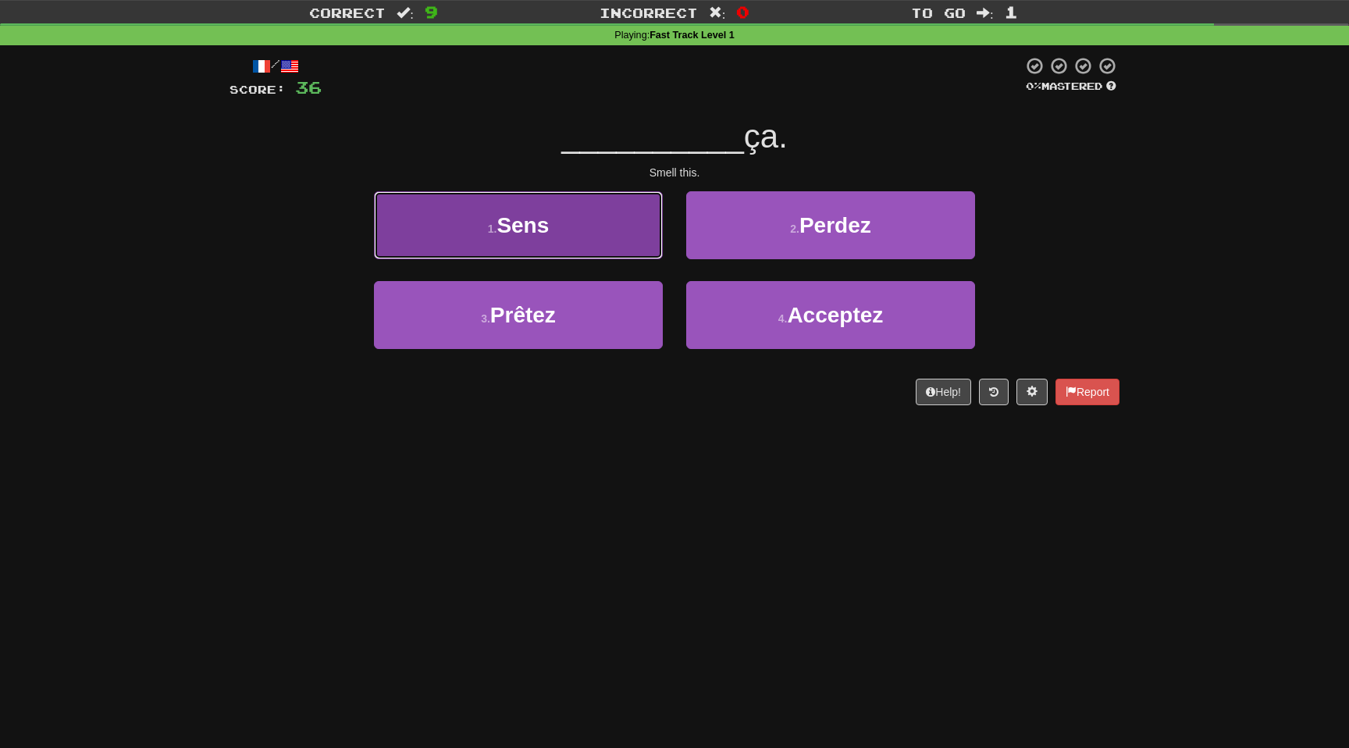
click at [575, 223] on button "1 . Sens" at bounding box center [518, 225] width 289 height 68
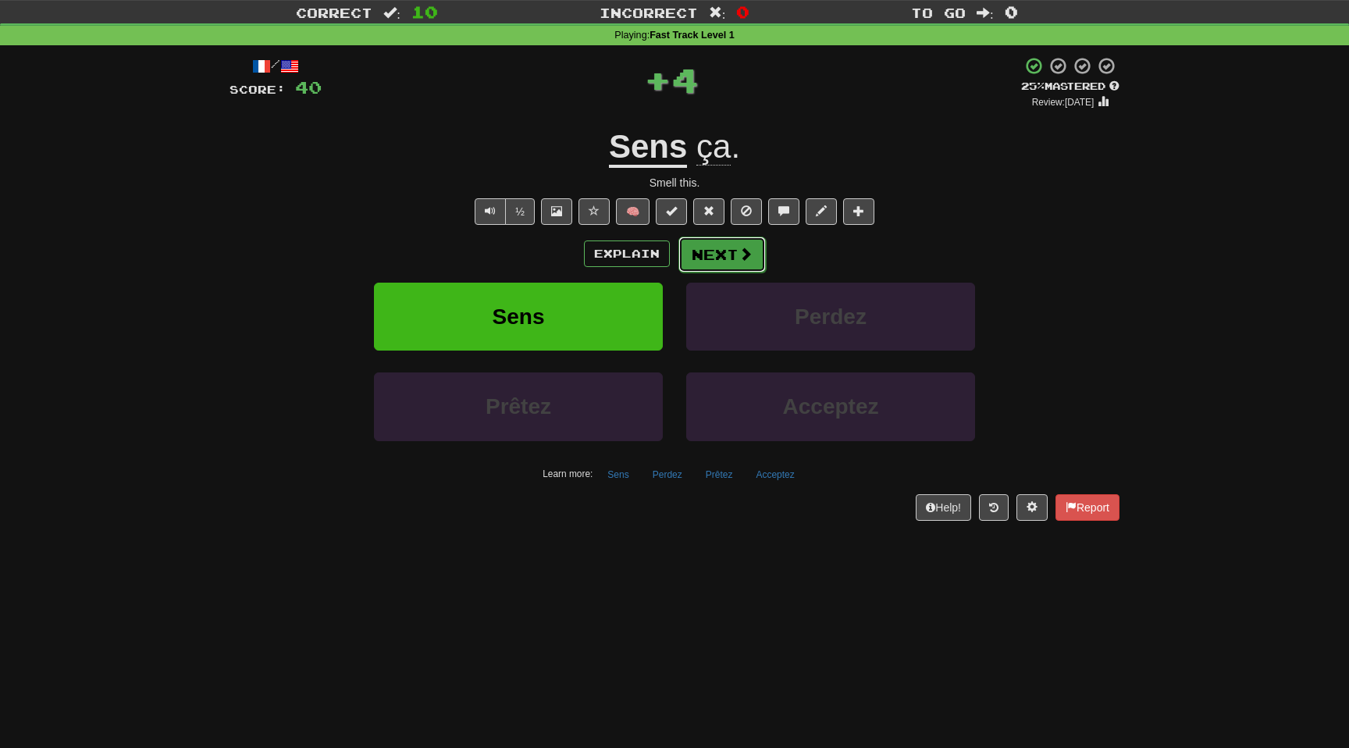
click at [699, 244] on button "Next" at bounding box center [721, 255] width 87 height 36
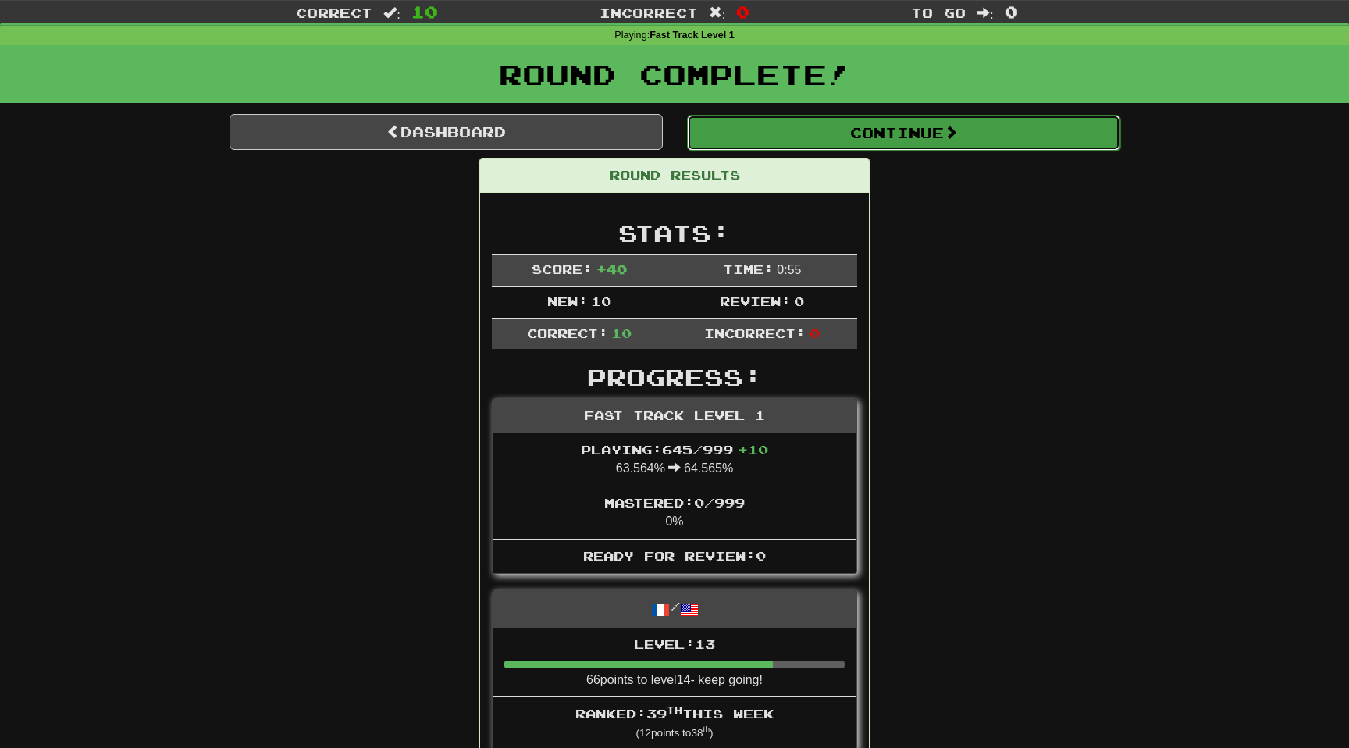
click at [915, 130] on button "Continue" at bounding box center [903, 133] width 433 height 36
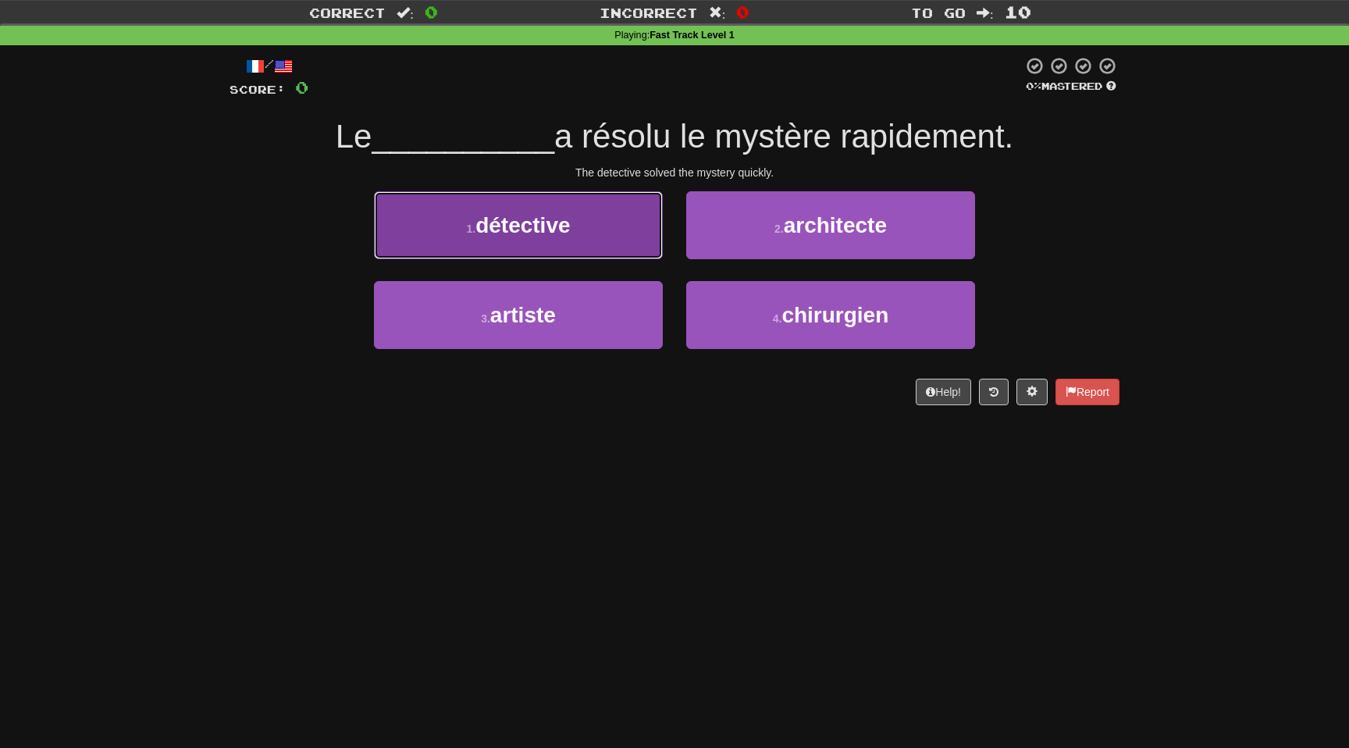
click at [607, 246] on button "1 . détective" at bounding box center [518, 225] width 289 height 68
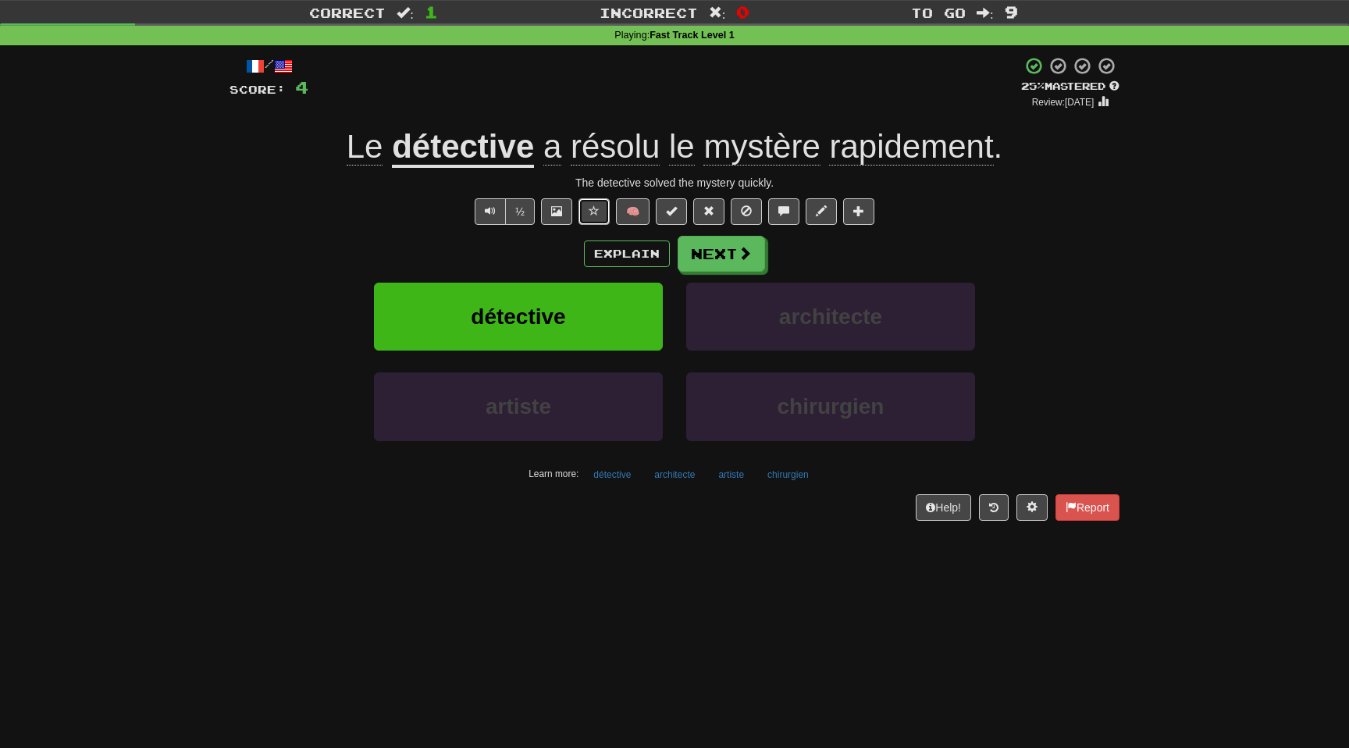
click at [599, 214] on span at bounding box center [594, 210] width 11 height 11
click at [731, 256] on button "Next" at bounding box center [721, 255] width 87 height 36
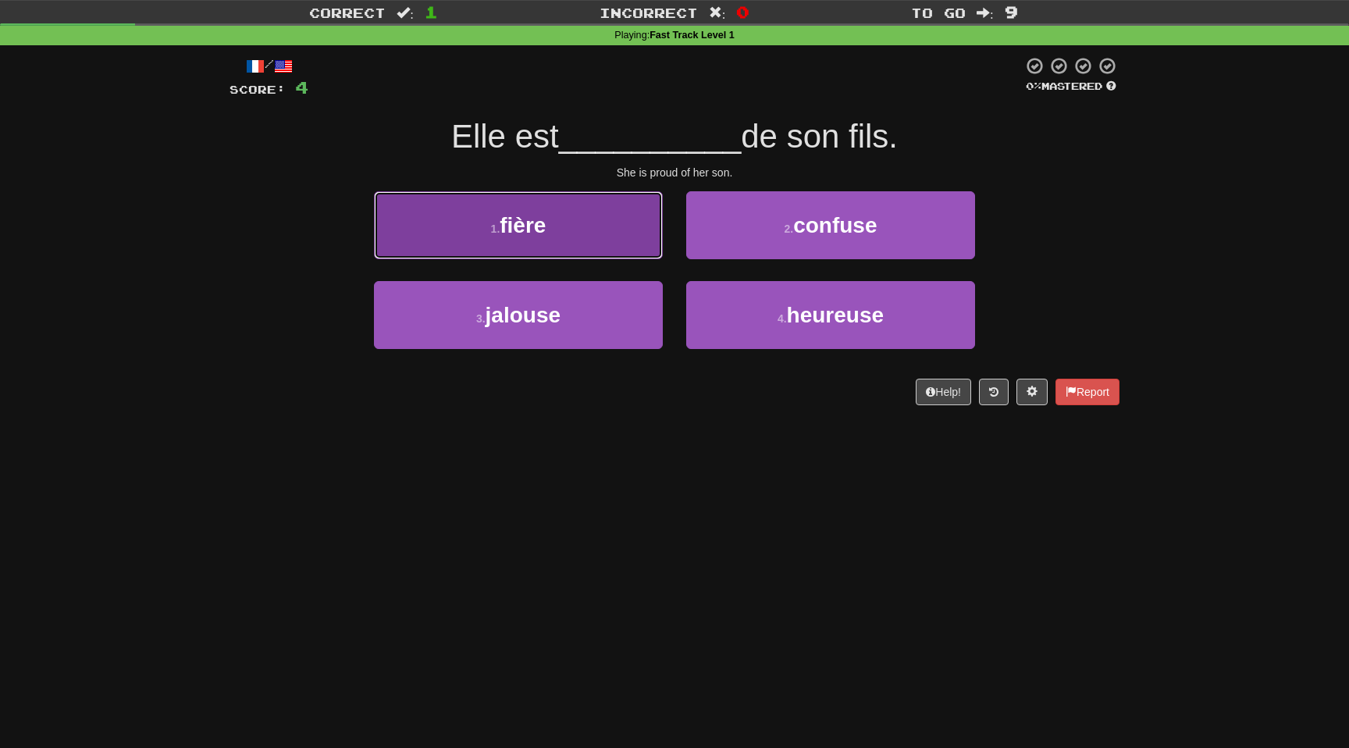
click at [614, 227] on button "1 . fière" at bounding box center [518, 225] width 289 height 68
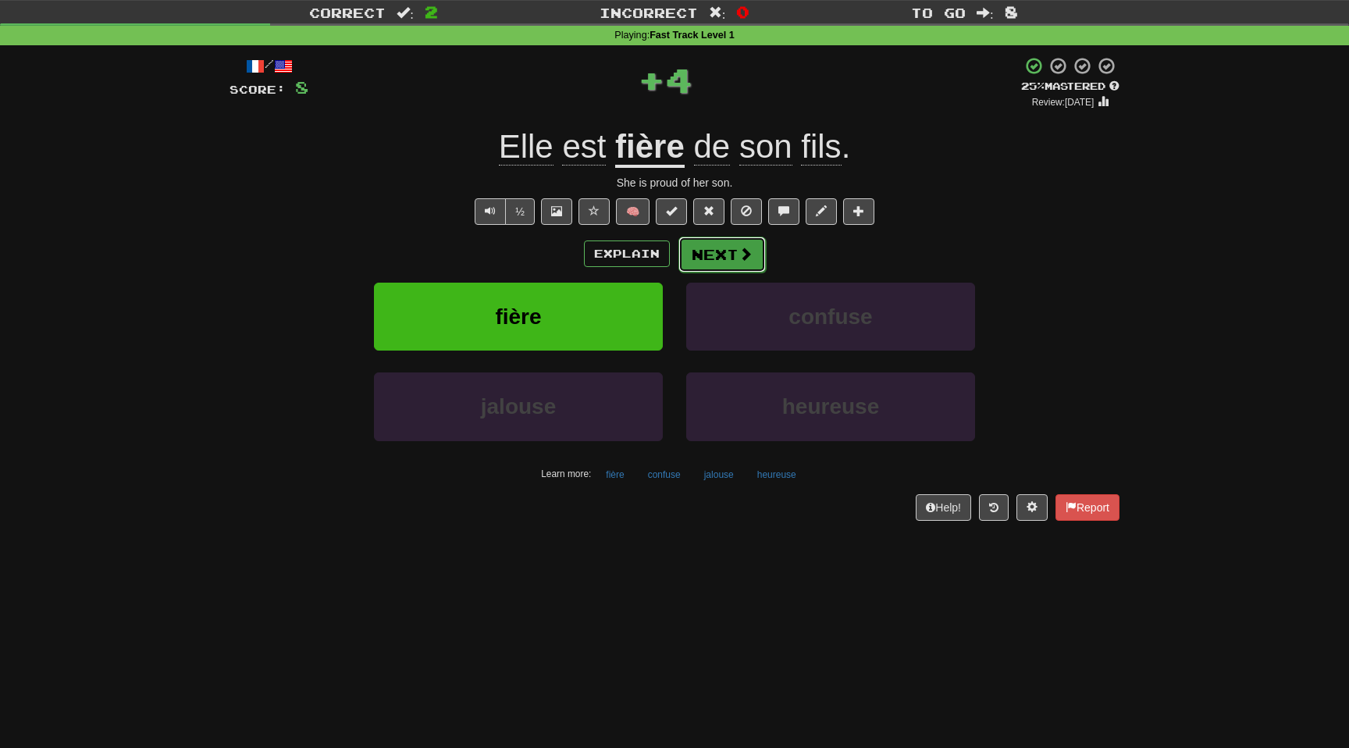
click at [728, 247] on button "Next" at bounding box center [721, 255] width 87 height 36
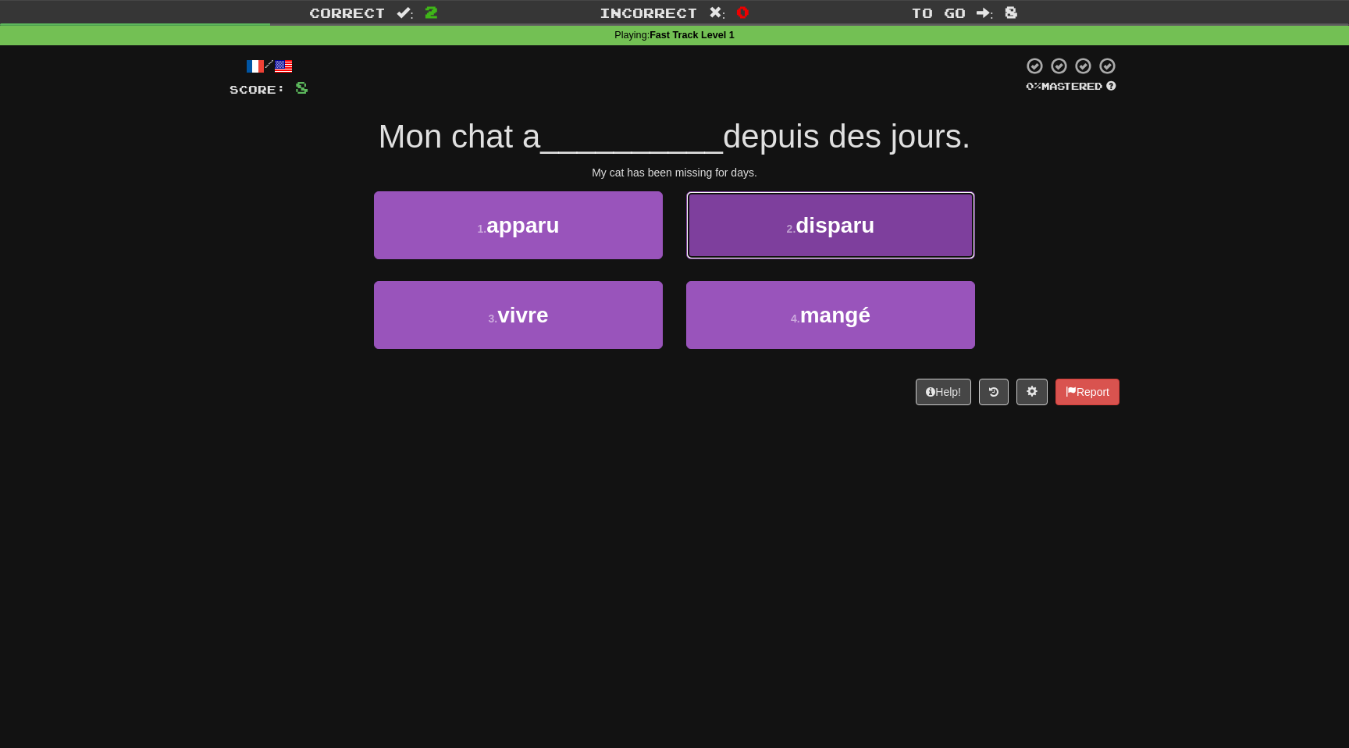
click at [762, 211] on button "2 . disparu" at bounding box center [830, 225] width 289 height 68
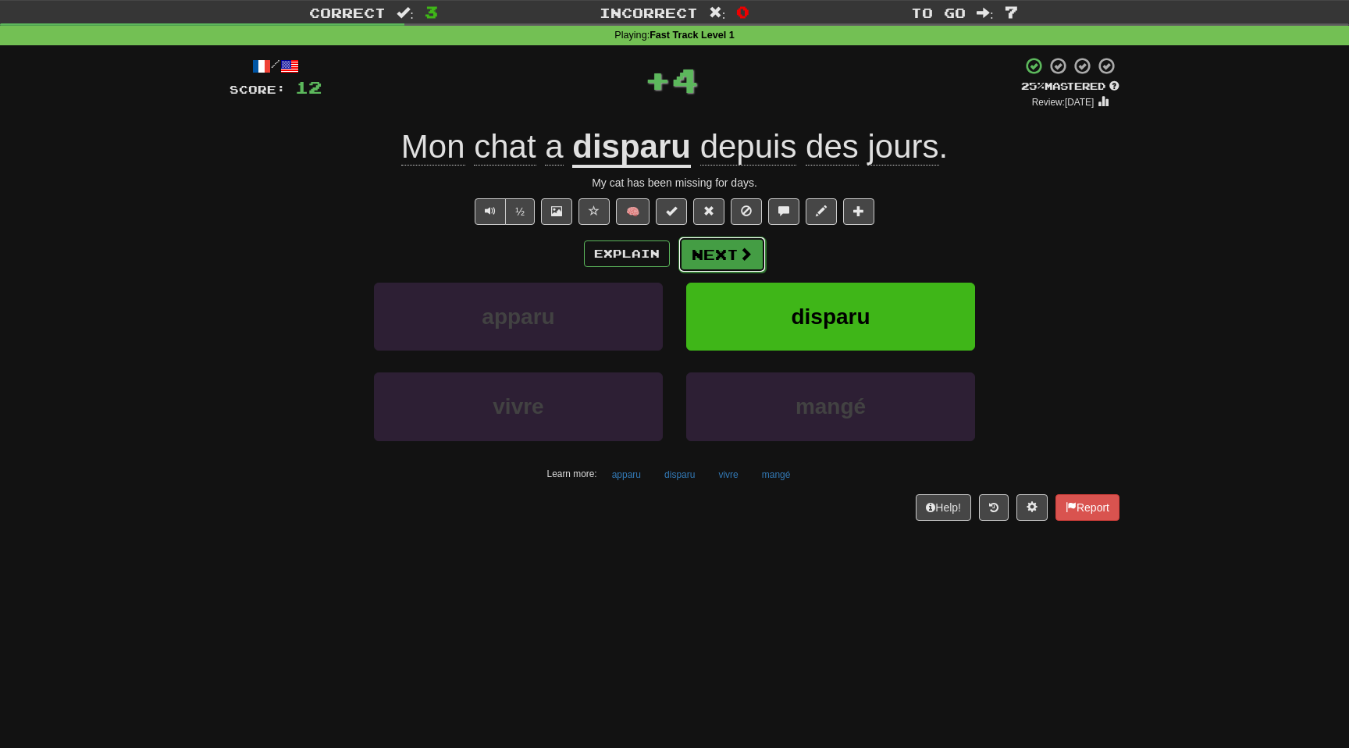
click at [721, 254] on button "Next" at bounding box center [721, 255] width 87 height 36
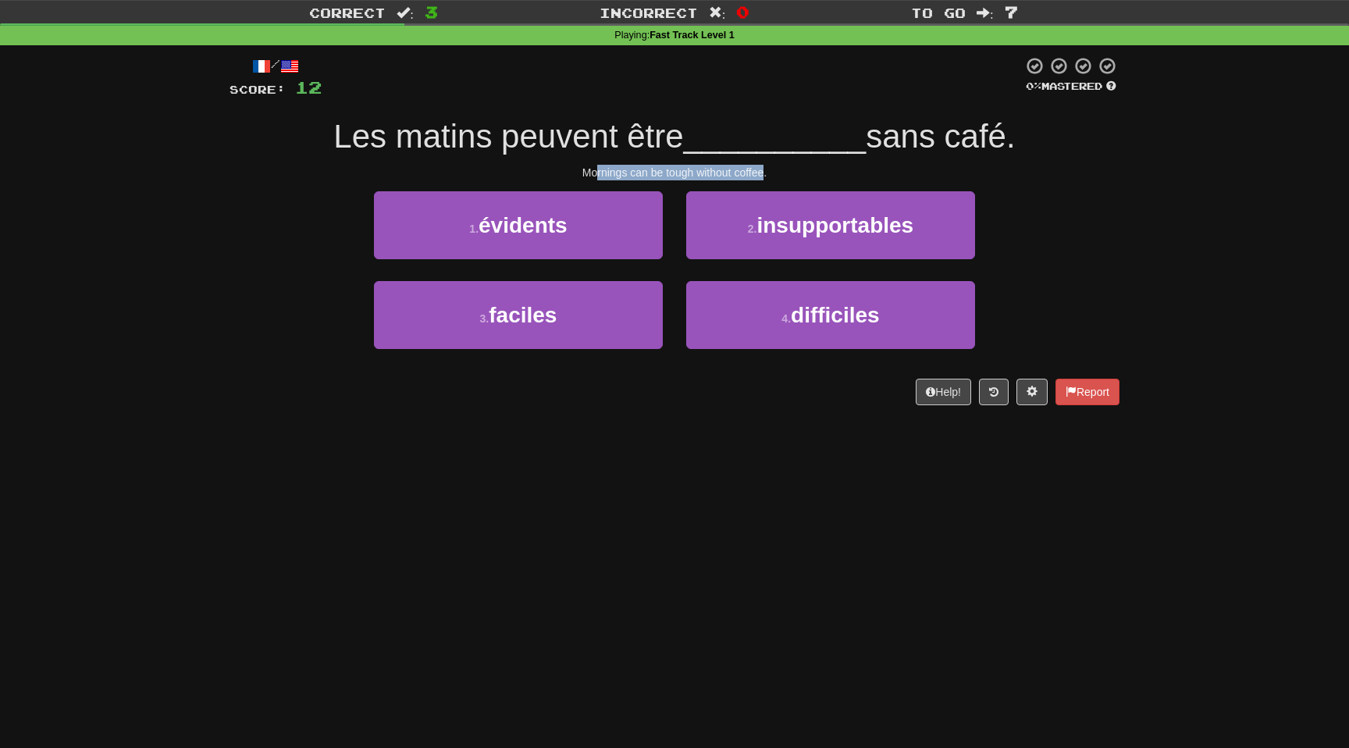
drag, startPoint x: 596, startPoint y: 176, endPoint x: 765, endPoint y: 176, distance: 168.6
click at [765, 176] on div "Mornings can be tough without coffee." at bounding box center [675, 173] width 890 height 16
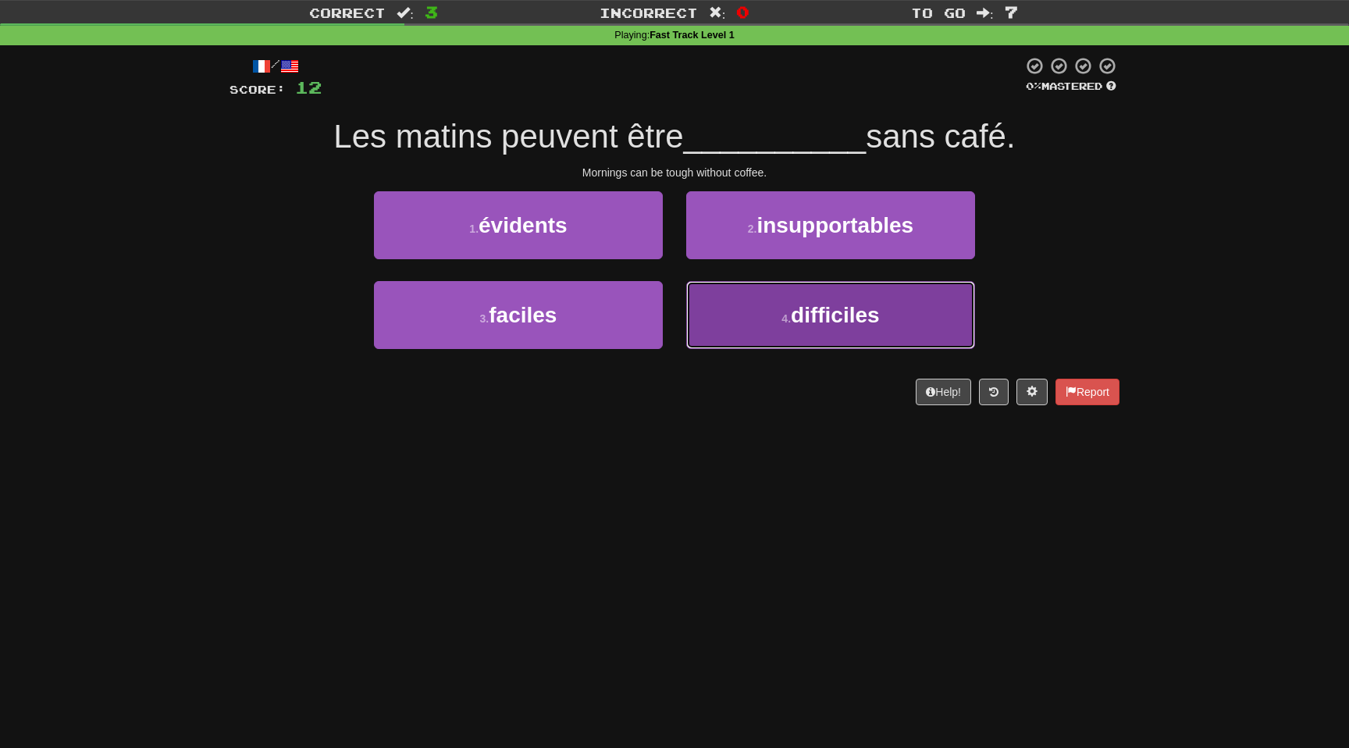
click at [737, 303] on button "4 . difficiles" at bounding box center [830, 315] width 289 height 68
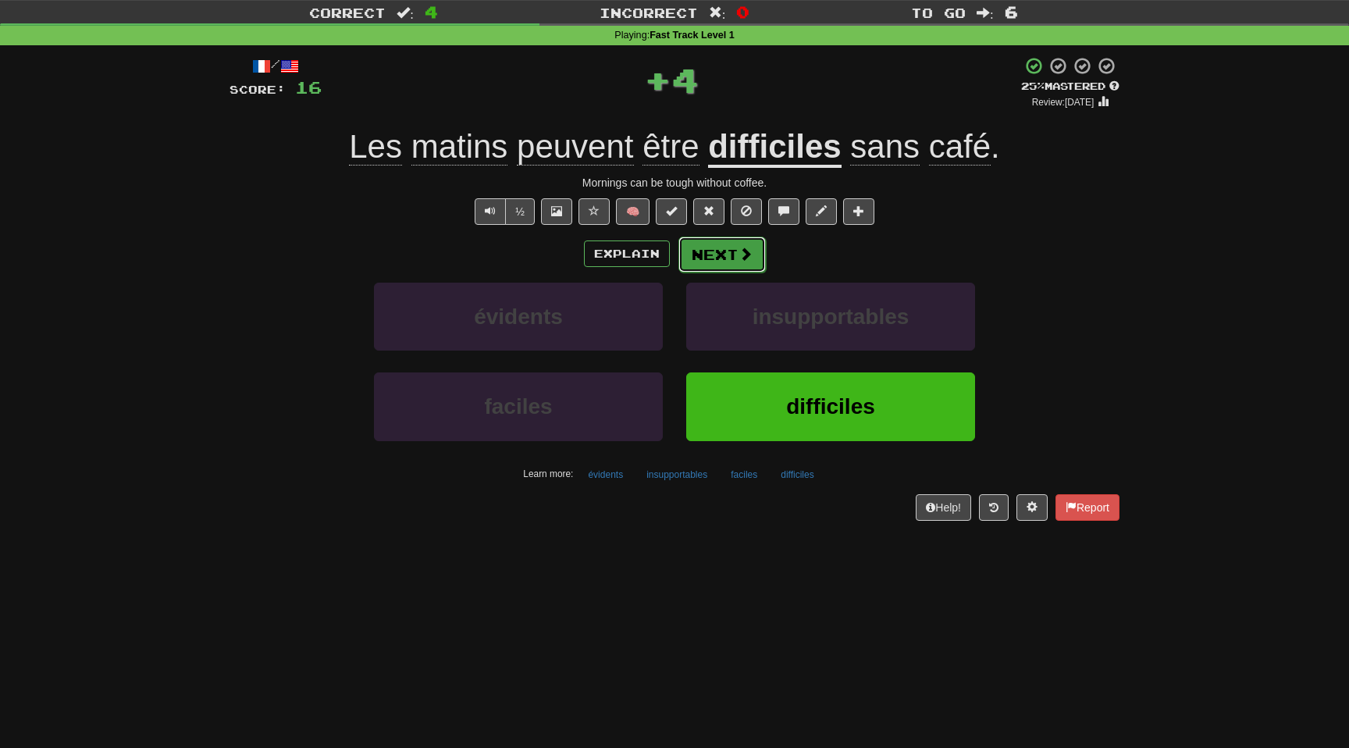
click at [737, 262] on button "Next" at bounding box center [721, 255] width 87 height 36
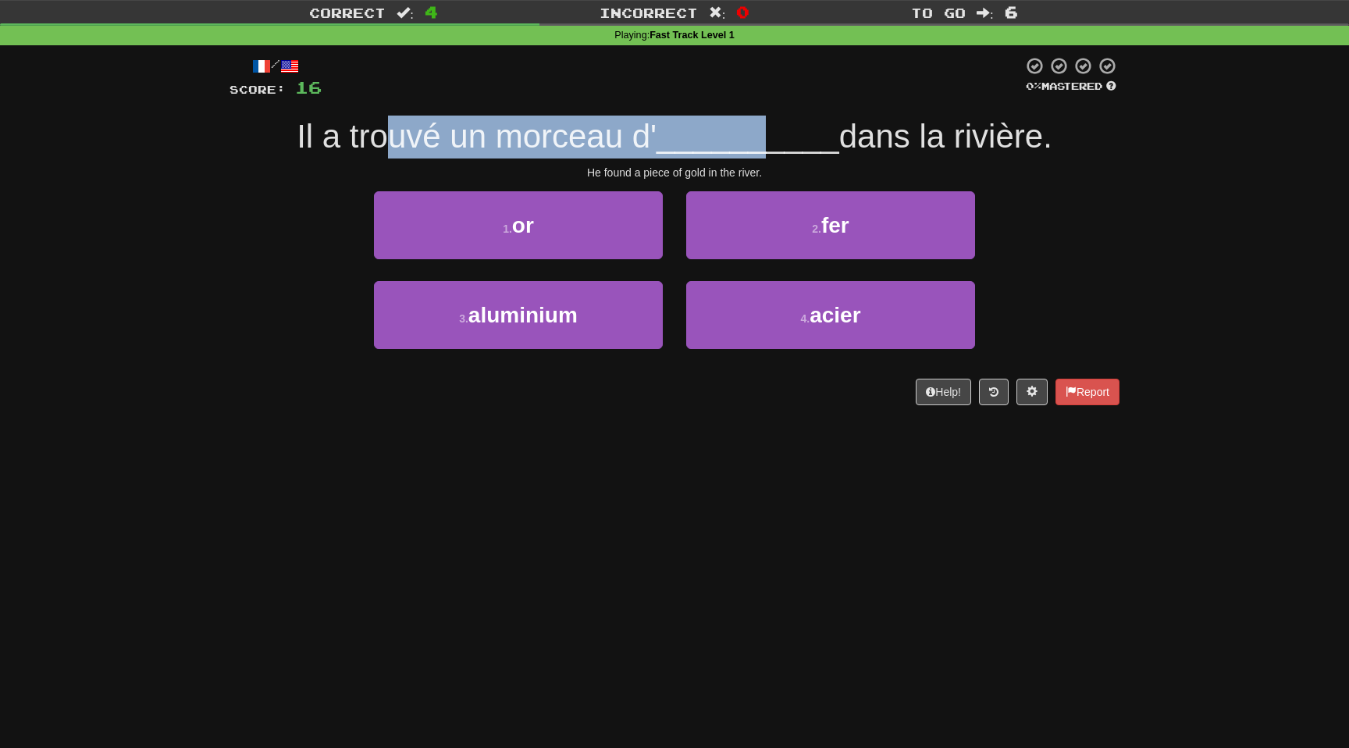
drag, startPoint x: 400, startPoint y: 126, endPoint x: 770, endPoint y: 126, distance: 370.8
click at [770, 126] on div "Il a trouvé un morceau d' __________ dans la rivière." at bounding box center [675, 137] width 890 height 43
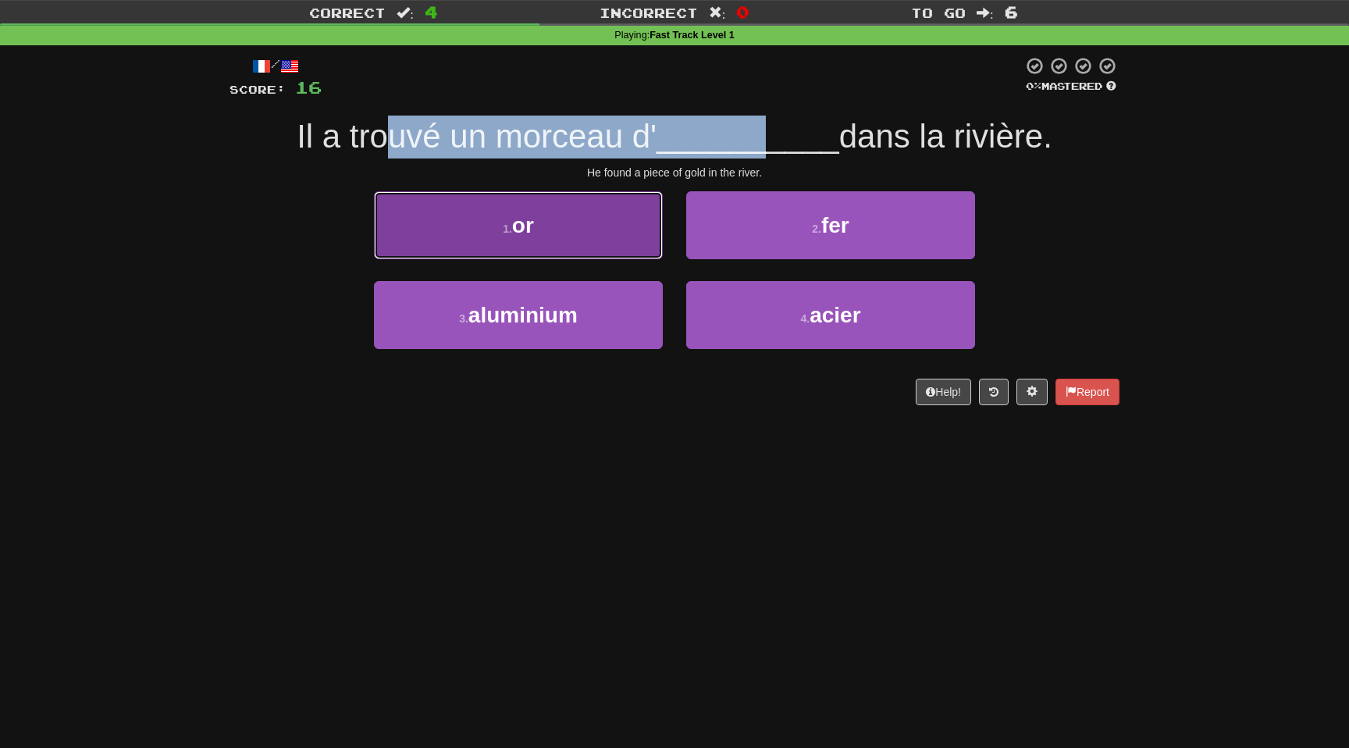
click at [578, 225] on button "1 . or" at bounding box center [518, 225] width 289 height 68
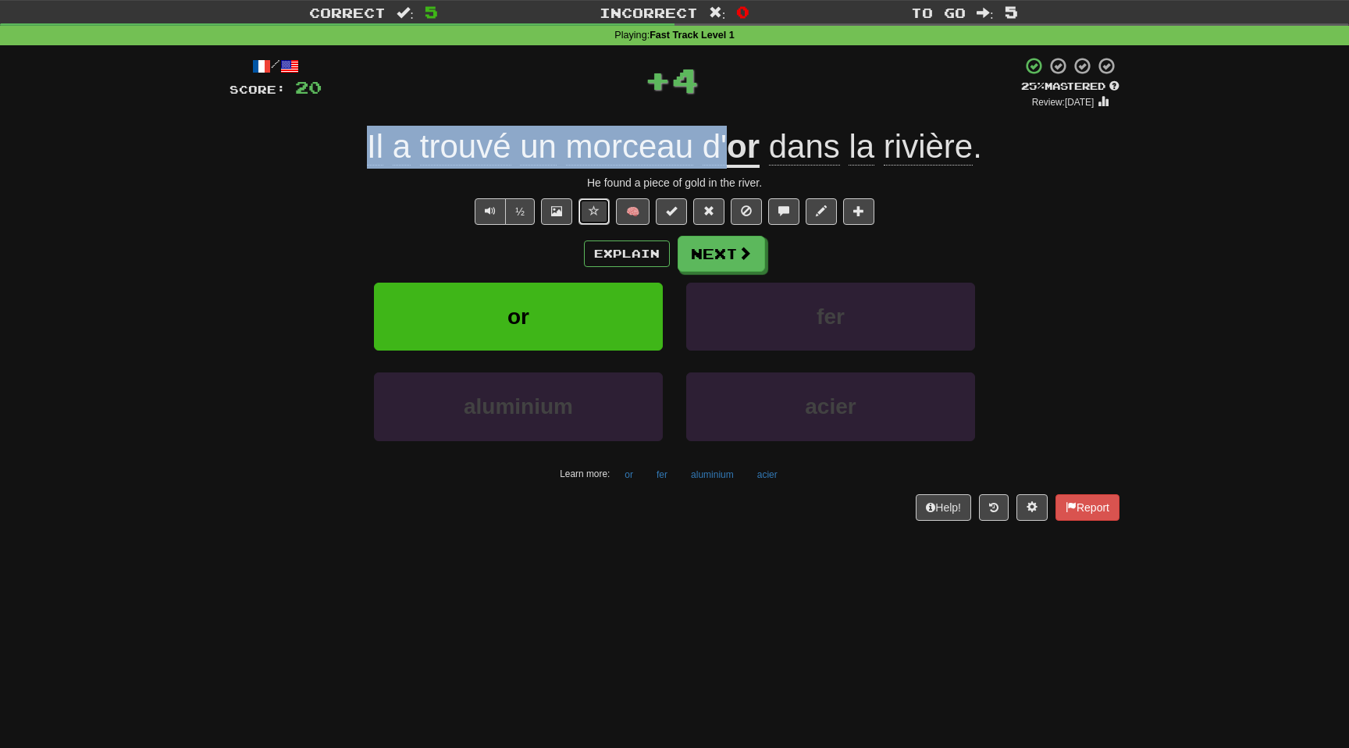
click at [595, 208] on span at bounding box center [594, 210] width 11 height 11
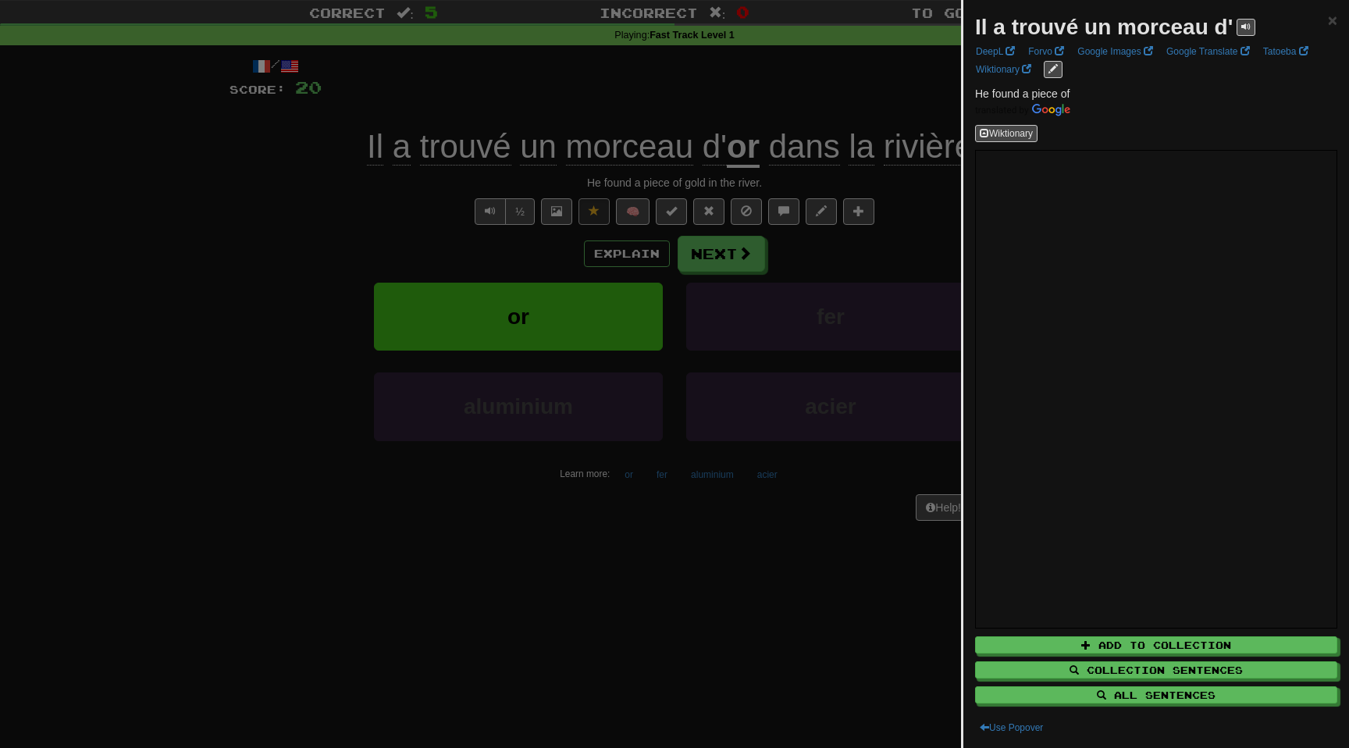
click at [241, 210] on div at bounding box center [674, 374] width 1349 height 748
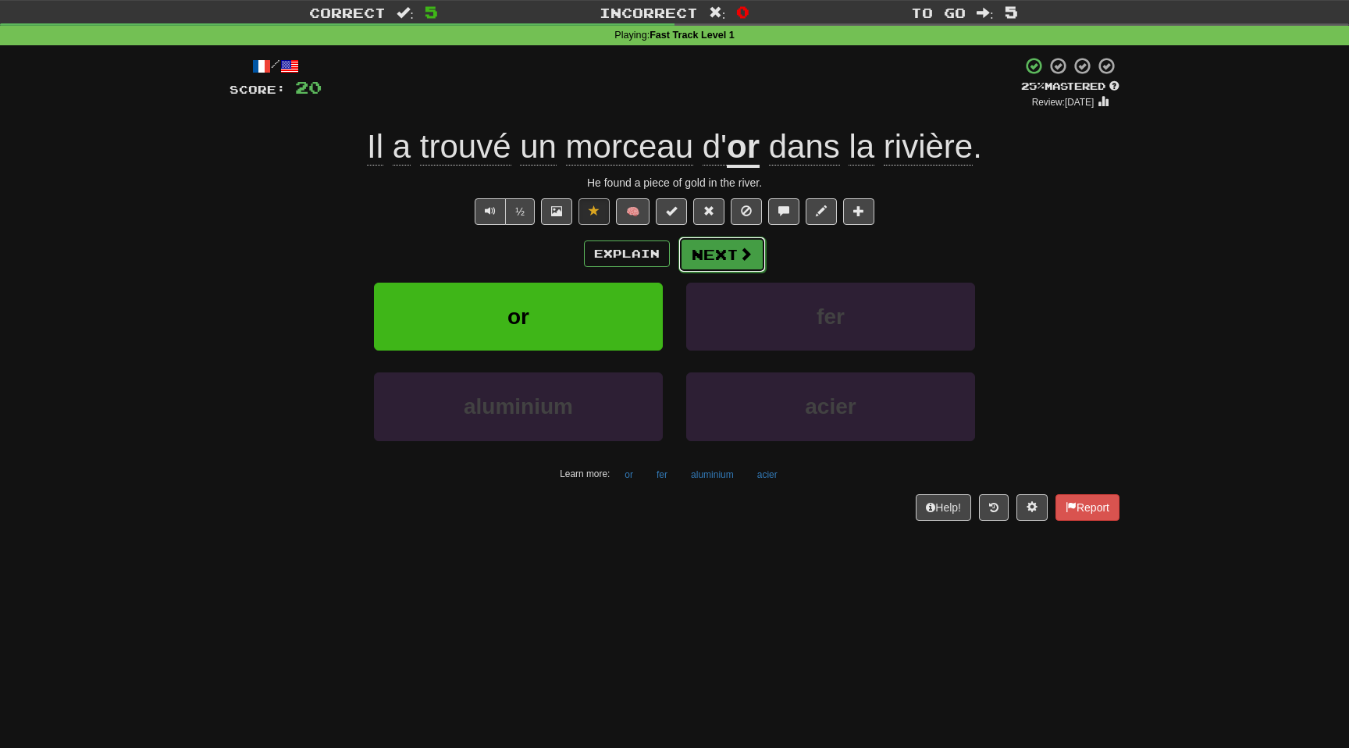
click at [707, 246] on button "Next" at bounding box center [721, 255] width 87 height 36
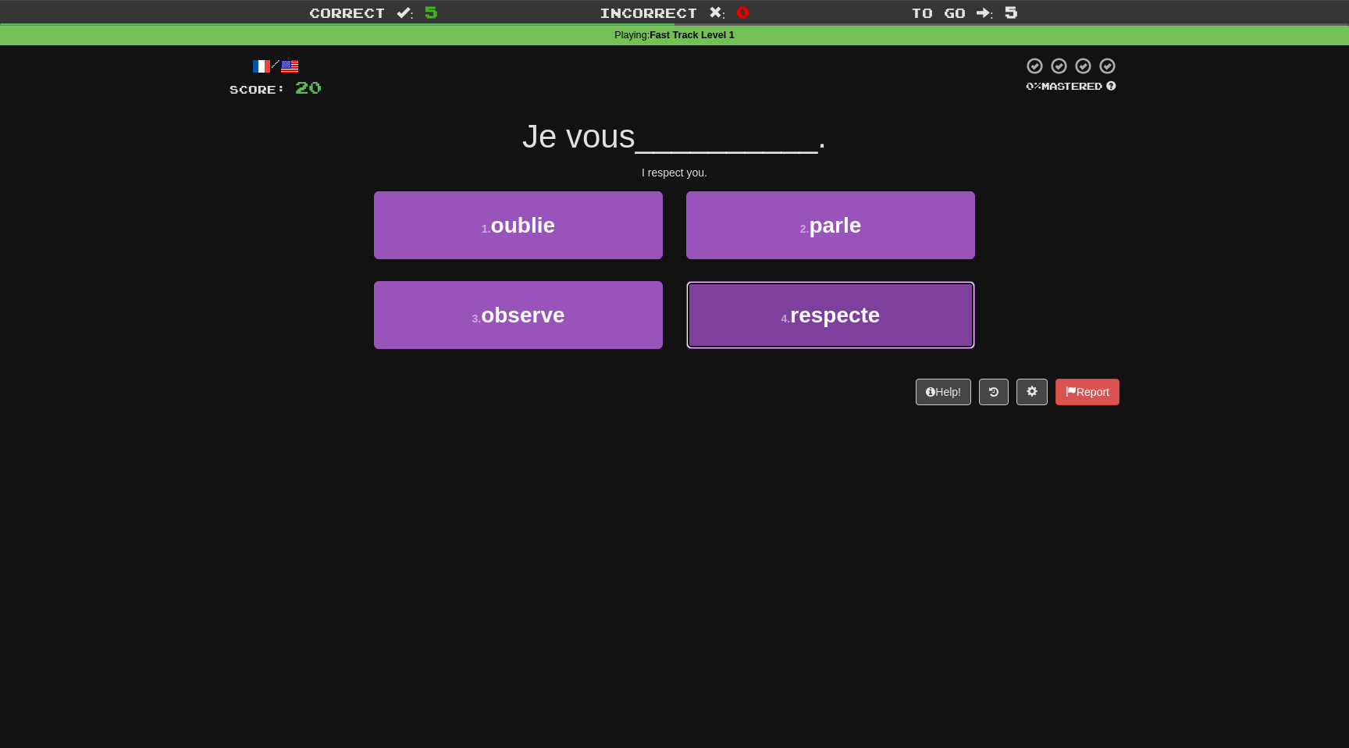
click at [754, 311] on button "4 . respecte" at bounding box center [830, 315] width 289 height 68
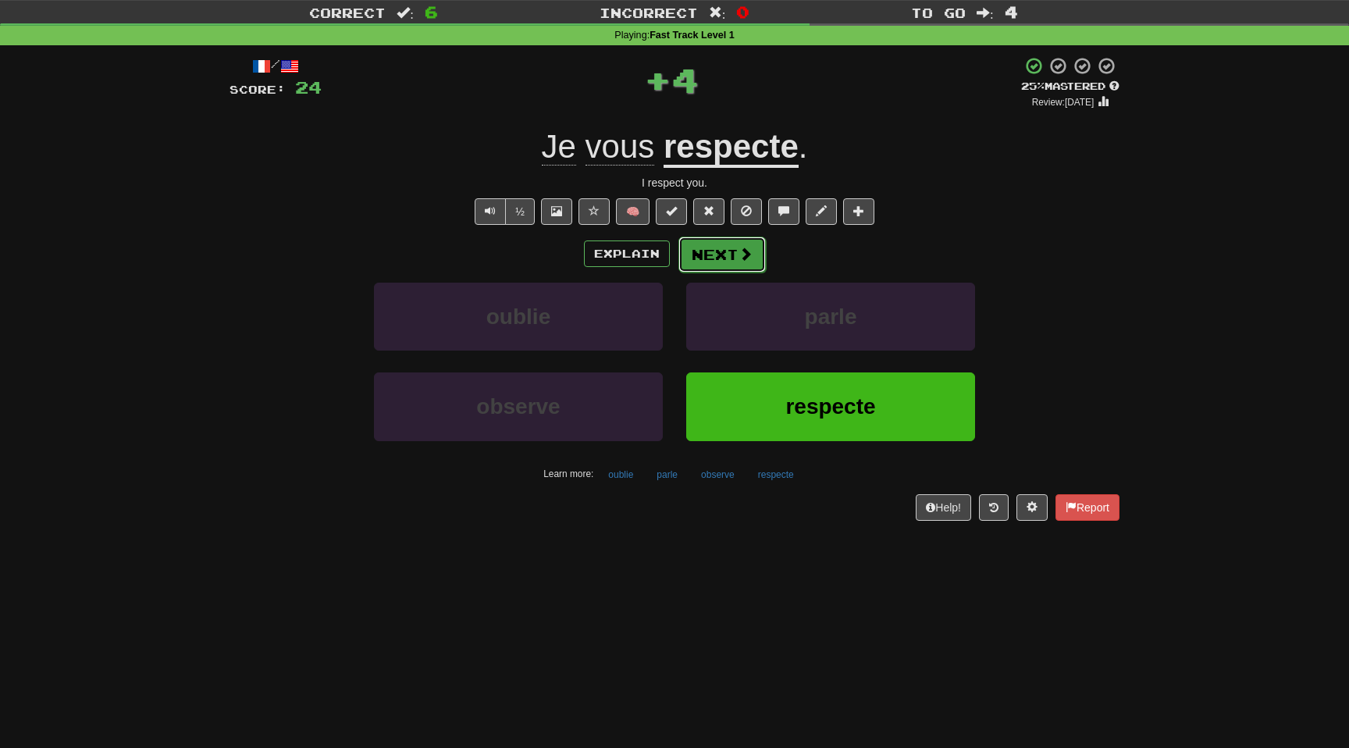
click at [739, 255] on span at bounding box center [745, 254] width 14 height 14
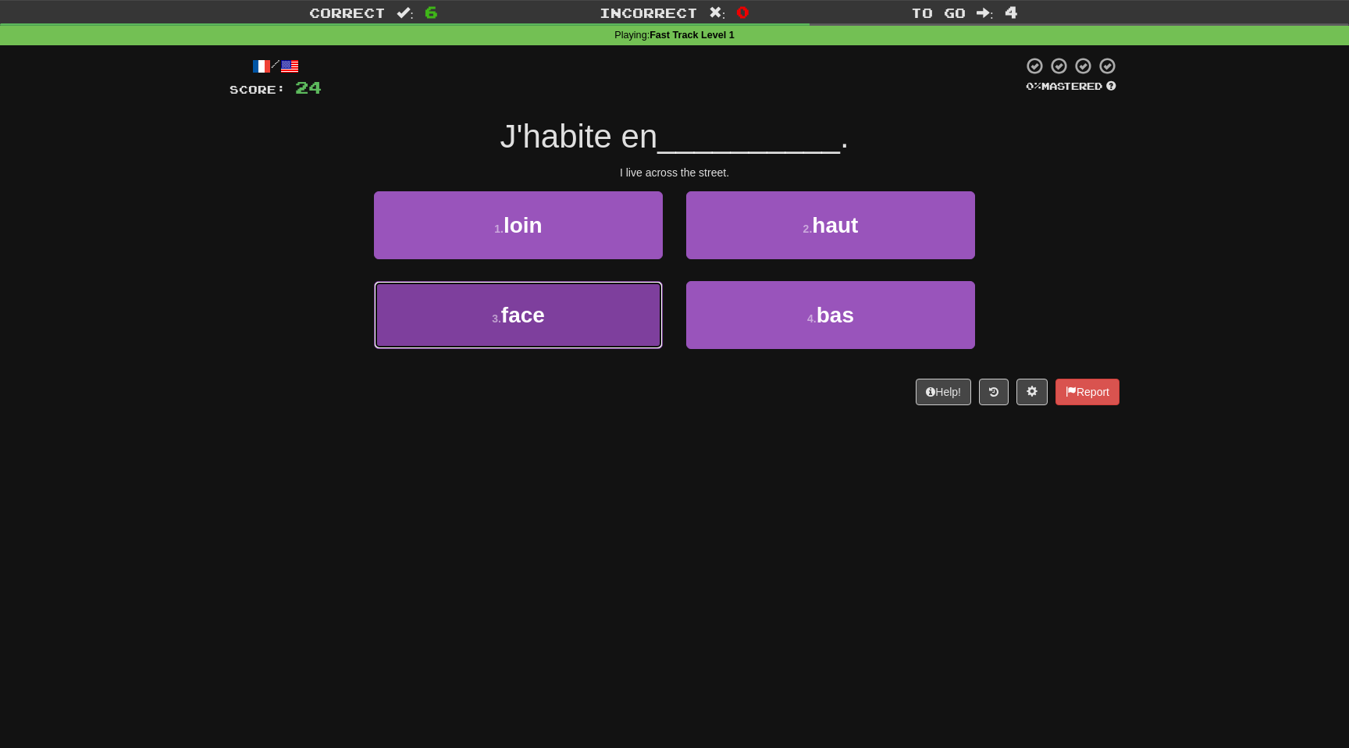
click at [562, 309] on button "3 . face" at bounding box center [518, 315] width 289 height 68
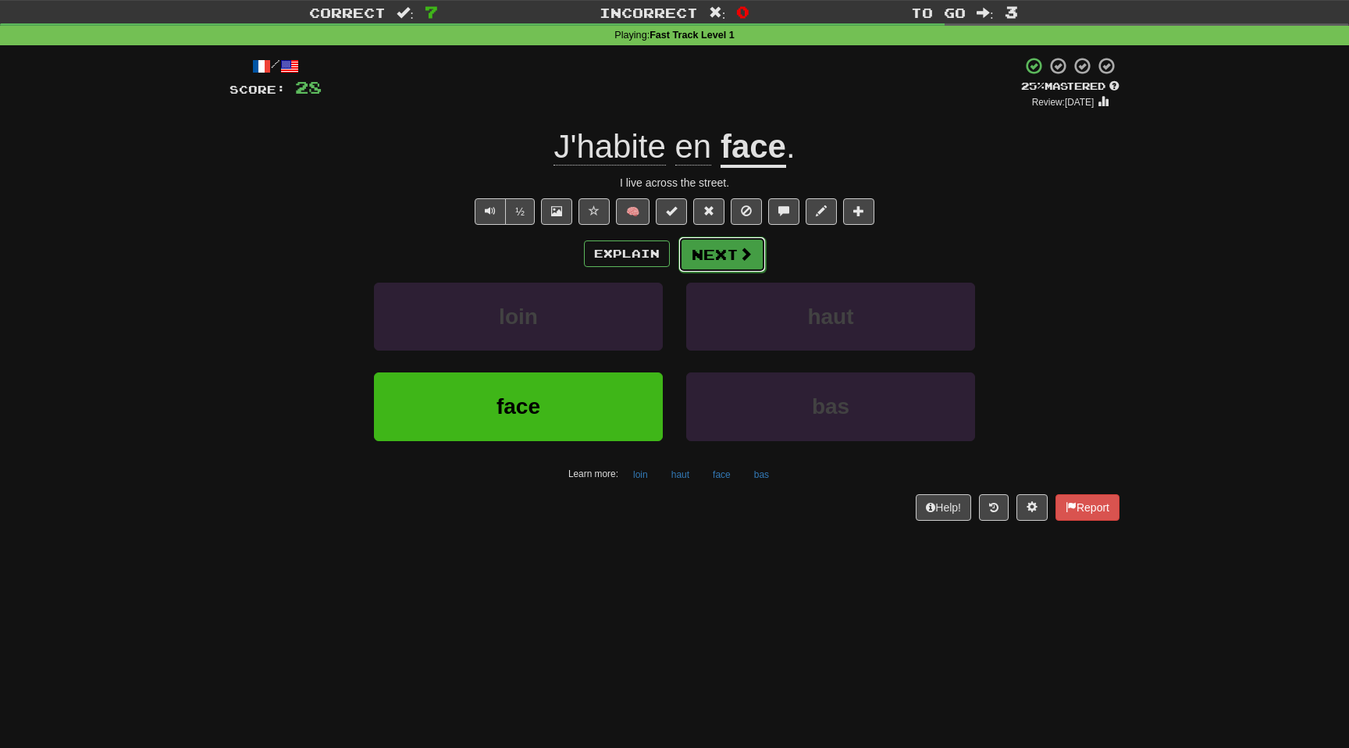
click at [721, 253] on button "Next" at bounding box center [721, 255] width 87 height 36
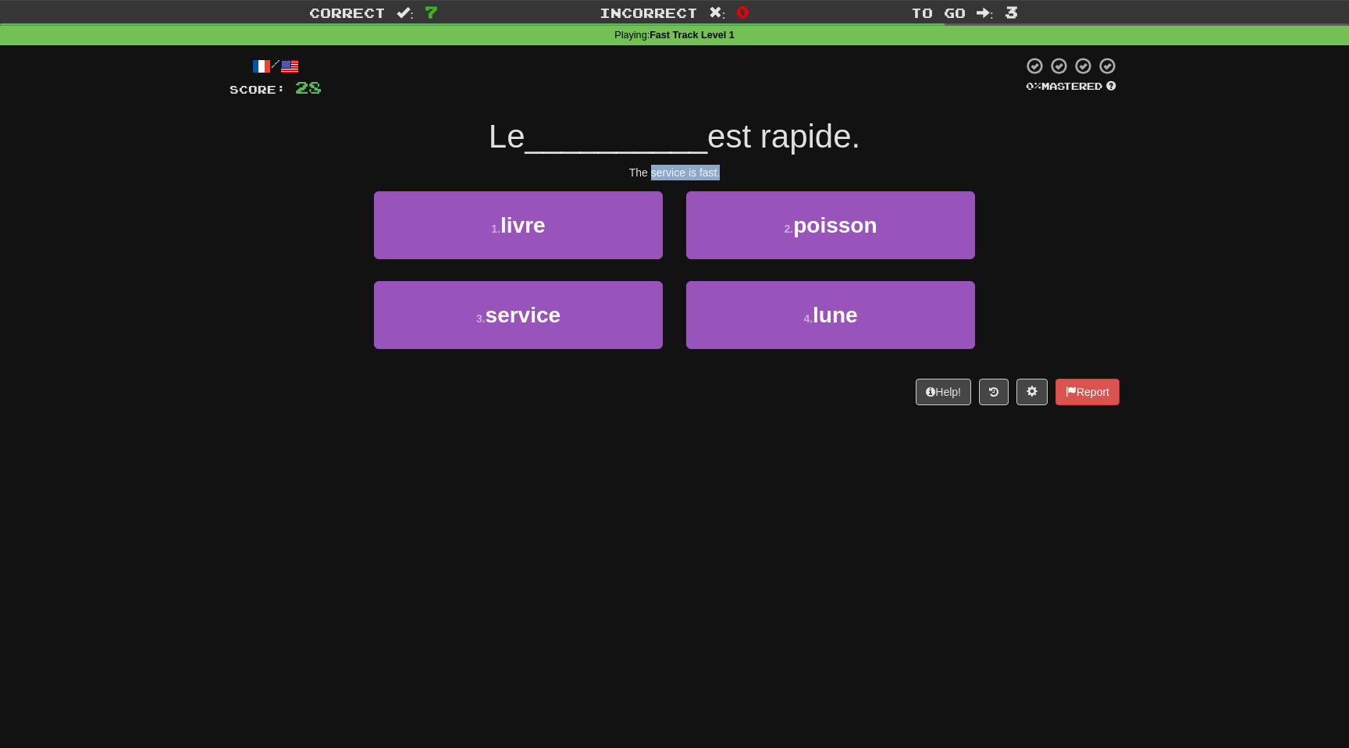
drag, startPoint x: 653, startPoint y: 174, endPoint x: 806, endPoint y: 174, distance: 153.0
click at [788, 174] on div "The service is fast." at bounding box center [675, 173] width 890 height 16
click at [898, 121] on div "Le __________ est rapide." at bounding box center [675, 137] width 890 height 43
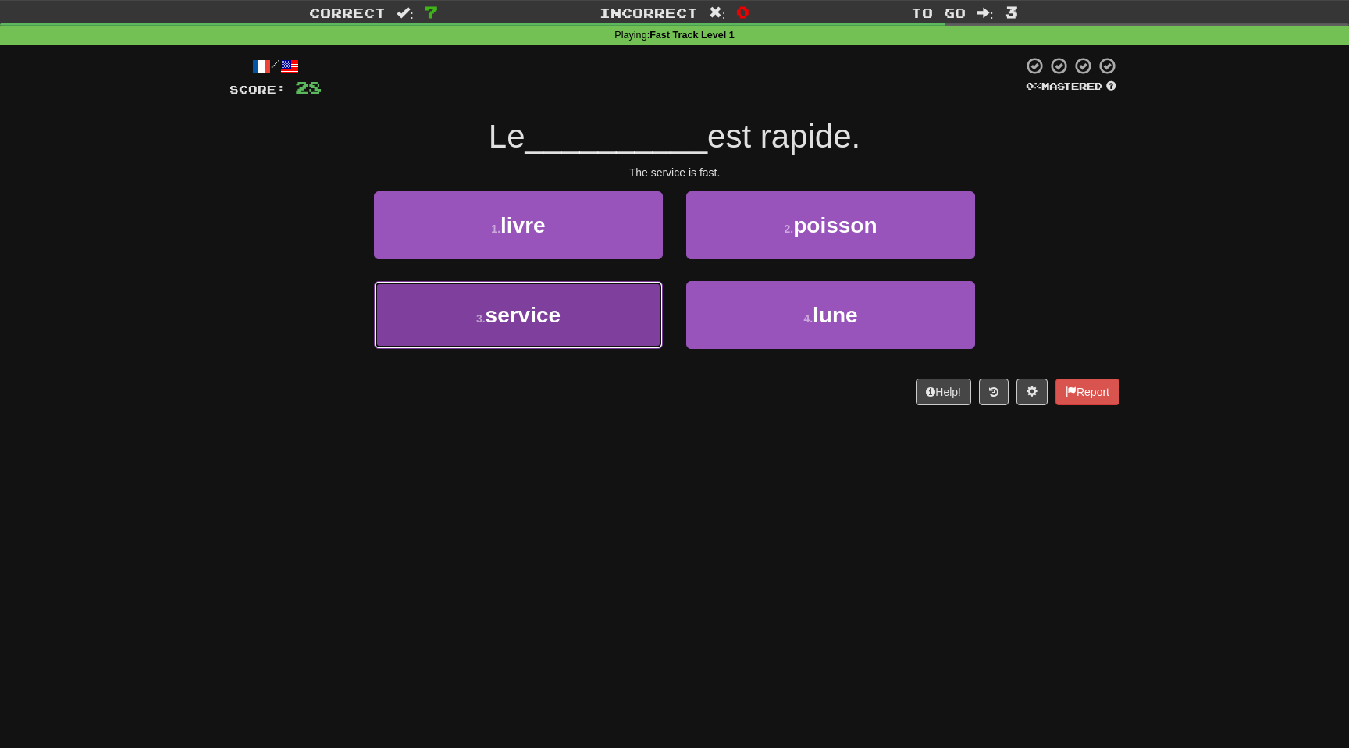
click at [501, 337] on button "3 . service" at bounding box center [518, 315] width 289 height 68
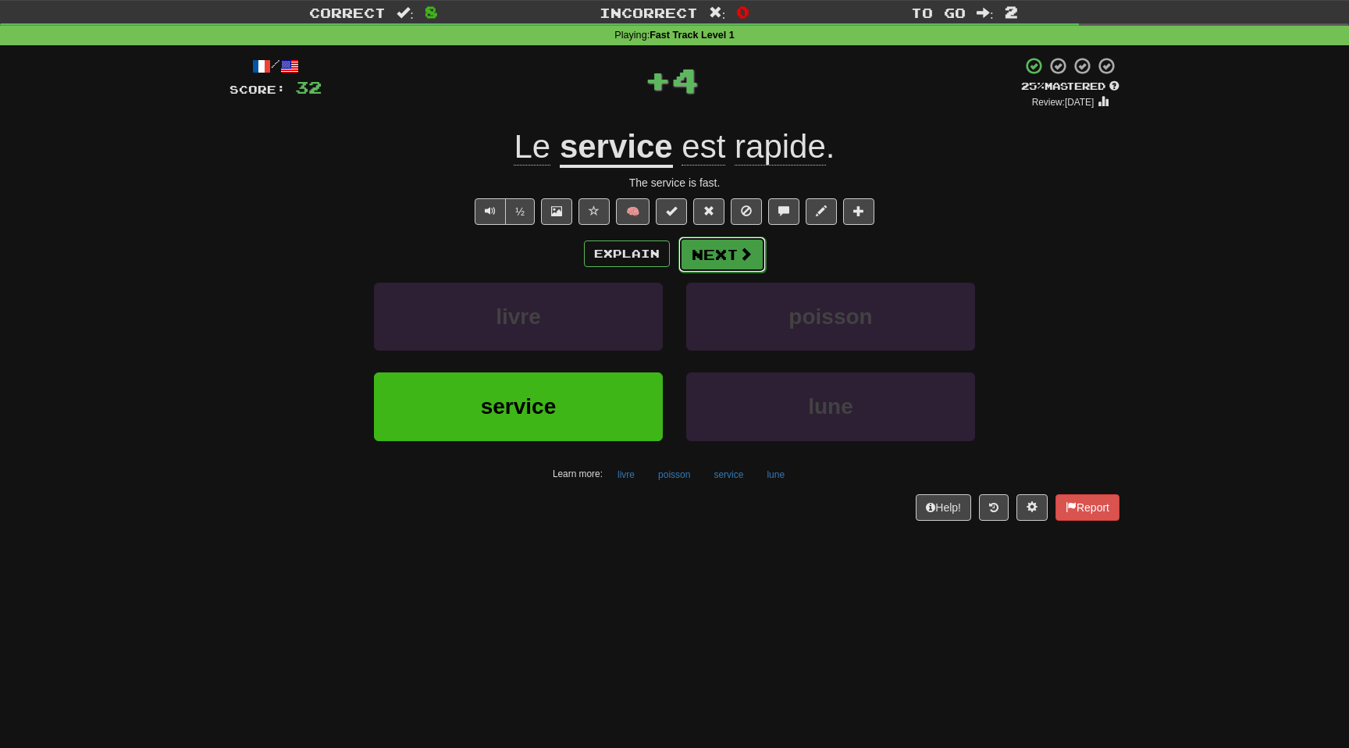
click at [729, 253] on button "Next" at bounding box center [721, 255] width 87 height 36
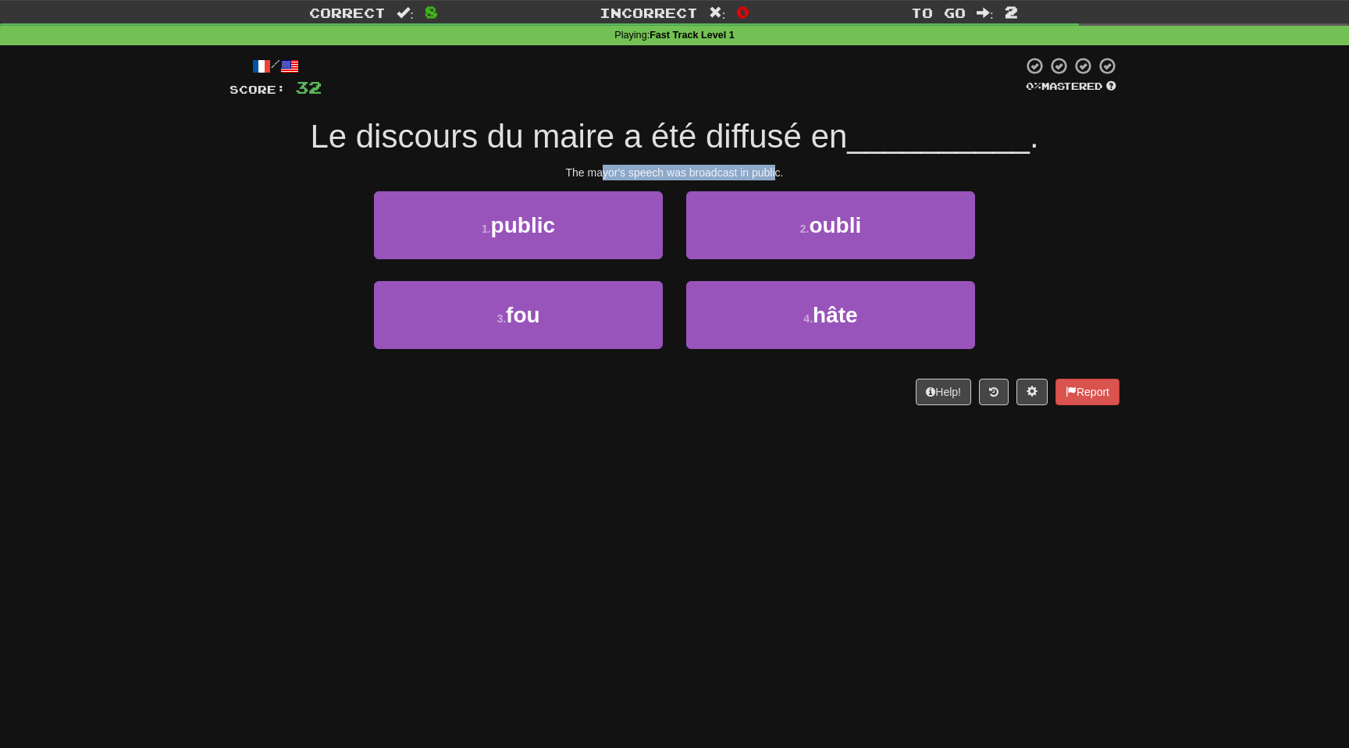
drag, startPoint x: 597, startPoint y: 168, endPoint x: 777, endPoint y: 168, distance: 180.3
click at [778, 168] on div "The mayor's speech was broadcast in public." at bounding box center [675, 173] width 890 height 16
click at [777, 168] on div "The mayor's speech was broadcast in public." at bounding box center [675, 173] width 890 height 16
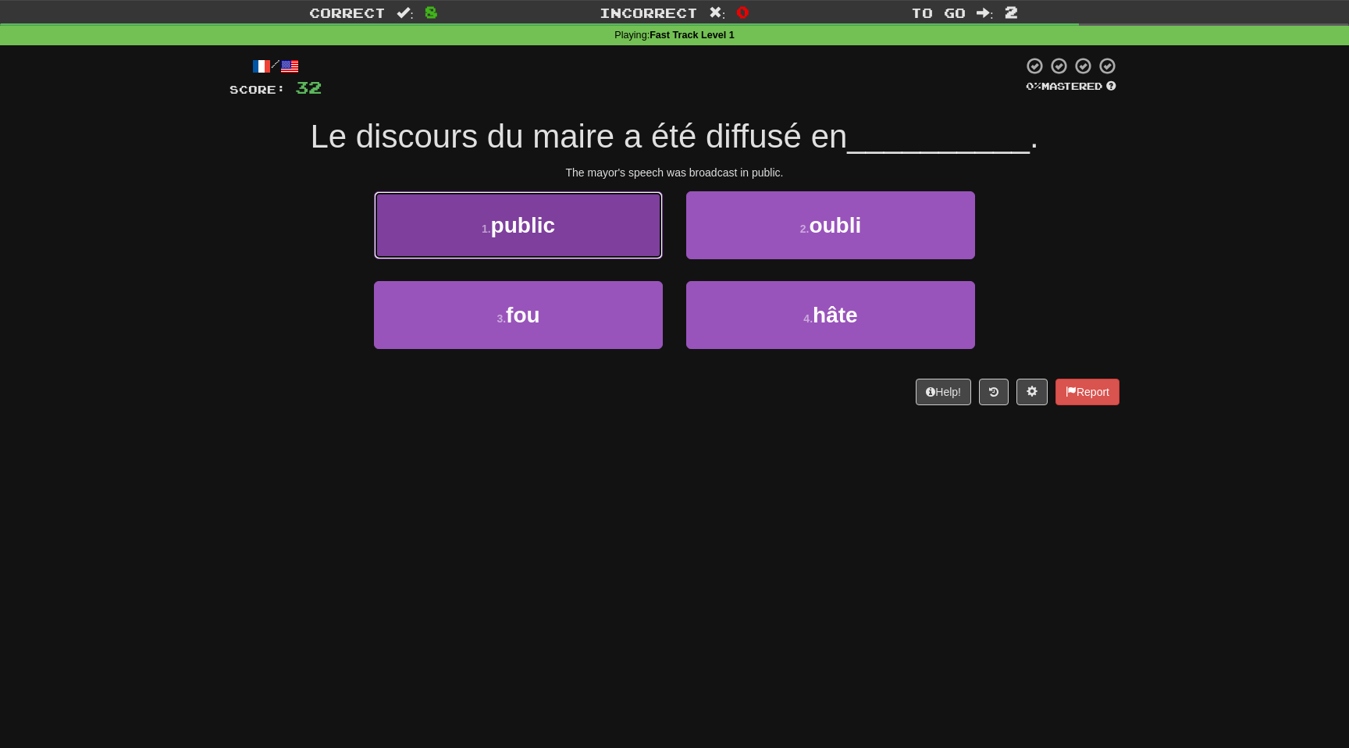
click at [520, 207] on button "1 . public" at bounding box center [518, 225] width 289 height 68
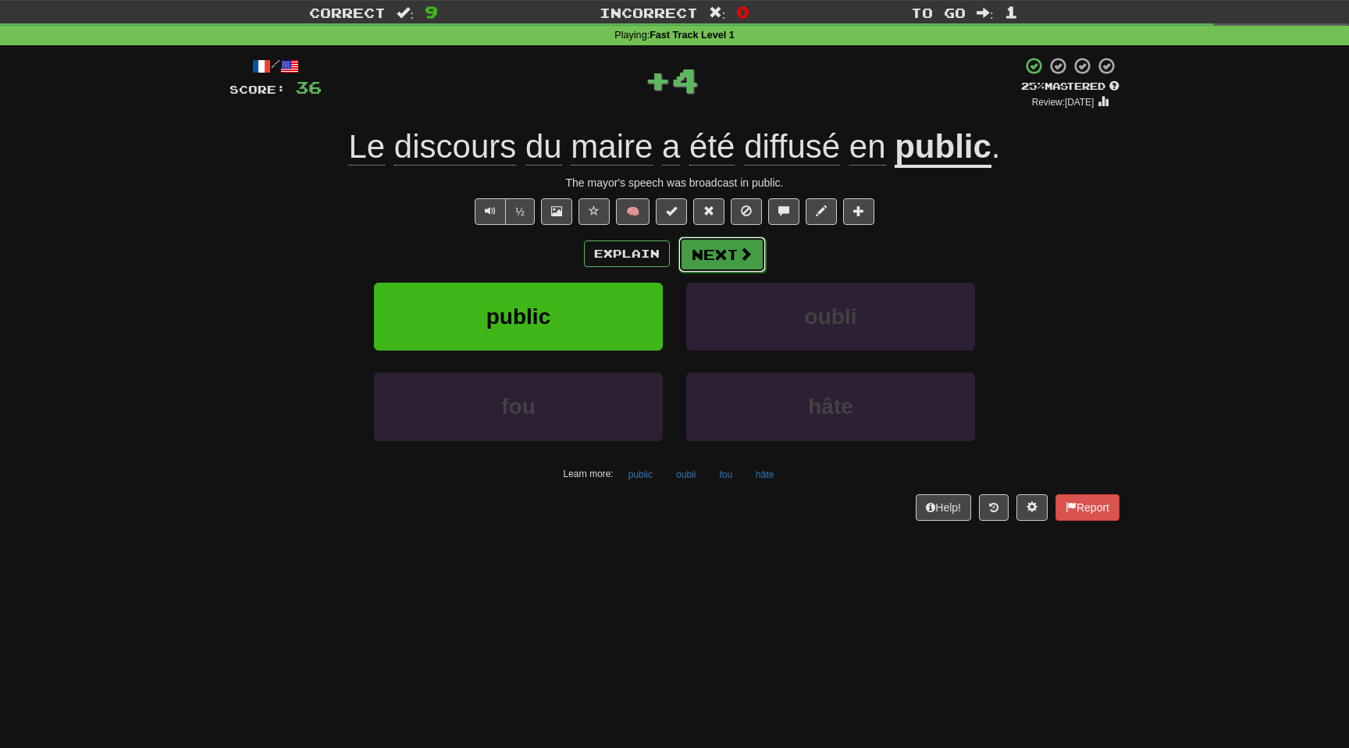
click at [719, 258] on button "Next" at bounding box center [721, 255] width 87 height 36
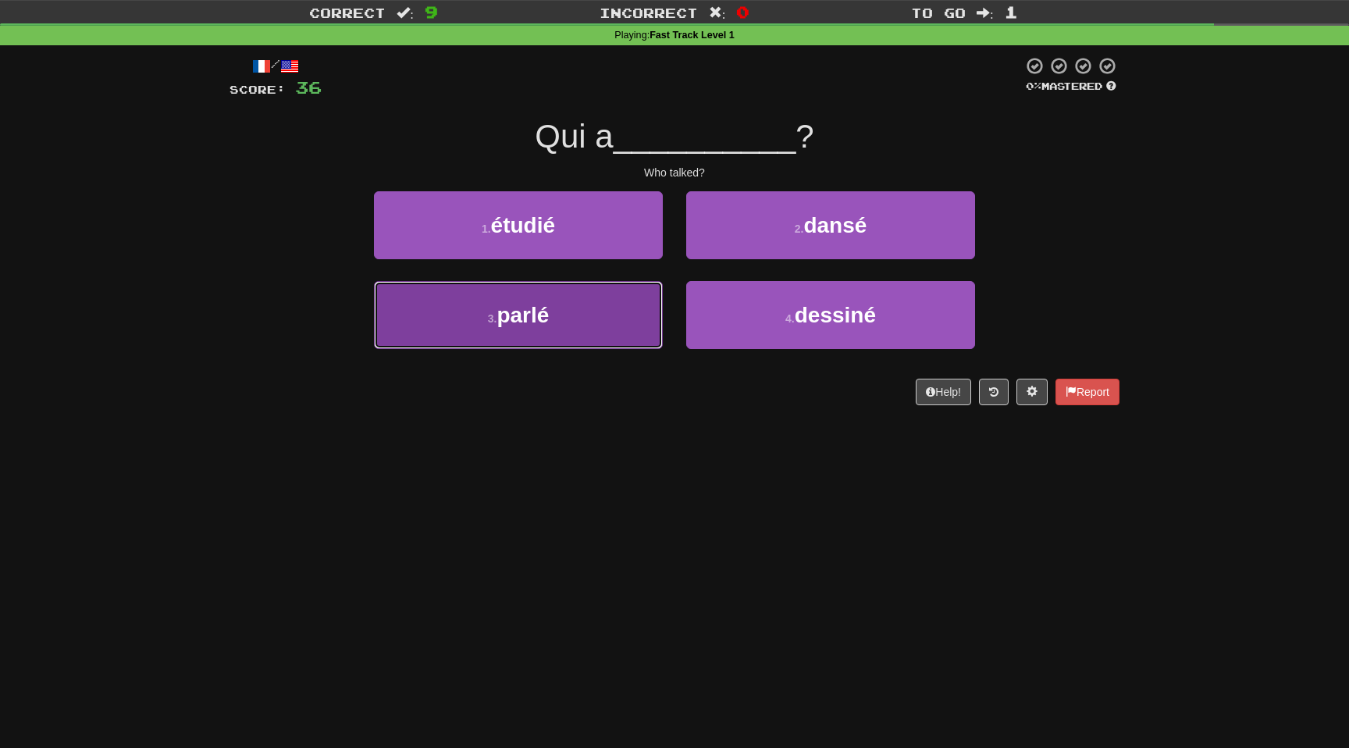
click at [578, 297] on button "3 . parlé" at bounding box center [518, 315] width 289 height 68
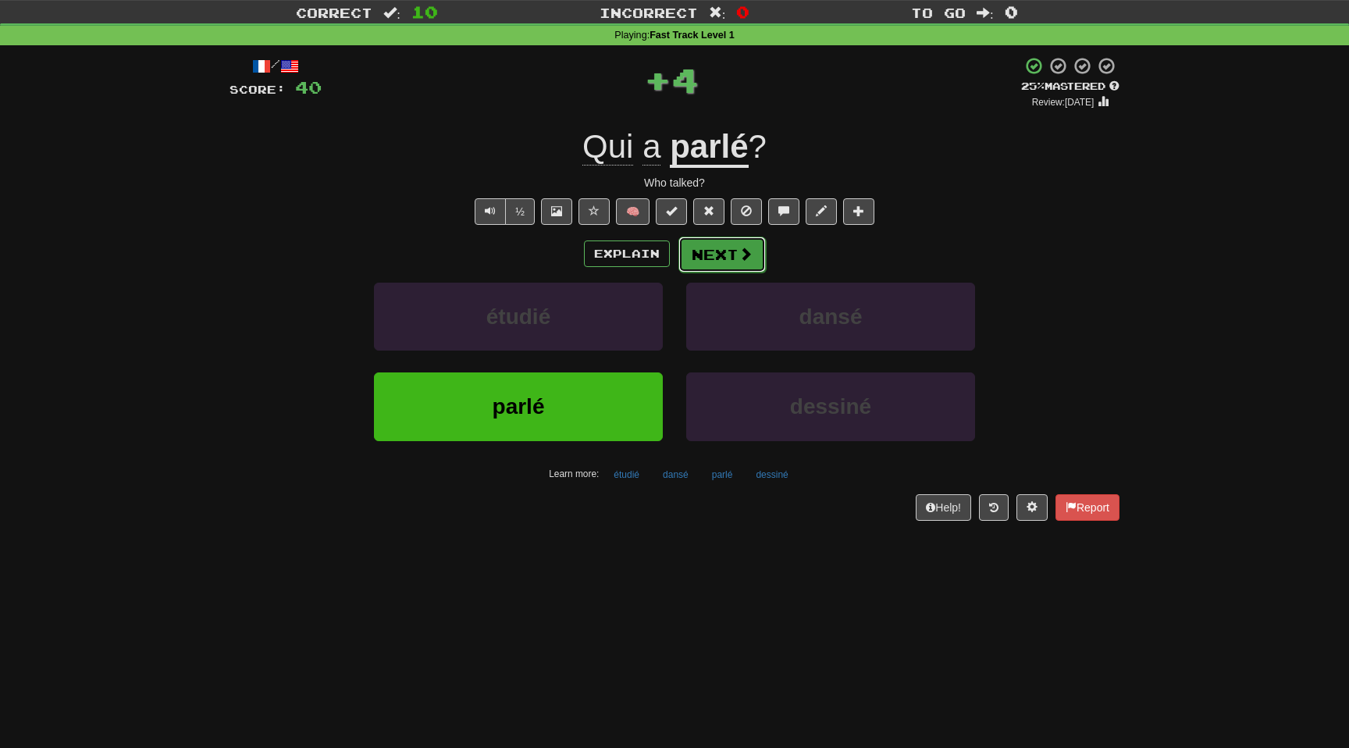
click at [752, 255] on button "Next" at bounding box center [721, 255] width 87 height 36
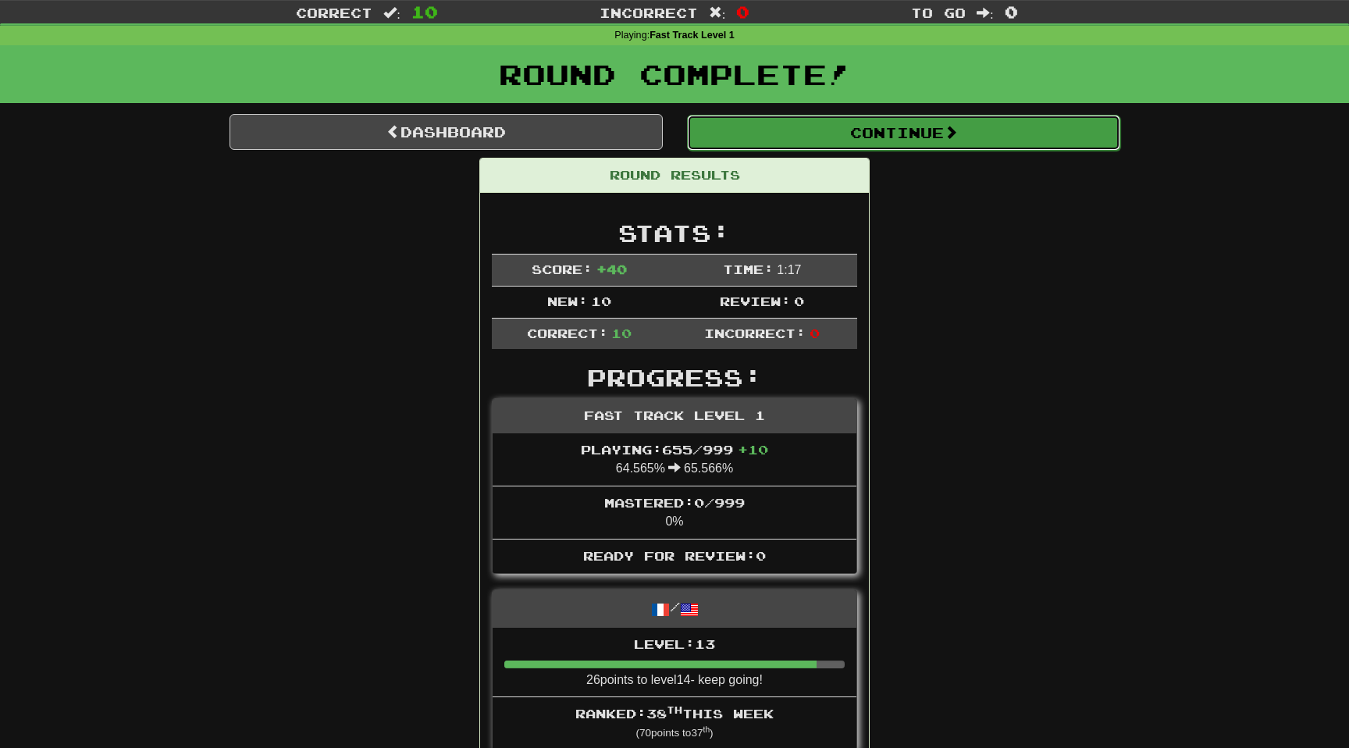
click at [905, 132] on button "Continue" at bounding box center [903, 133] width 433 height 36
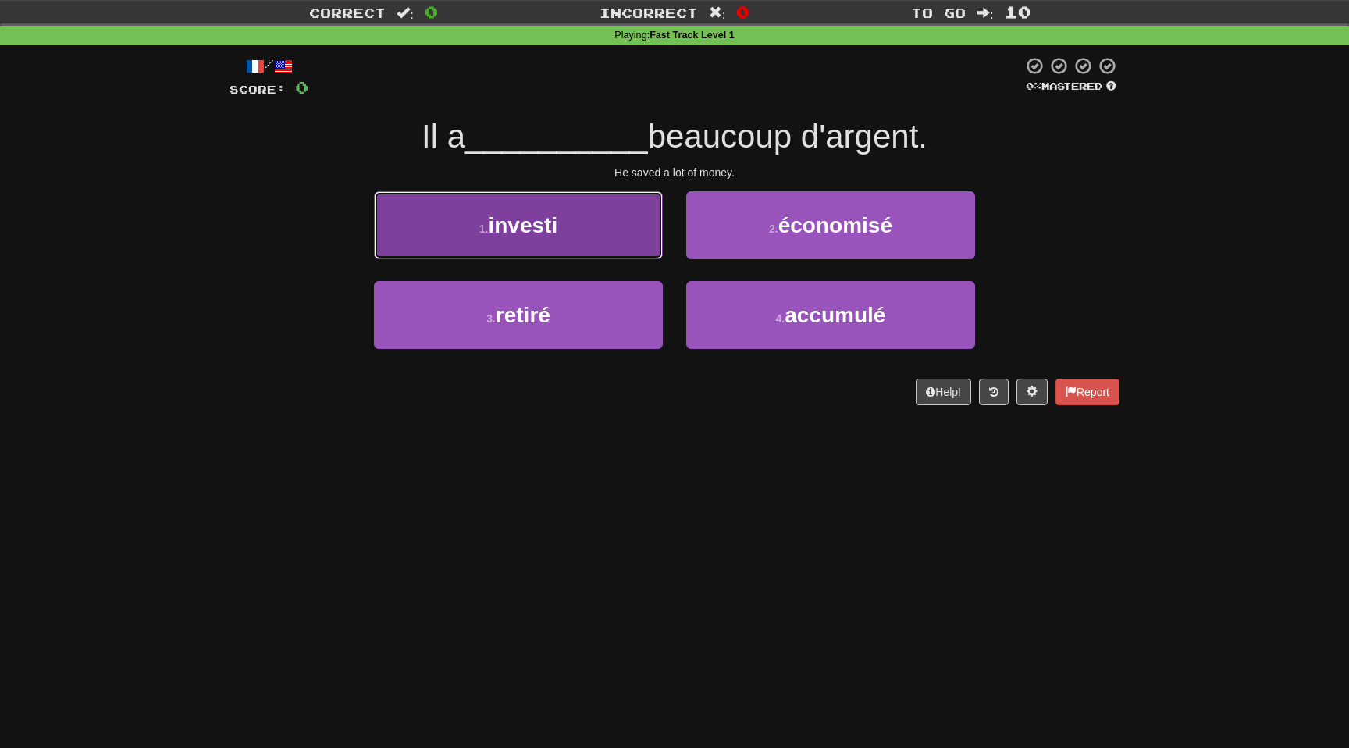
click at [571, 222] on button "1 . investi" at bounding box center [518, 225] width 289 height 68
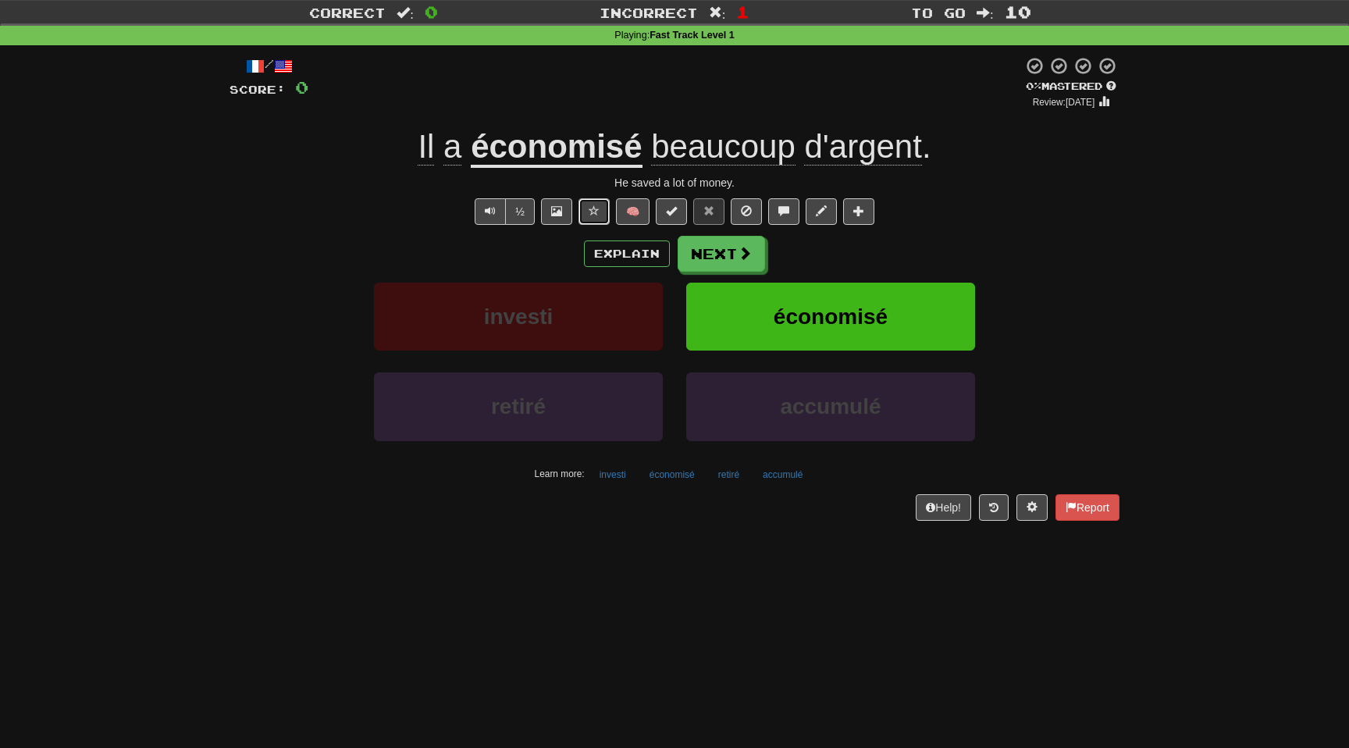
click at [590, 210] on span at bounding box center [594, 210] width 11 height 11
